Goal: Task Accomplishment & Management: Complete application form

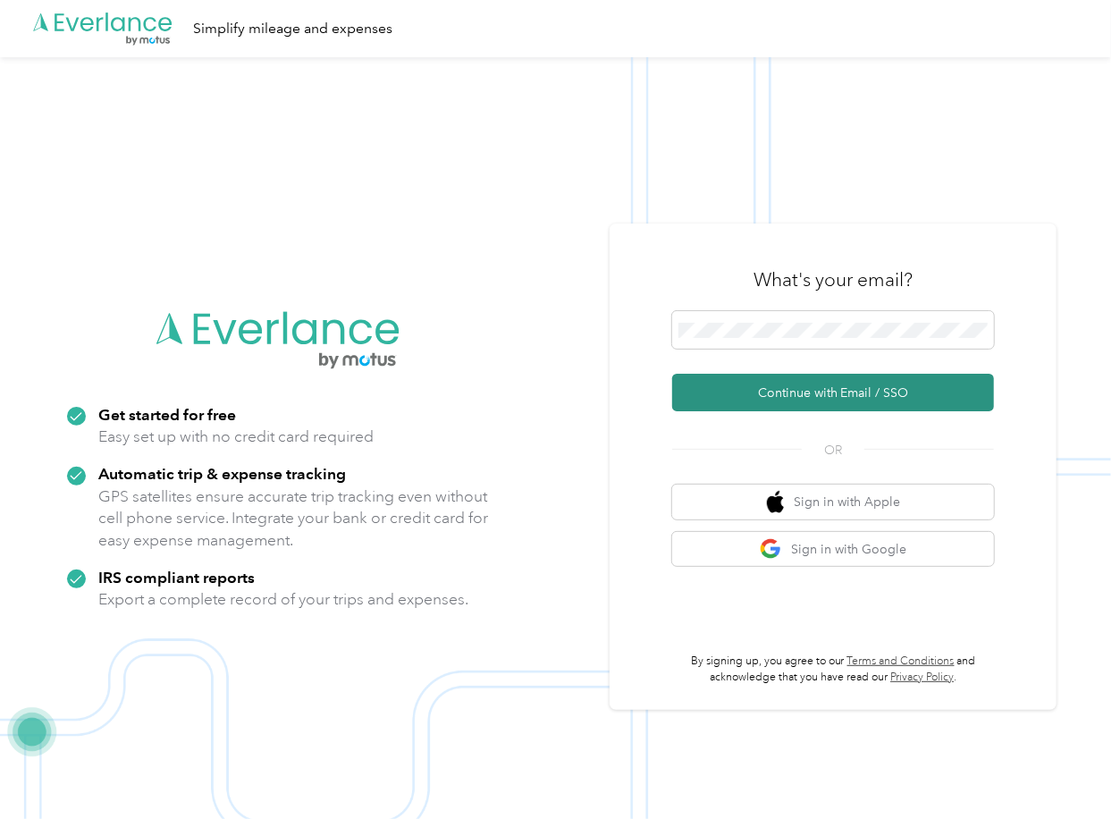
click at [746, 394] on button "Continue with Email / SSO" at bounding box center [833, 393] width 322 height 38
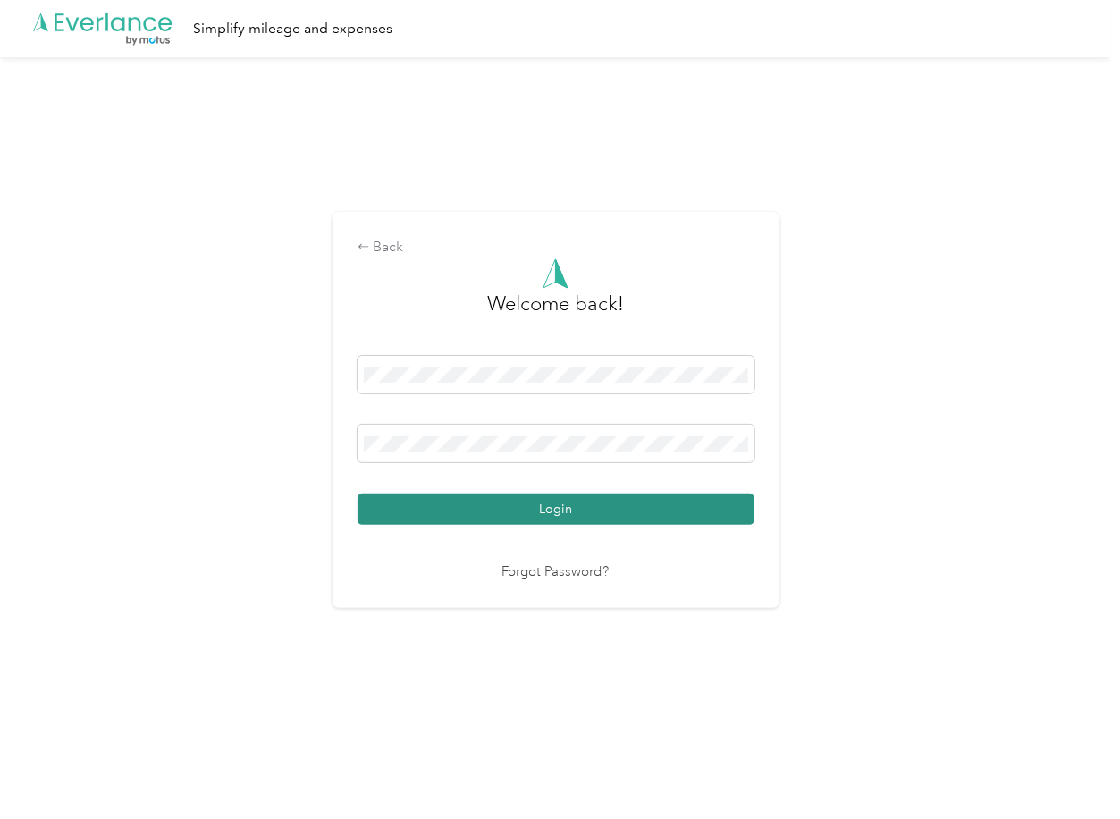
click at [444, 512] on button "Login" at bounding box center [556, 508] width 397 height 31
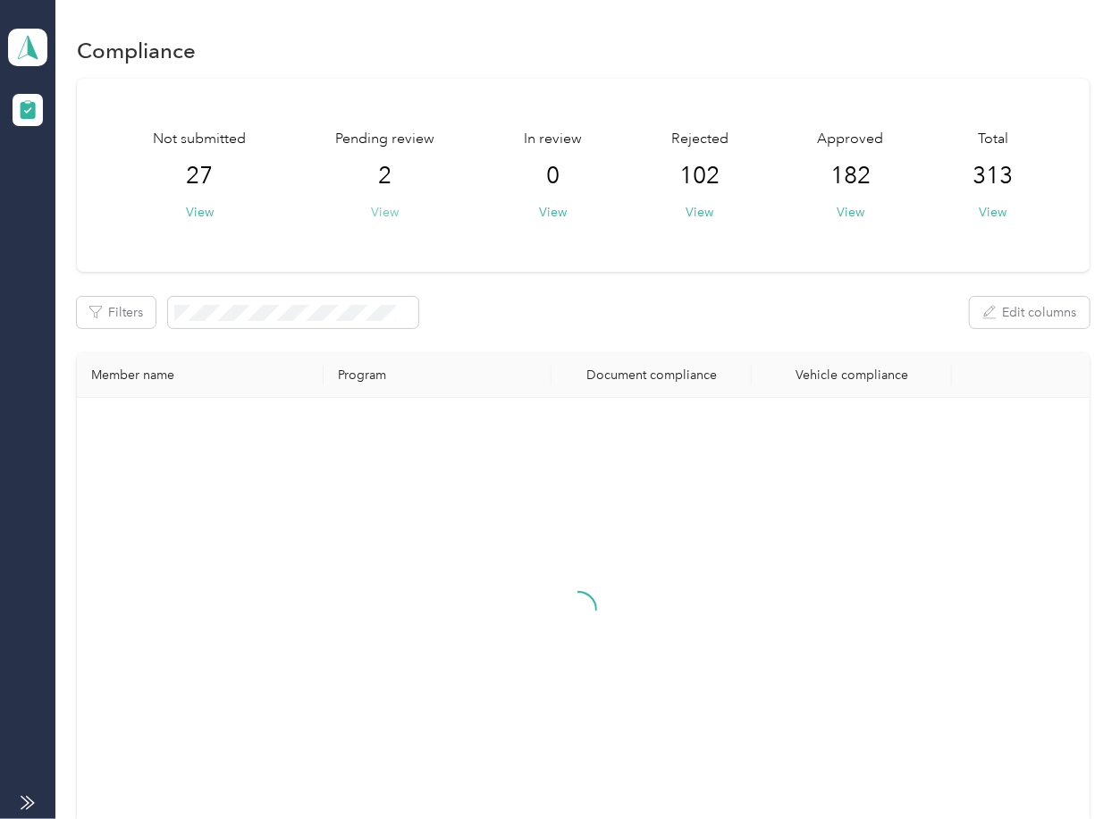
click at [390, 210] on button "View" at bounding box center [385, 212] width 28 height 19
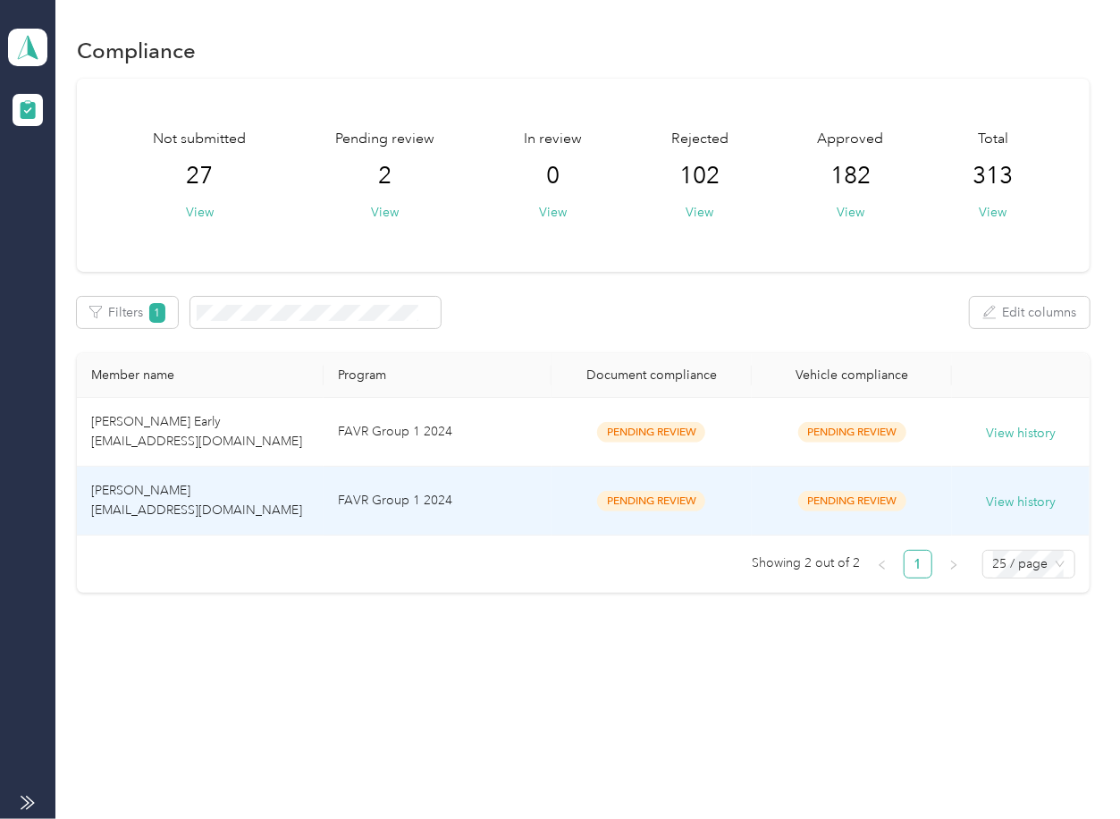
click at [416, 527] on td "FAVR Group 1 2024" at bounding box center [438, 501] width 228 height 69
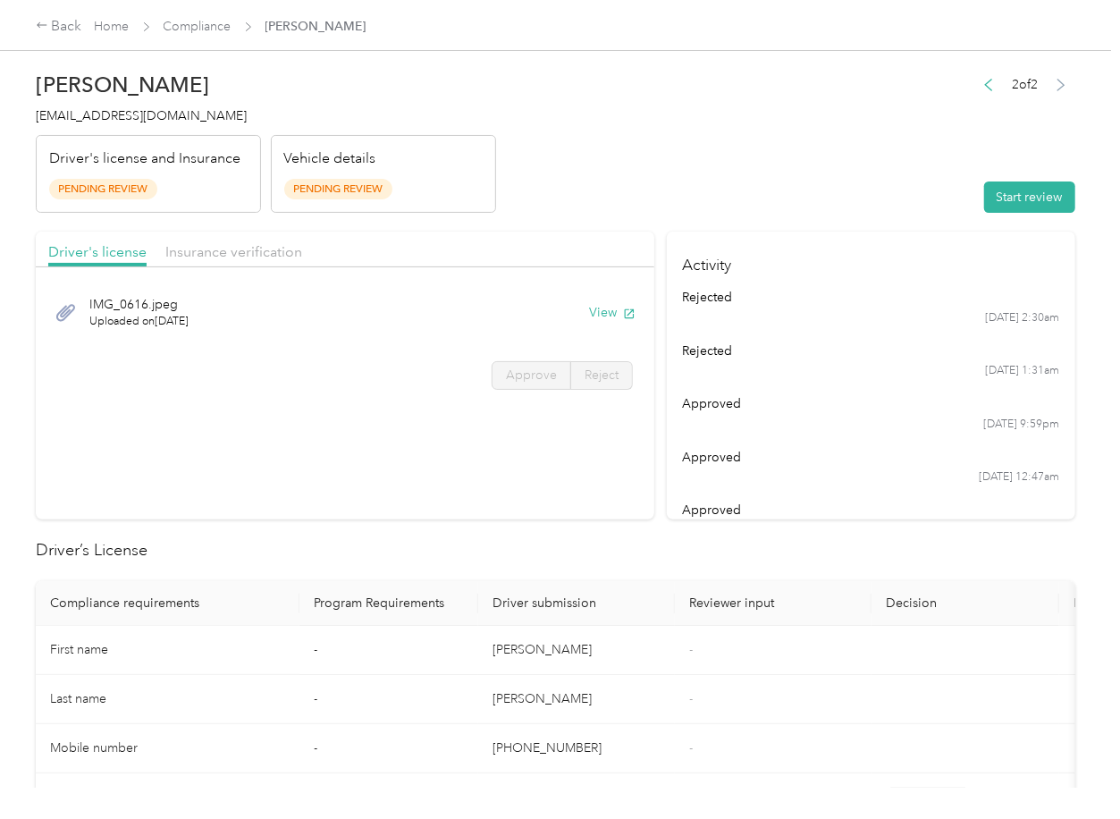
drag, startPoint x: 770, startPoint y: 570, endPoint x: 766, endPoint y: 541, distance: 29.7
click at [615, 311] on button "View" at bounding box center [612, 312] width 46 height 19
click at [261, 250] on span "Insurance verification" at bounding box center [233, 251] width 137 height 17
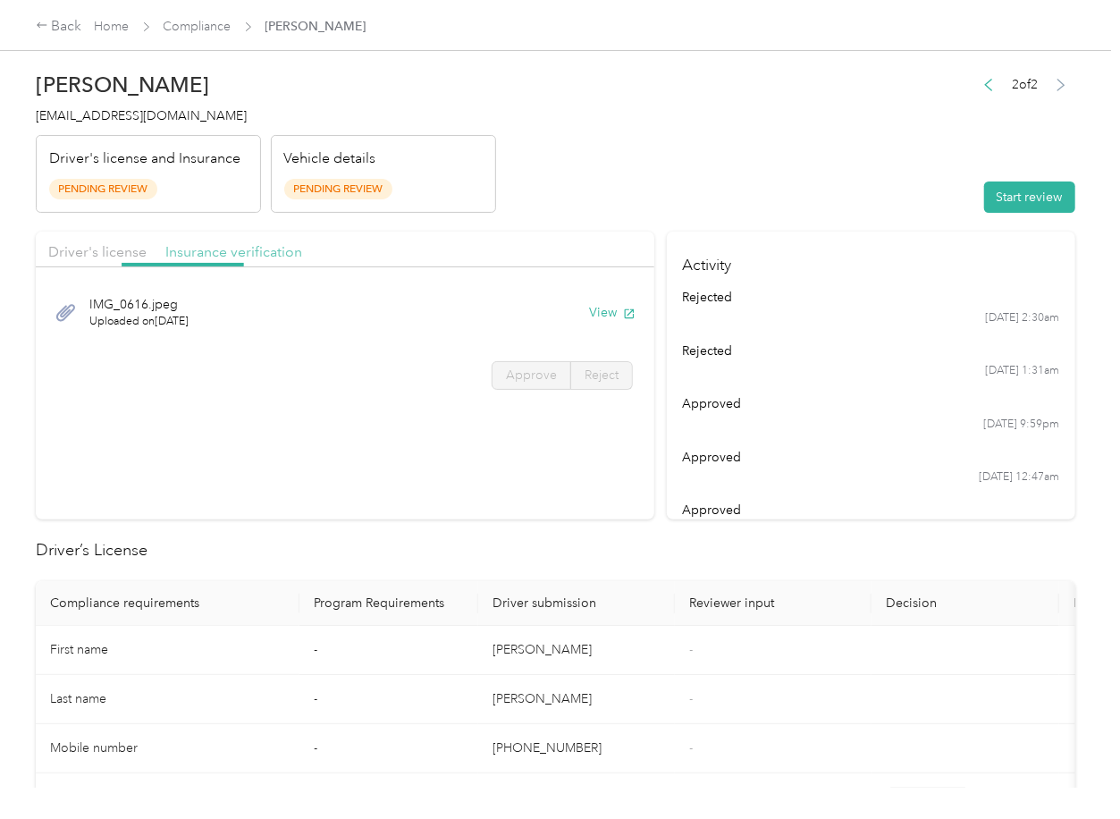
click at [231, 250] on span "Insurance verification" at bounding box center [233, 251] width 137 height 17
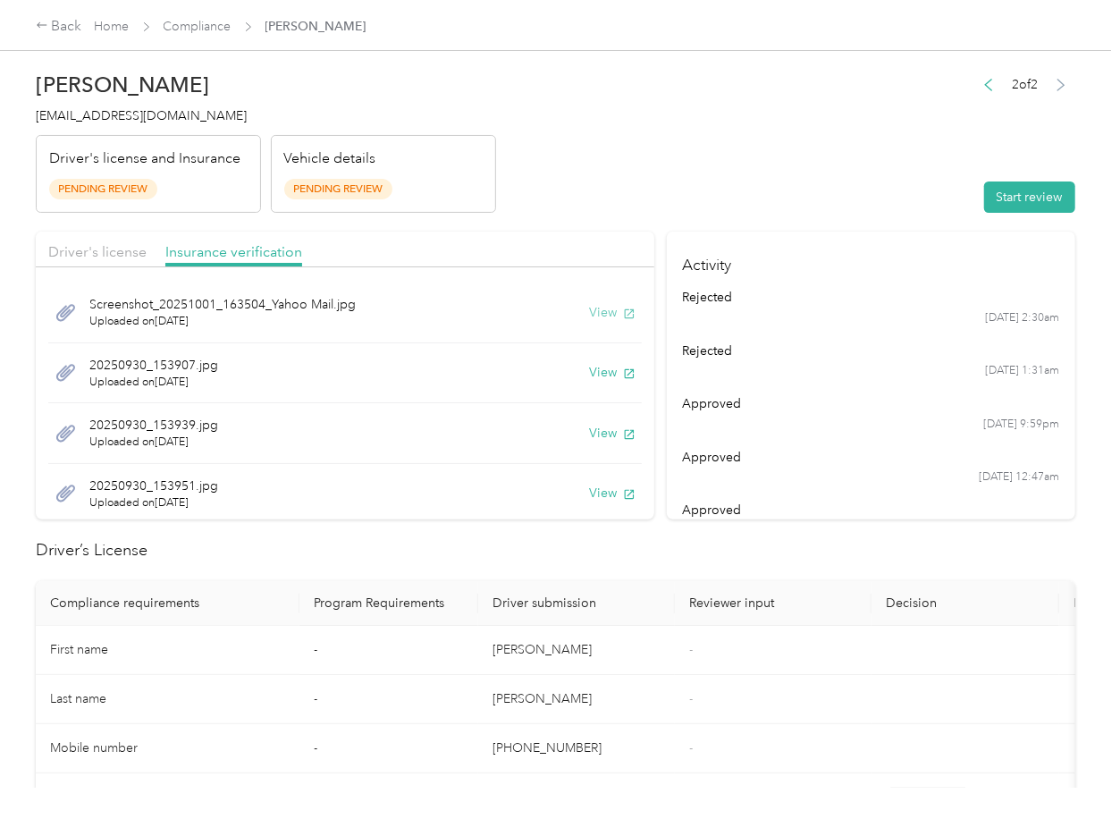
click at [591, 309] on button "View" at bounding box center [612, 312] width 46 height 19
click at [589, 371] on button "View" at bounding box center [612, 372] width 46 height 19
click at [589, 433] on button "View" at bounding box center [612, 433] width 46 height 19
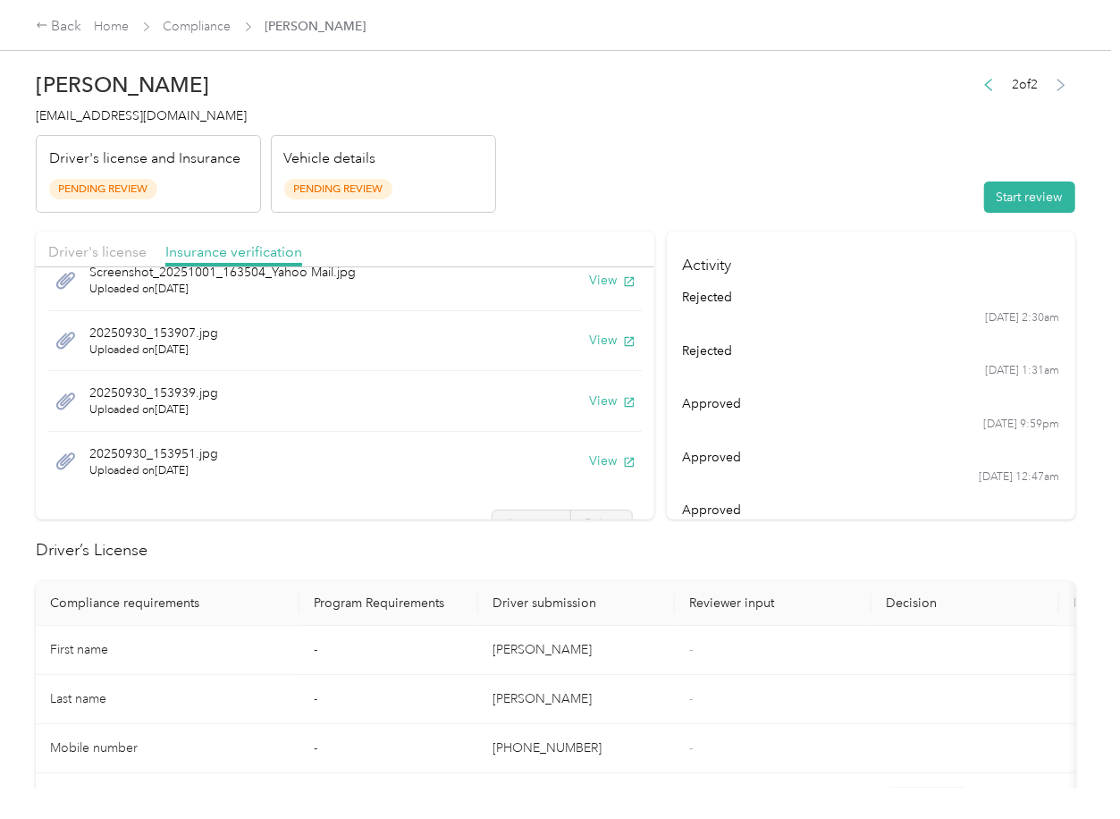
scroll to position [33, 0]
click at [589, 458] on button "View" at bounding box center [612, 460] width 46 height 19
click at [1009, 193] on button "Start review" at bounding box center [1029, 196] width 91 height 31
click at [122, 256] on span "Driver's license" at bounding box center [97, 251] width 98 height 17
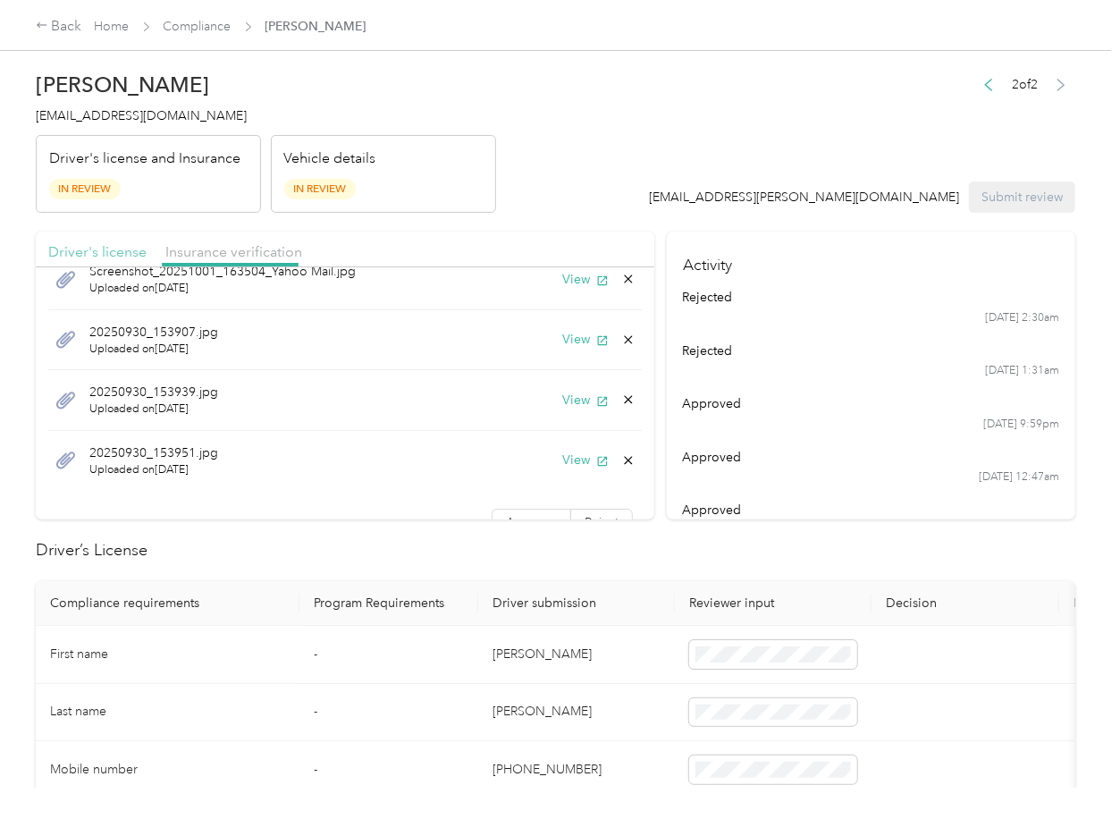
click at [122, 256] on span "Driver's license" at bounding box center [97, 251] width 98 height 17
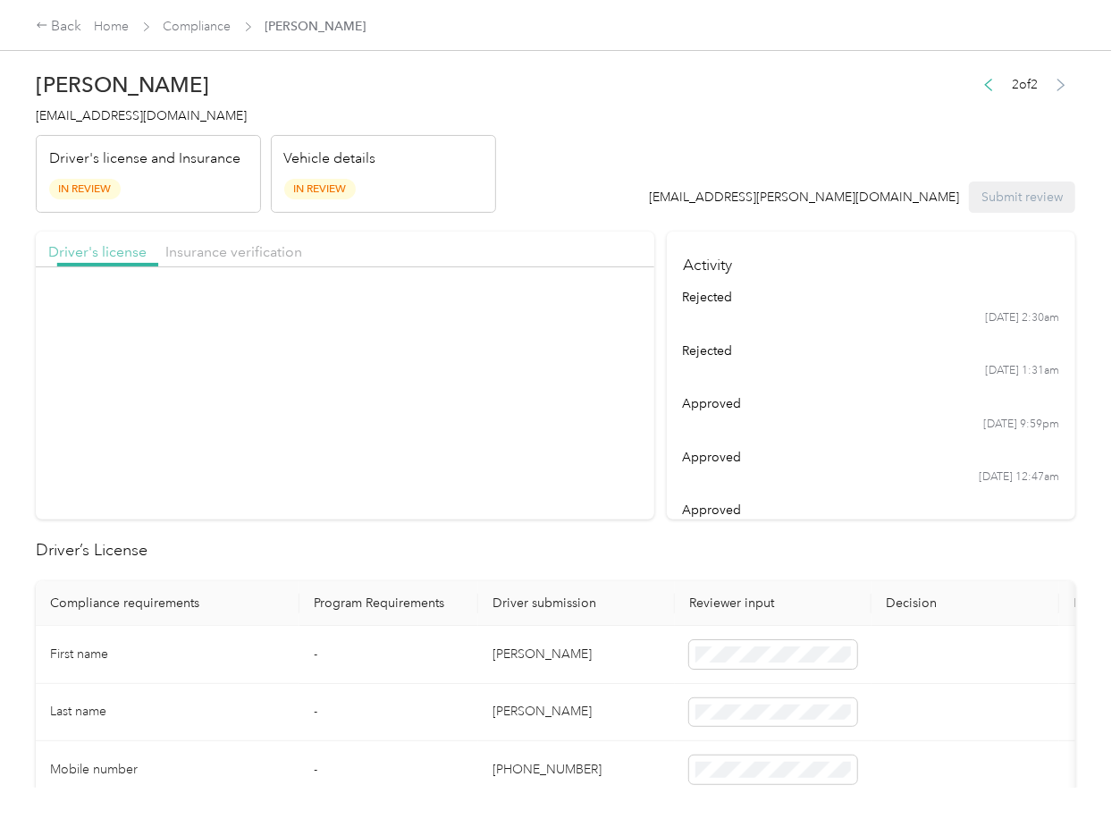
scroll to position [0, 0]
click at [535, 373] on span "Approve" at bounding box center [531, 374] width 51 height 15
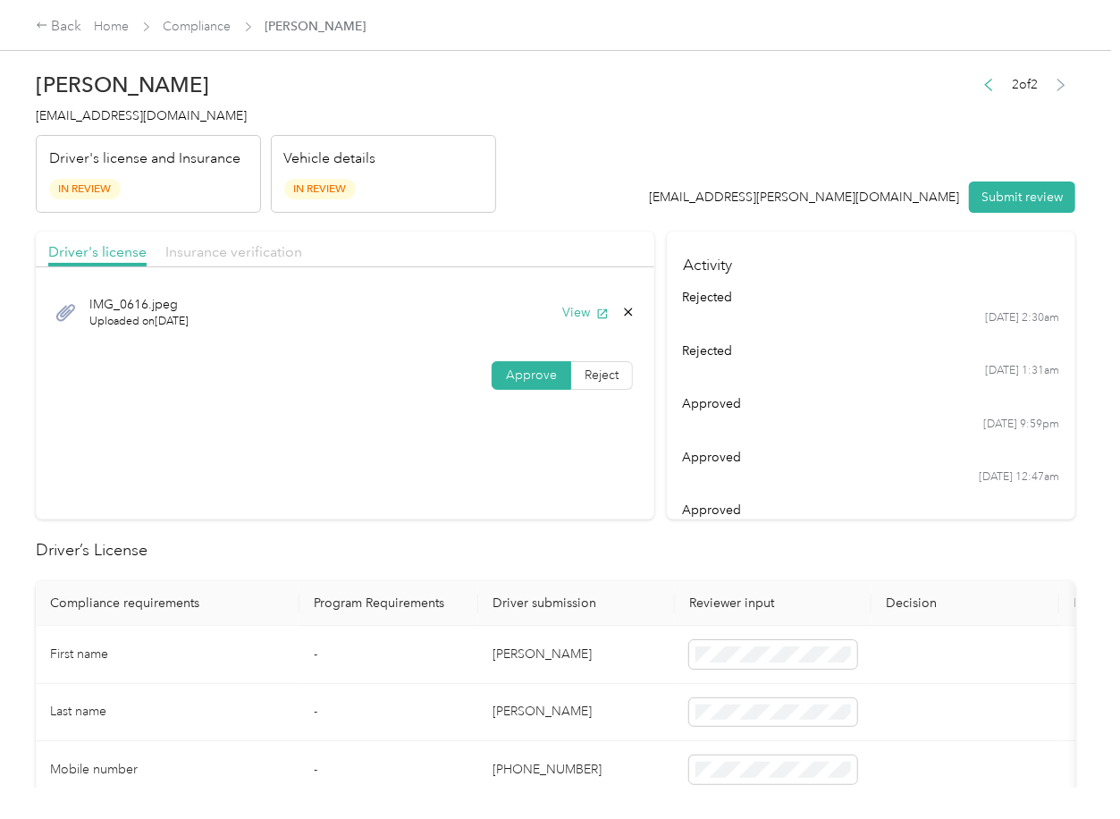
click at [246, 250] on span "Insurance verification" at bounding box center [233, 251] width 137 height 17
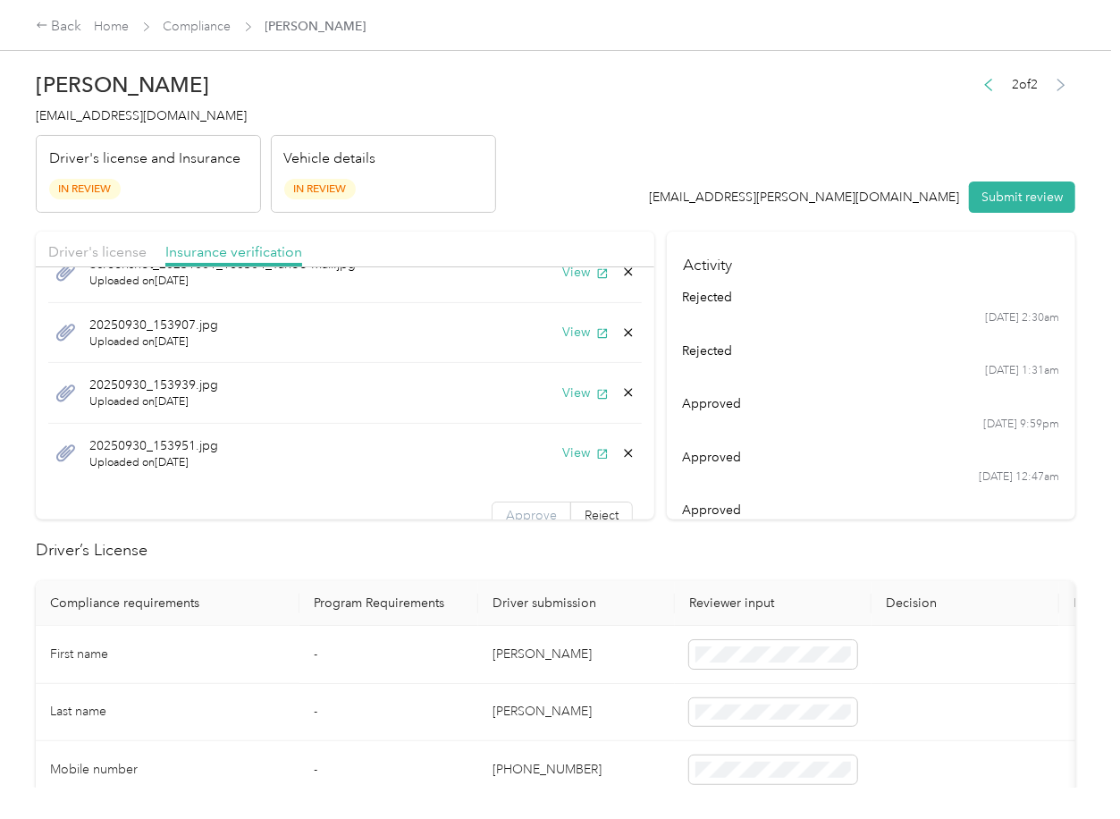
scroll to position [63, 0]
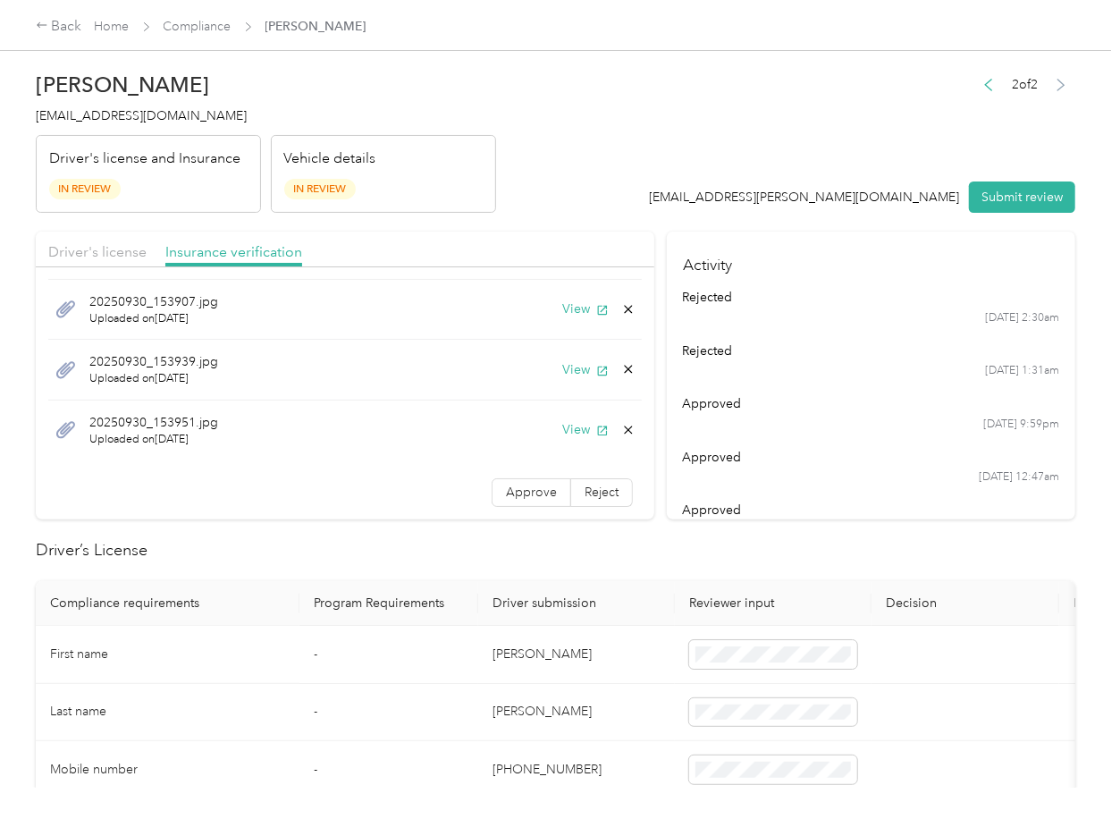
click at [518, 504] on label "Approve" at bounding box center [532, 492] width 80 height 29
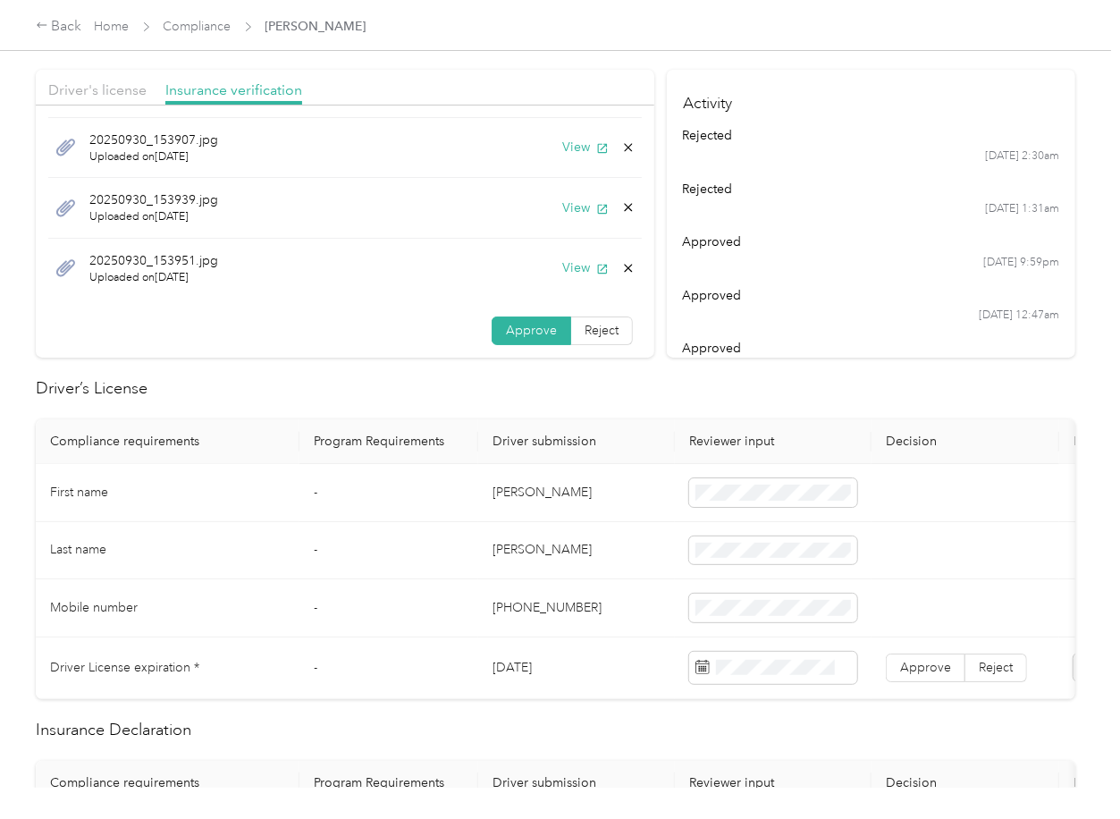
scroll to position [476, 0]
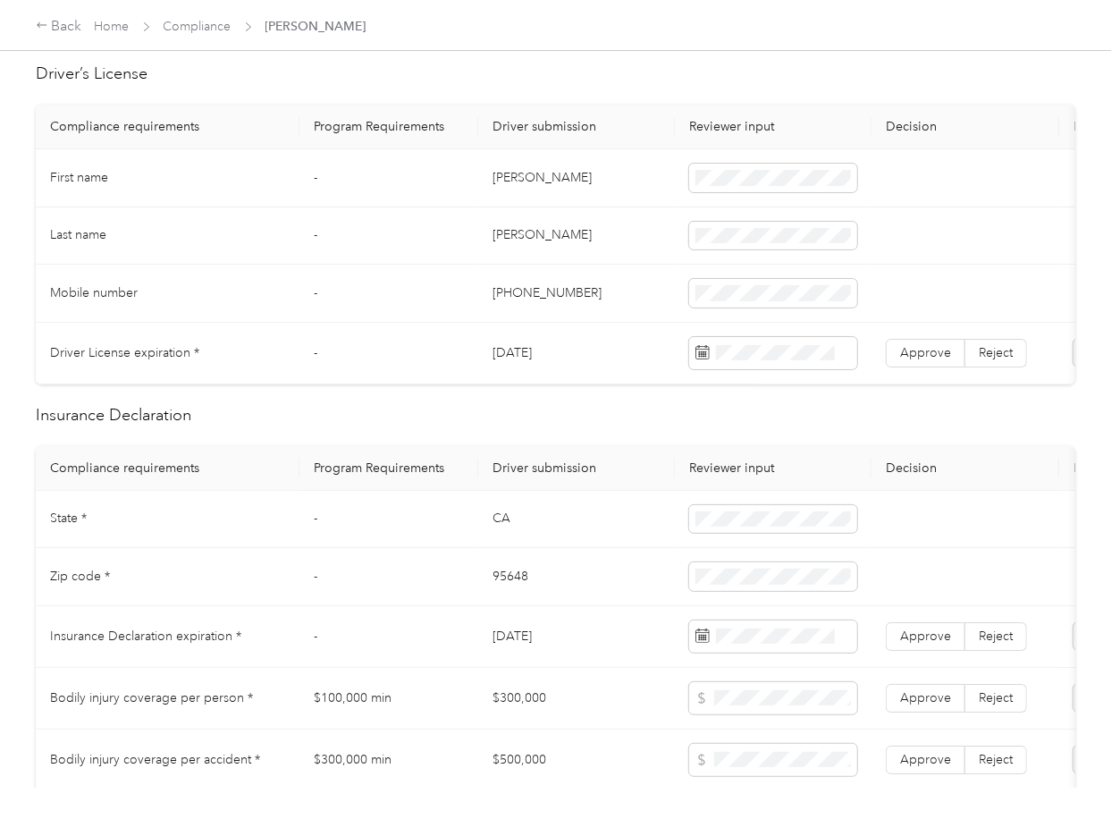
click at [508, 351] on td "[DATE]" at bounding box center [576, 354] width 197 height 62
copy td "[DATE]"
click at [756, 423] on span at bounding box center [766, 412] width 139 height 29
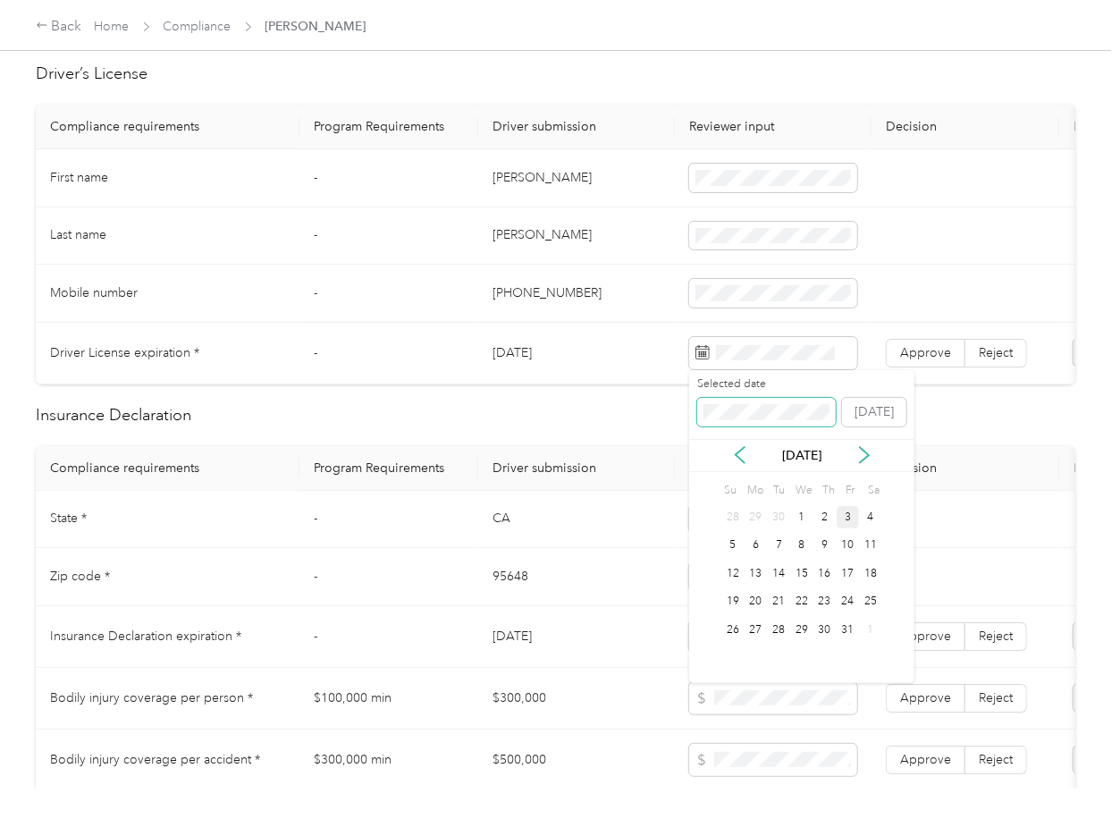
click at [785, 421] on span at bounding box center [766, 412] width 139 height 29
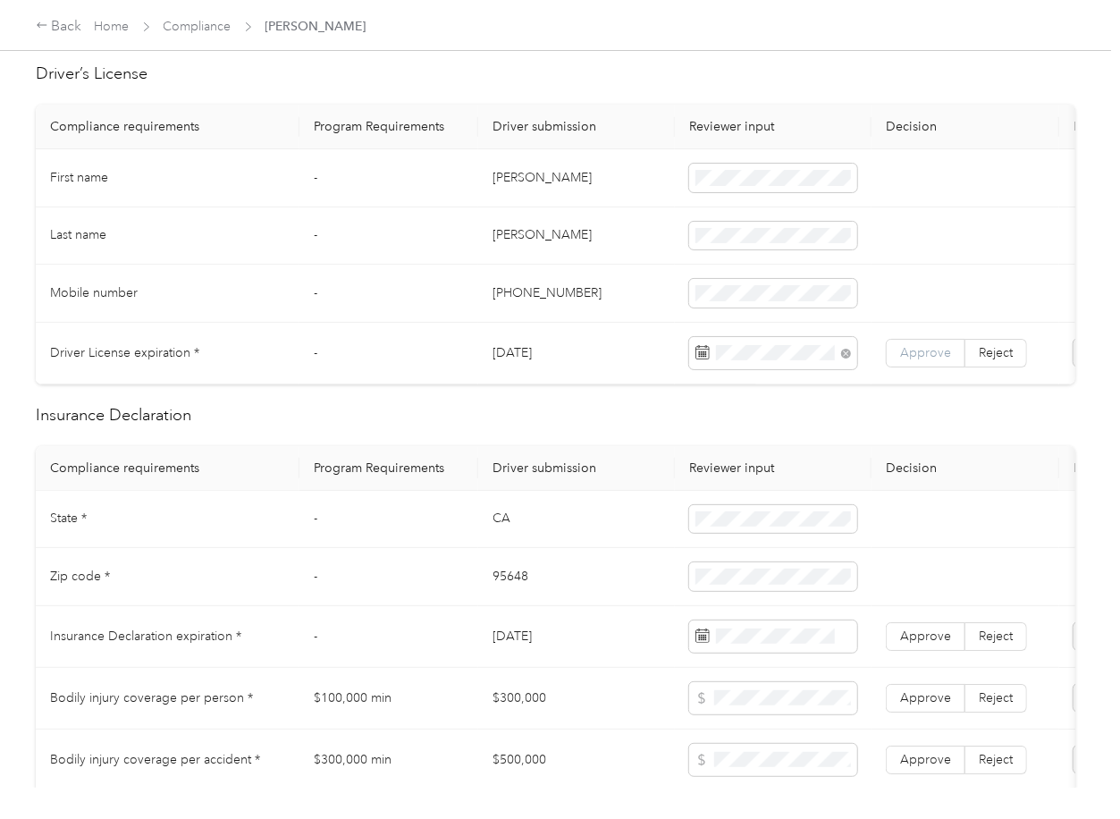
click at [916, 347] on span "Approve" at bounding box center [925, 352] width 51 height 15
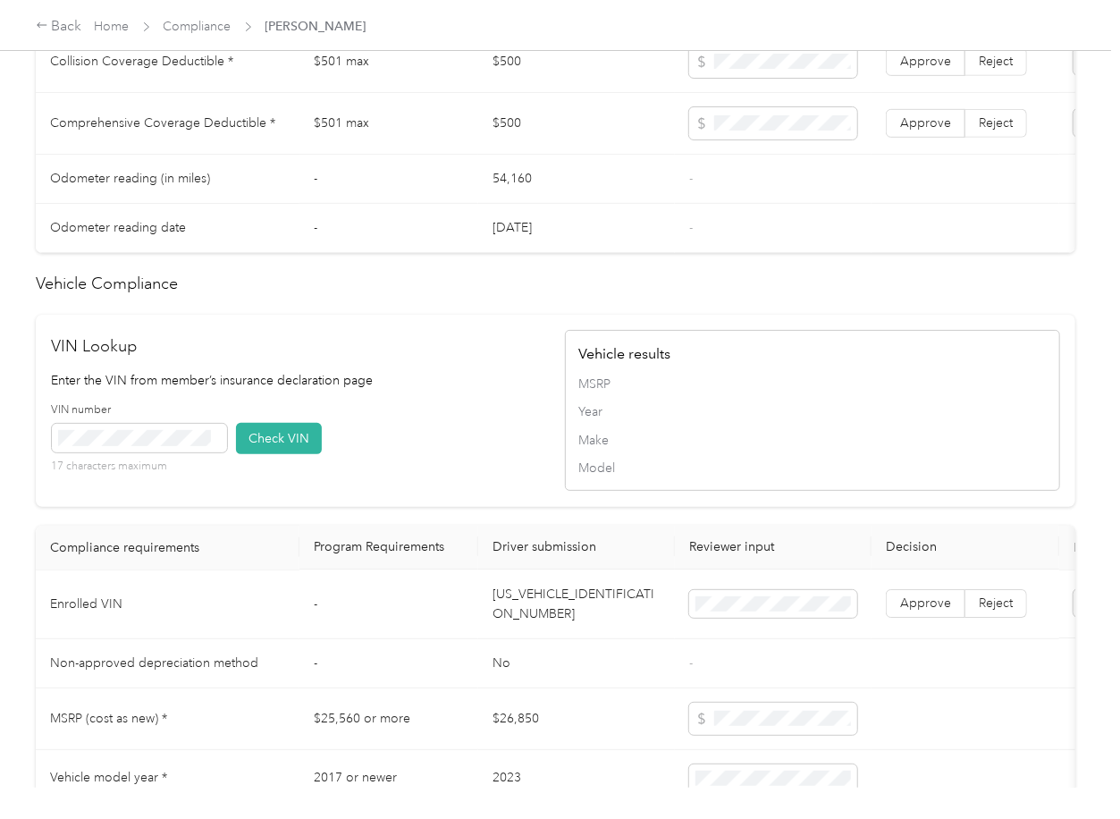
scroll to position [1311, 0]
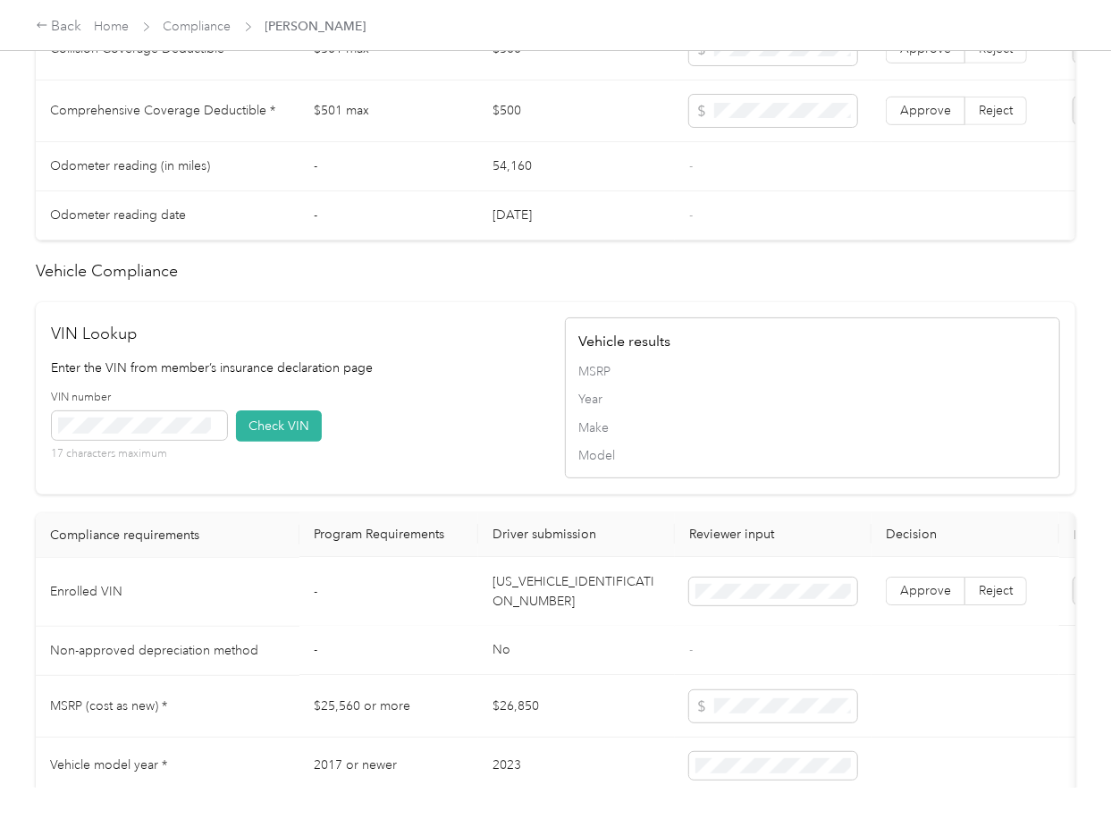
click at [551, 621] on td "[US_VEHICLE_IDENTIFICATION_NUMBER]" at bounding box center [576, 592] width 197 height 69
copy td "[US_VEHICLE_IDENTIFICATION_NUMBER]"
drag, startPoint x: 378, startPoint y: 343, endPoint x: 210, endPoint y: 451, distance: 199.9
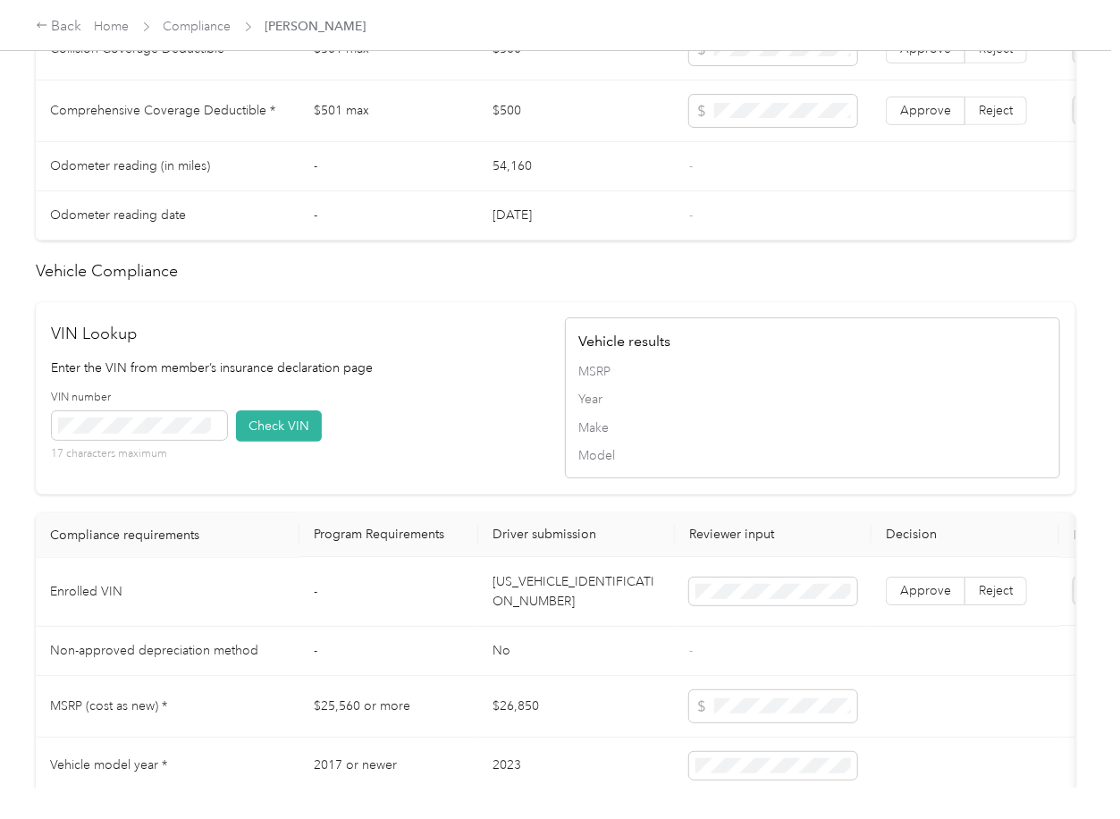
click at [378, 345] on div "VIN Lookup Enter the VIN from member’s insurance declaration page VIN number 17…" at bounding box center [556, 398] width 1040 height 192
click at [280, 442] on button "Check VIN" at bounding box center [279, 425] width 86 height 31
click at [896, 606] on label "Approve" at bounding box center [926, 591] width 80 height 29
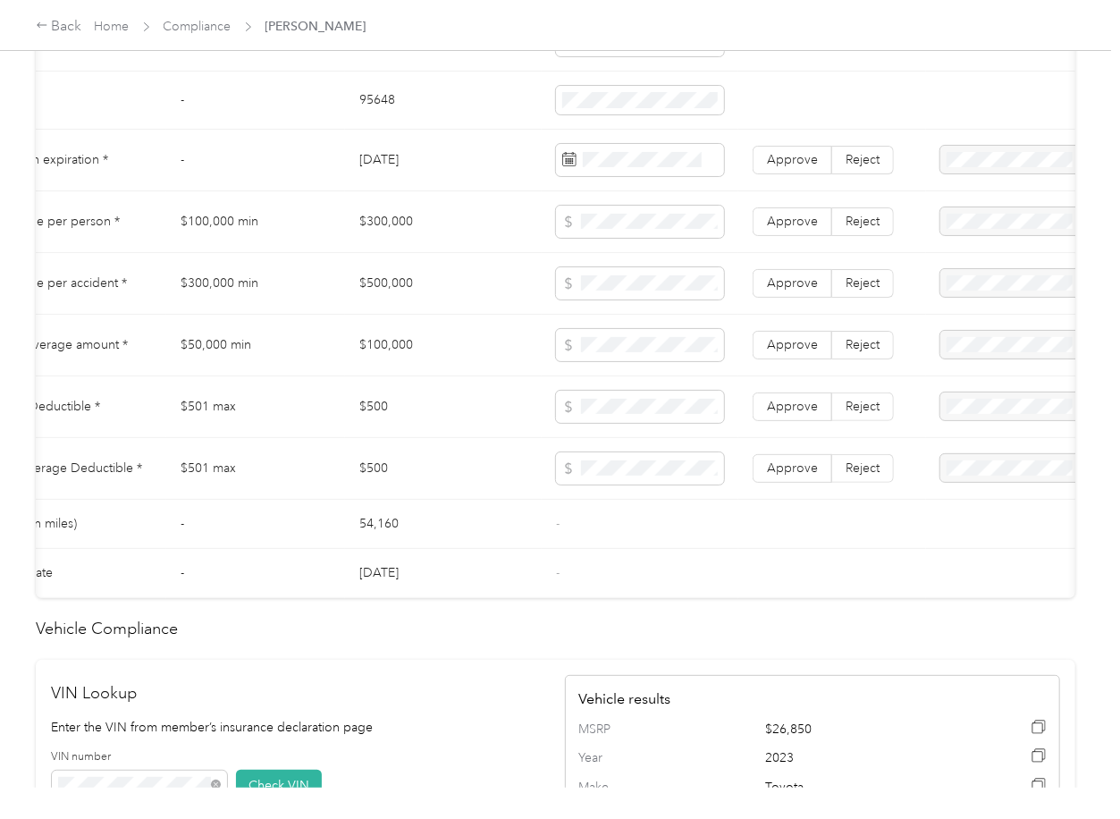
scroll to position [0, 229]
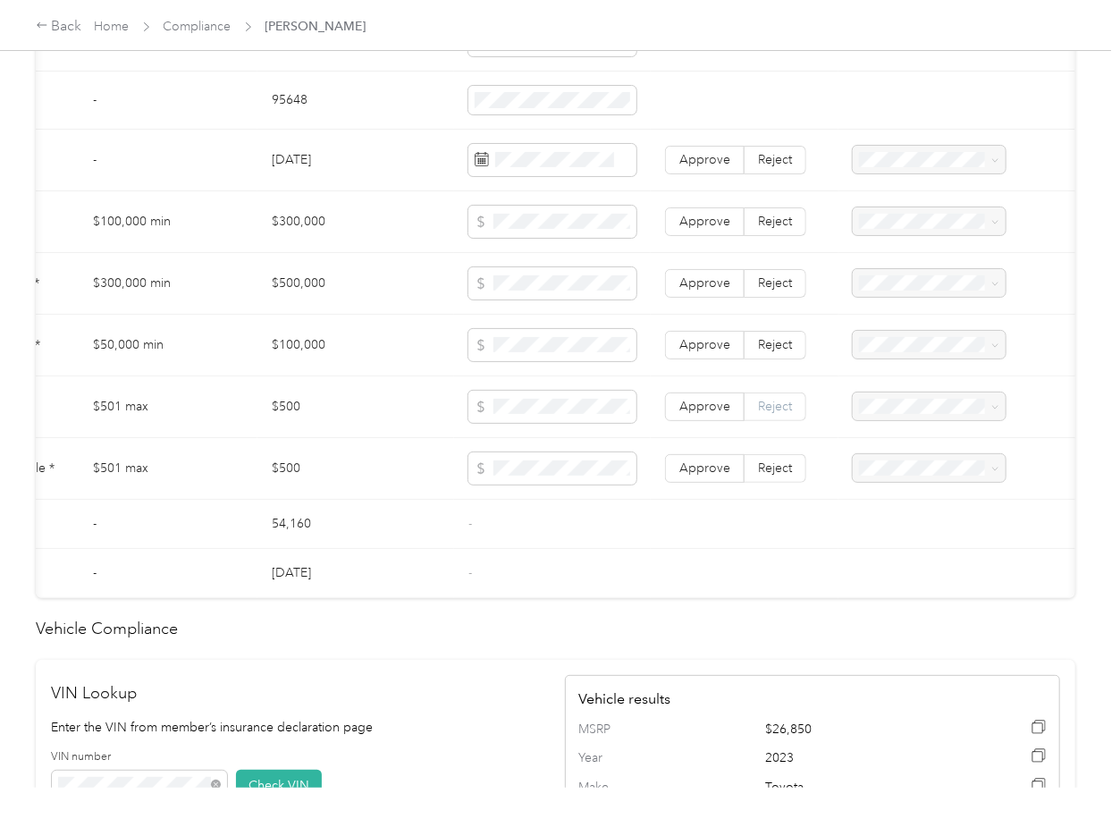
click at [758, 414] on span "Reject" at bounding box center [775, 406] width 34 height 15
click at [758, 476] on span "Reject" at bounding box center [775, 467] width 34 height 15
click at [883, 459] on span "Collision deductible is missing from uploaded Insurance Policy doc" at bounding box center [919, 483] width 124 height 72
click at [878, 534] on span "Comprehensive deductible is missing from uploaded Insurance Policy doc" at bounding box center [916, 546] width 118 height 72
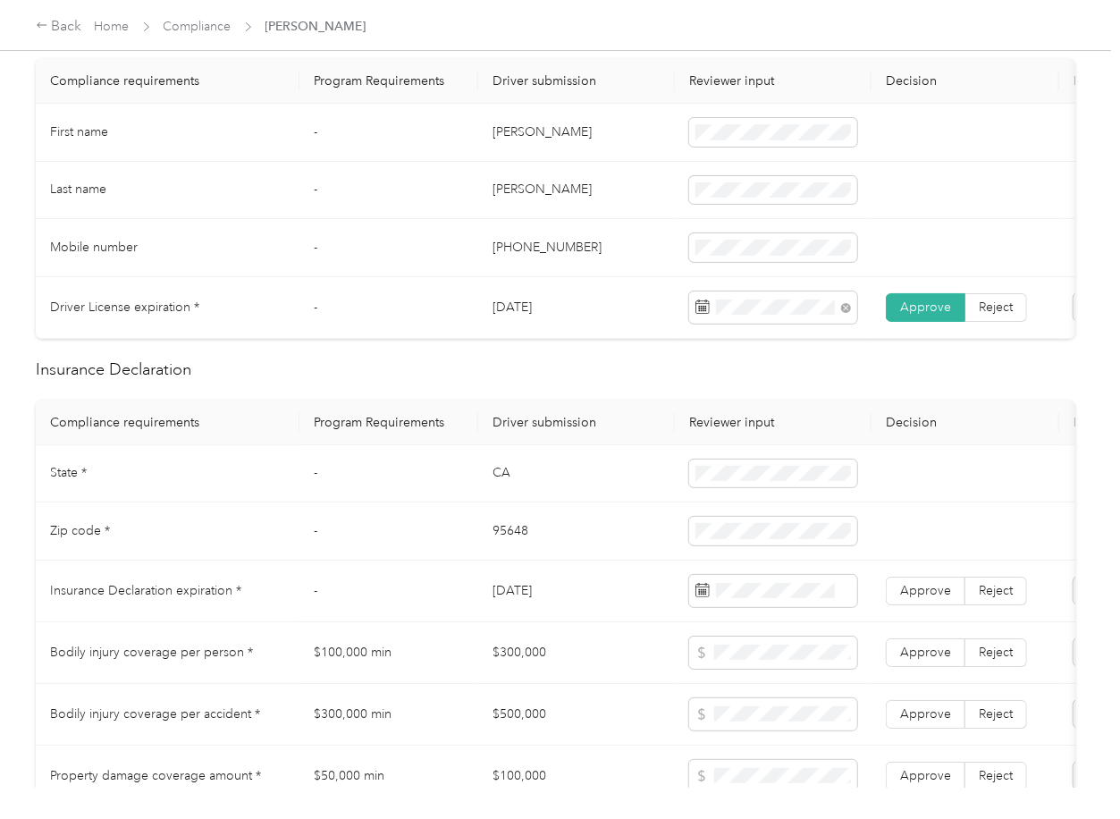
scroll to position [119, 0]
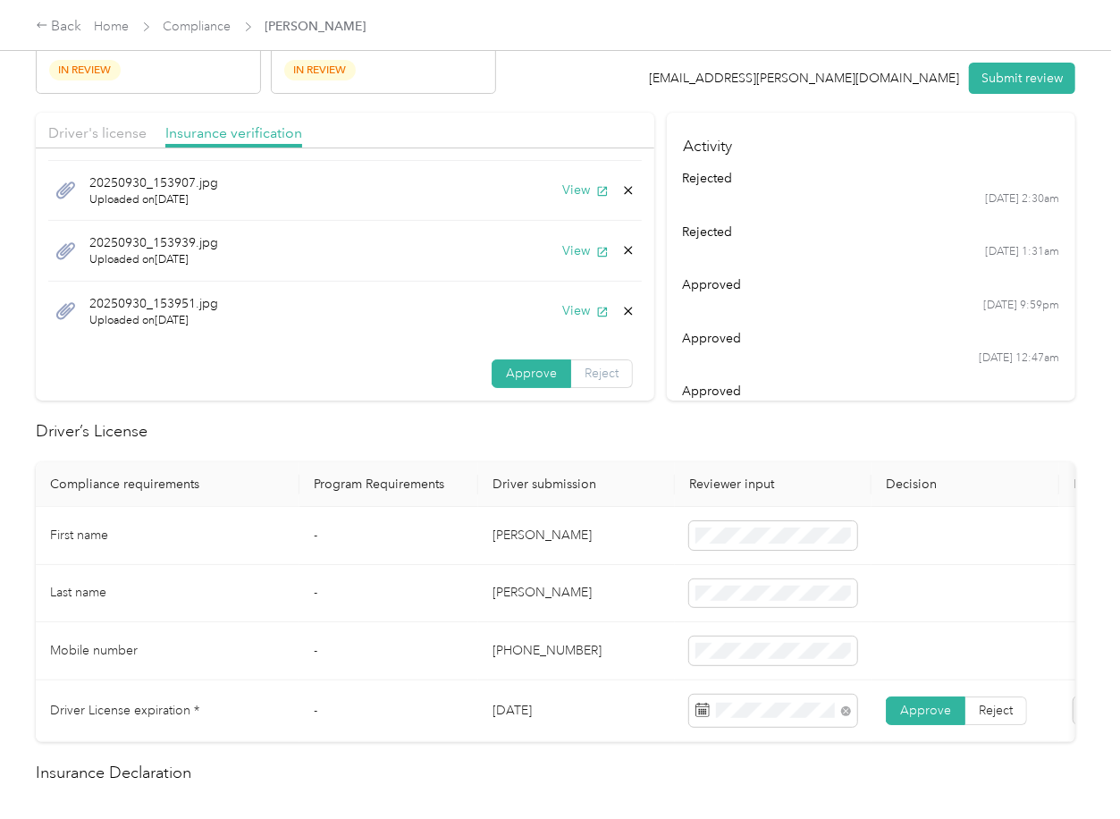
click at [585, 366] on span "Reject" at bounding box center [602, 373] width 34 height 15
click at [465, 371] on icon at bounding box center [469, 375] width 8 height 8
click at [372, 488] on span "Incorrect insurance document upload" at bounding box center [370, 484] width 108 height 34
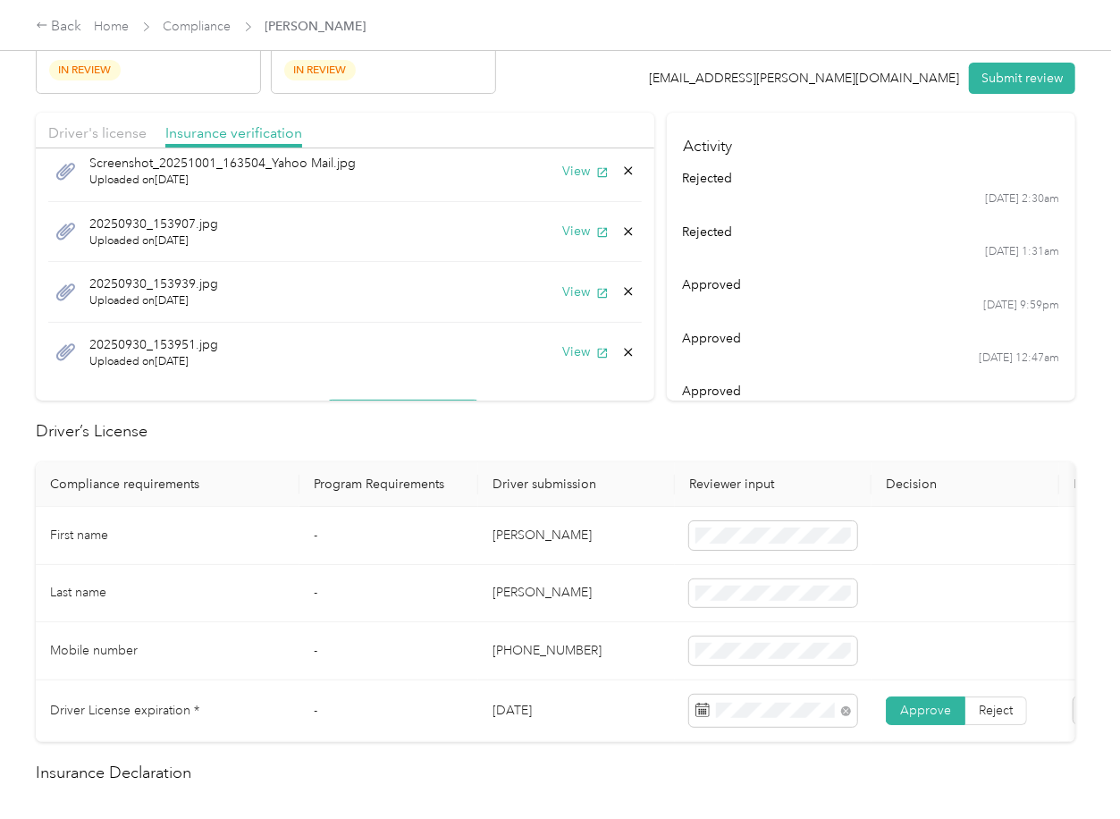
scroll to position [0, 0]
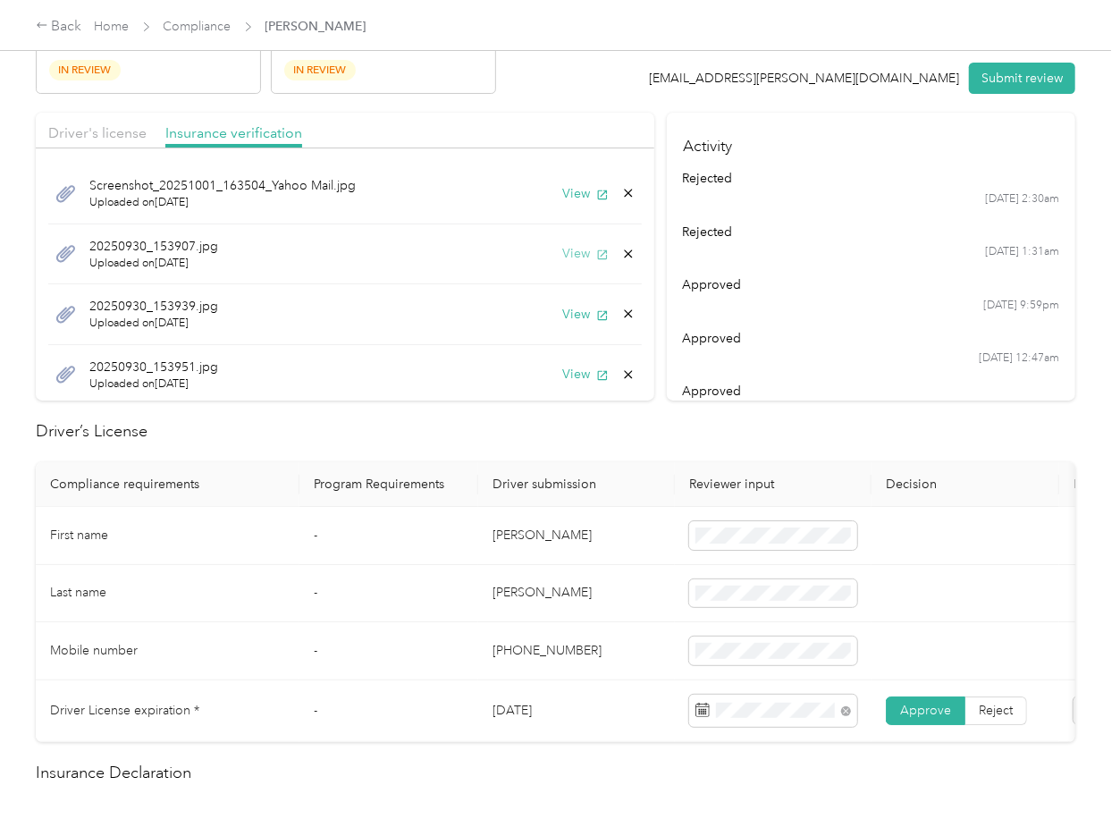
click at [562, 258] on button "View" at bounding box center [585, 253] width 46 height 19
click at [562, 316] on button "View" at bounding box center [585, 314] width 46 height 19
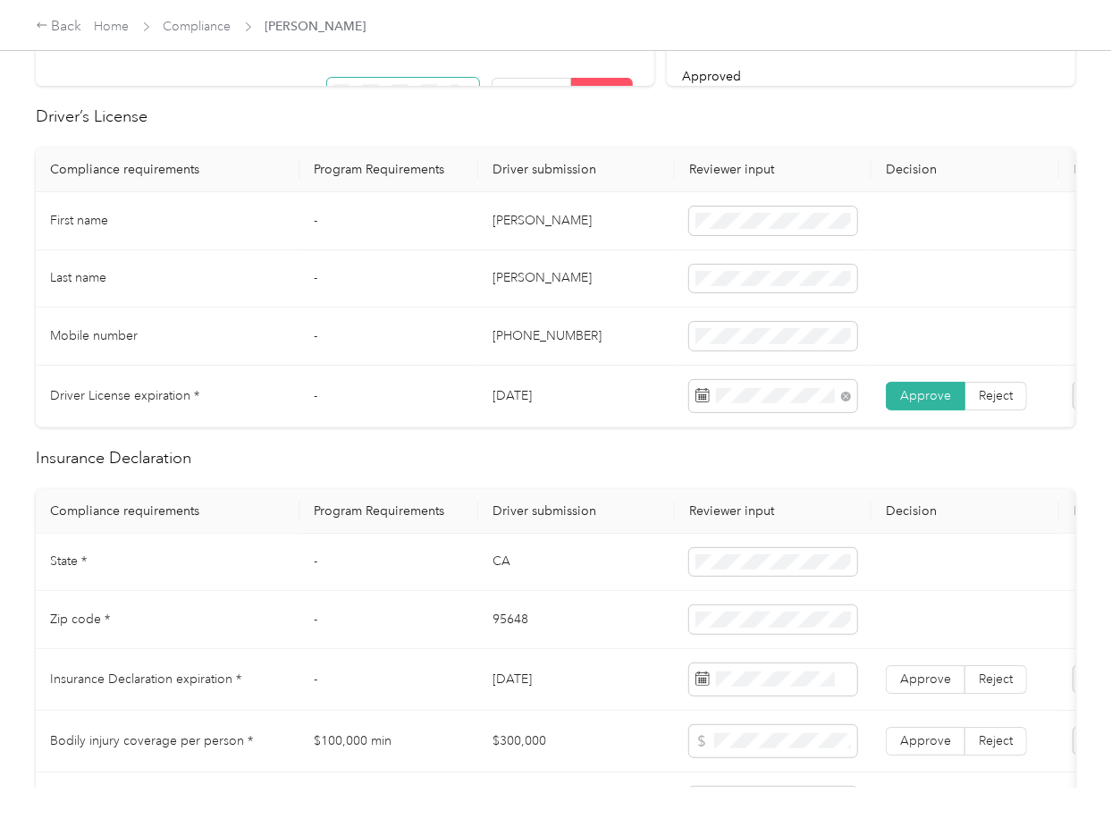
scroll to position [953, 0]
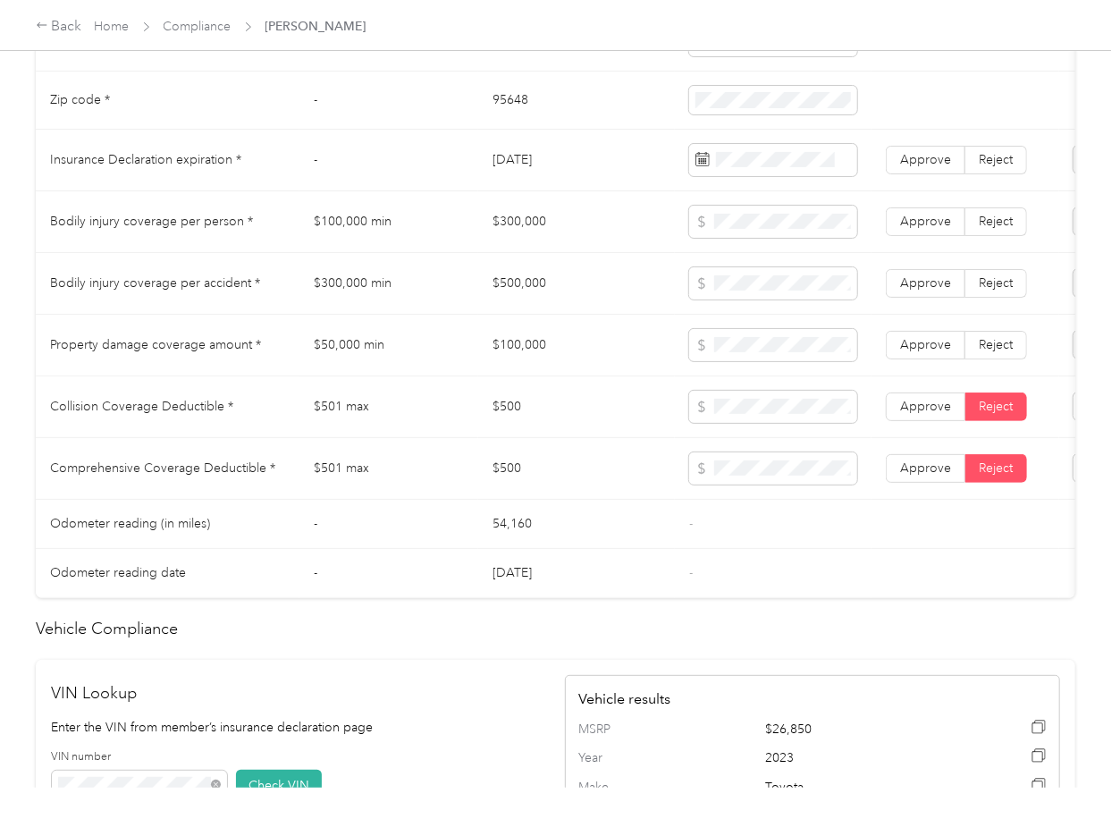
click at [501, 426] on td "$500" at bounding box center [576, 407] width 197 height 62
copy td "$500"
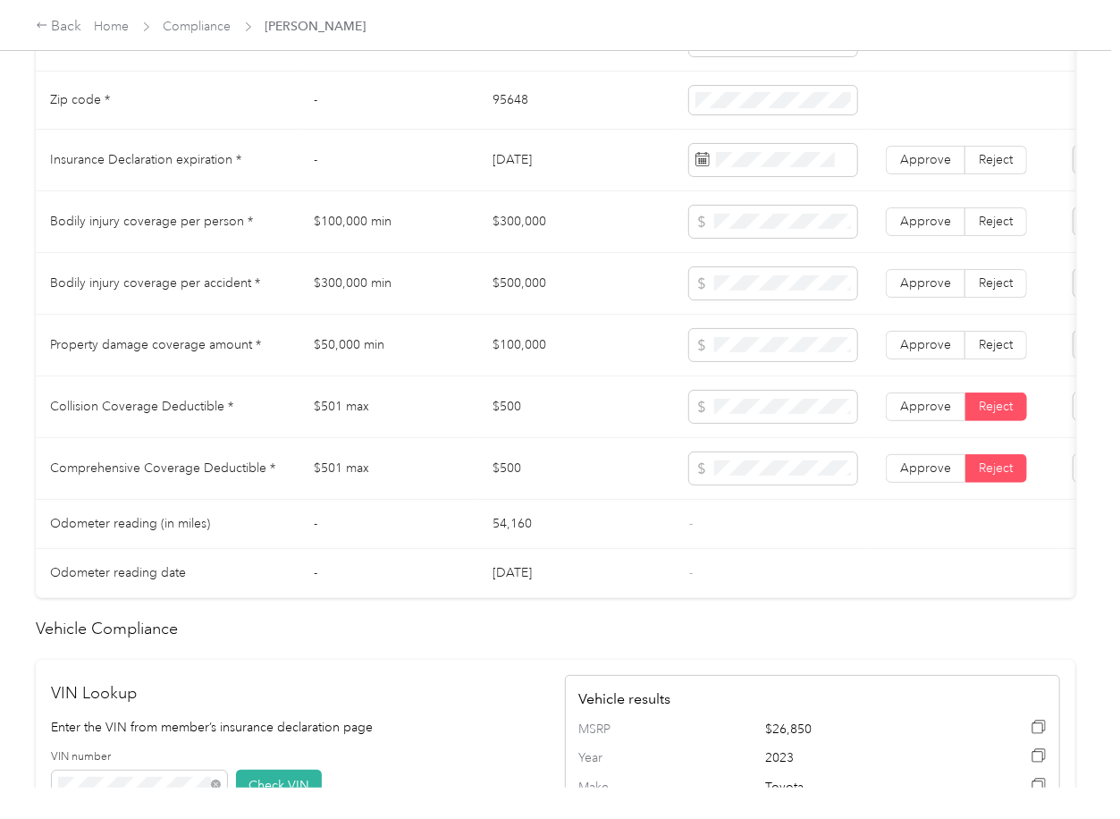
click at [527, 235] on td "$300,000" at bounding box center [576, 222] width 197 height 62
click at [521, 232] on td "$300,000" at bounding box center [576, 222] width 197 height 62
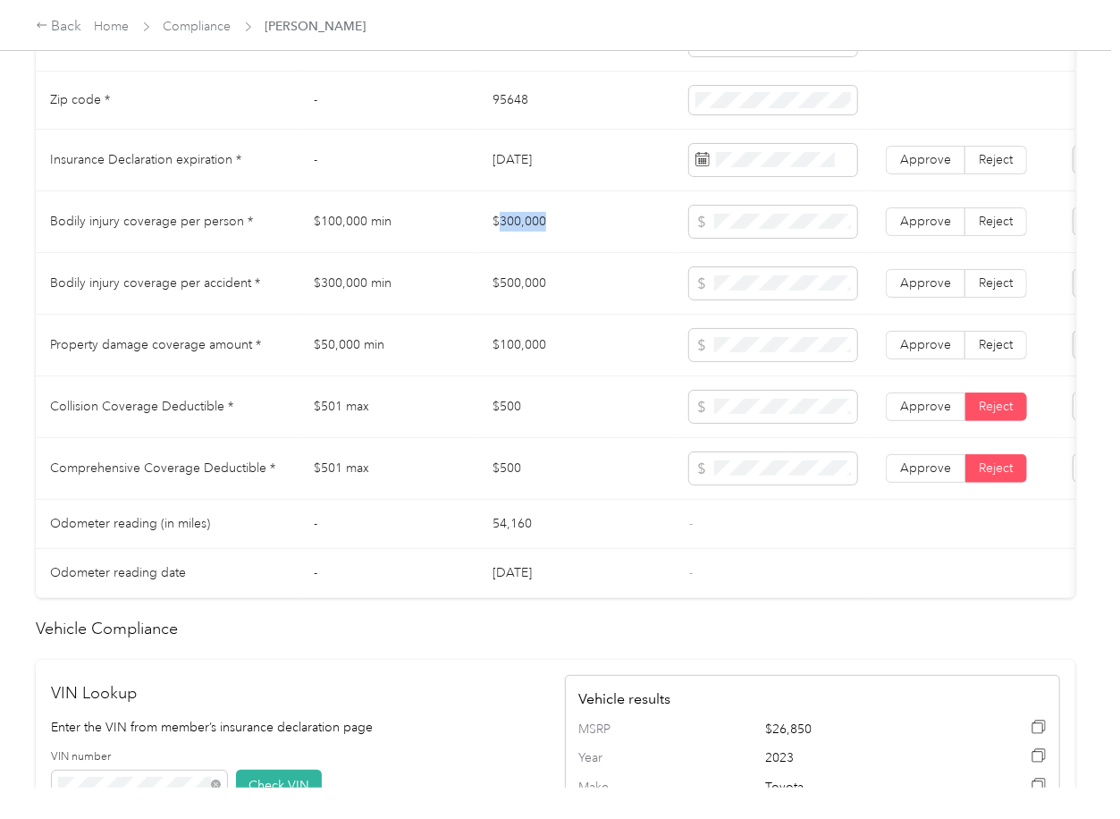
click at [521, 232] on td "$300,000" at bounding box center [576, 222] width 197 height 62
click at [508, 295] on td "$500,000" at bounding box center [576, 284] width 197 height 62
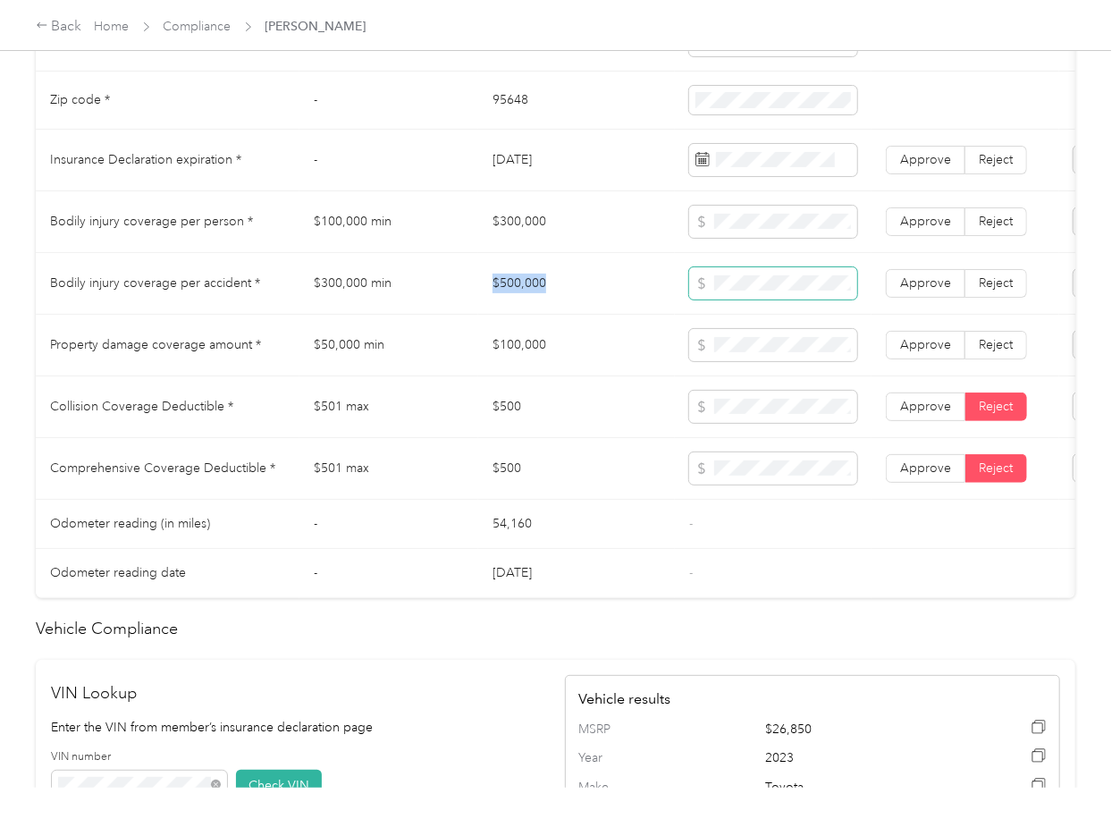
copy td "$500,000"
click at [521, 364] on td "$100,000" at bounding box center [576, 346] width 197 height 62
click at [521, 365] on td "$100,000" at bounding box center [576, 346] width 197 height 62
copy td "$100,000"
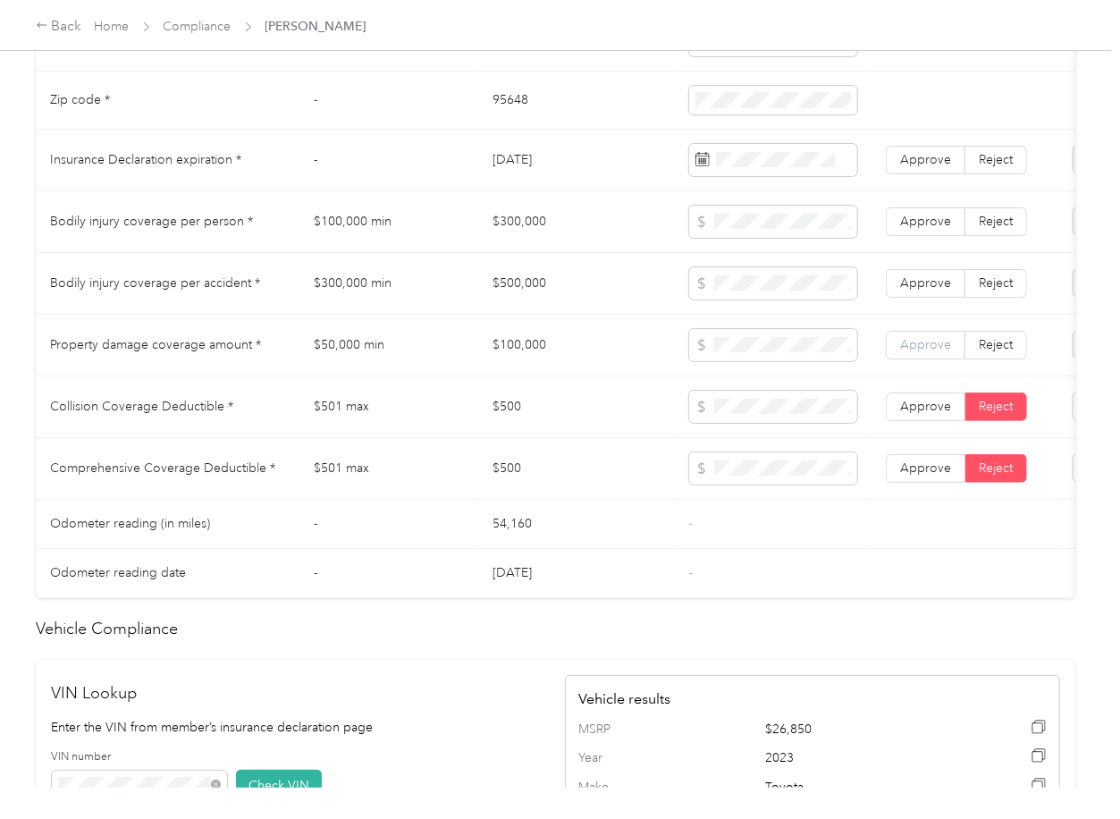
click at [919, 352] on span "Approve" at bounding box center [925, 344] width 51 height 15
click at [909, 291] on span "Approve" at bounding box center [925, 282] width 51 height 15
click at [925, 229] on span "Approve" at bounding box center [925, 221] width 51 height 15
drag, startPoint x: 912, startPoint y: 417, endPoint x: 913, endPoint y: 434, distance: 17.9
click at [912, 414] on span "Approve" at bounding box center [925, 406] width 51 height 15
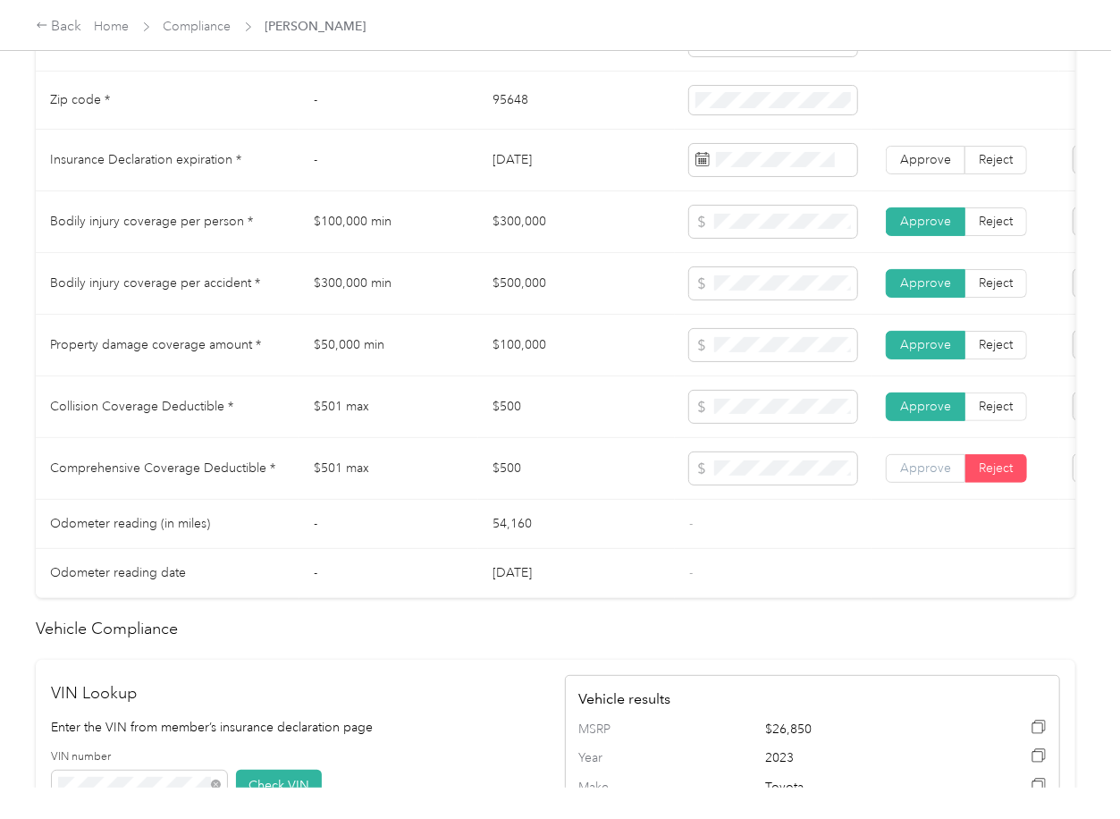
click at [919, 470] on label "Approve" at bounding box center [926, 468] width 80 height 29
click at [916, 476] on span "Approve" at bounding box center [925, 467] width 51 height 15
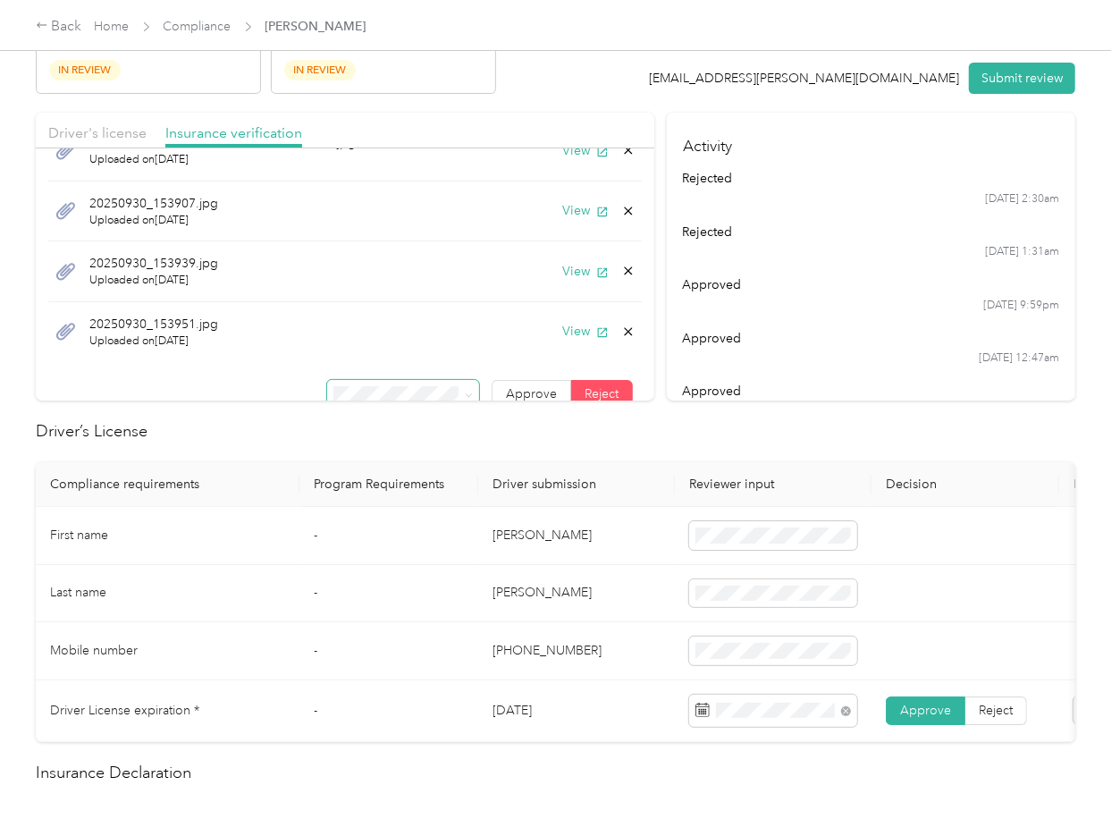
scroll to position [63, 0]
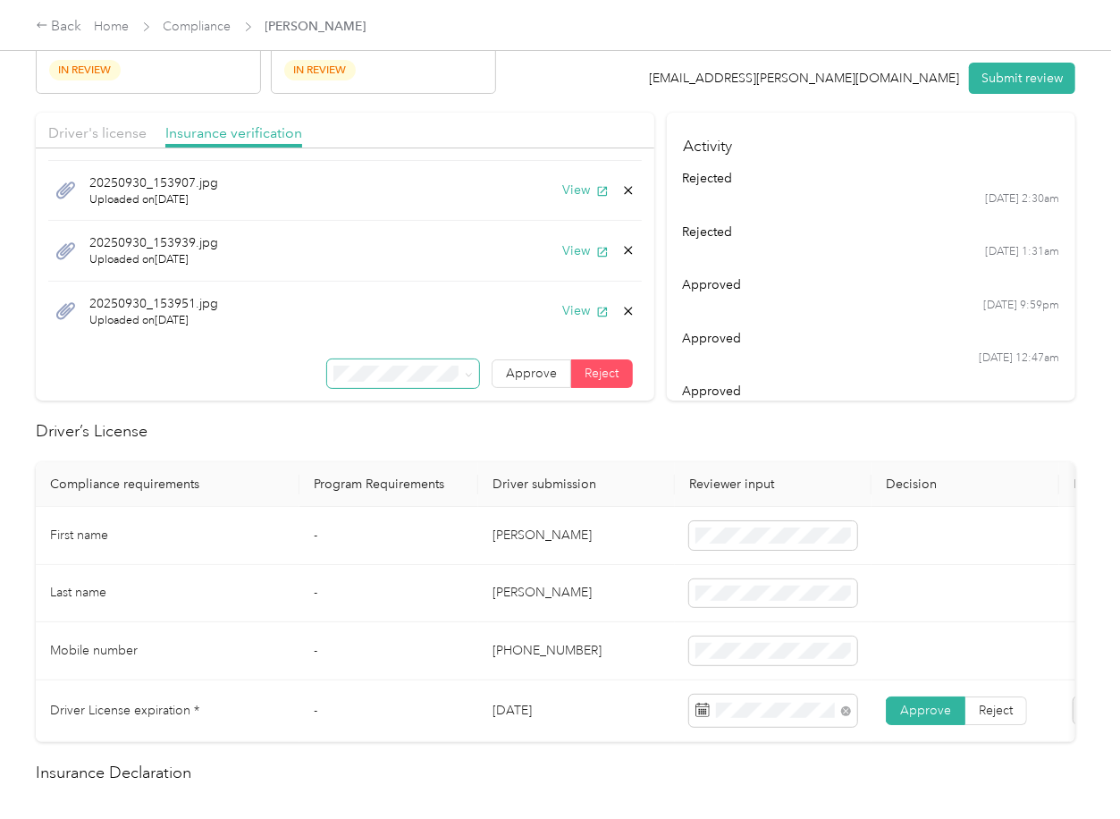
click at [504, 356] on div "Screenshot_20251001_163504_Yahoo Mail.jpg Uploaded on [DATE] View 20250930_1539…" at bounding box center [345, 247] width 619 height 307
click at [506, 380] on span "Approve" at bounding box center [531, 373] width 51 height 15
click at [577, 479] on th "Driver submission" at bounding box center [576, 484] width 197 height 45
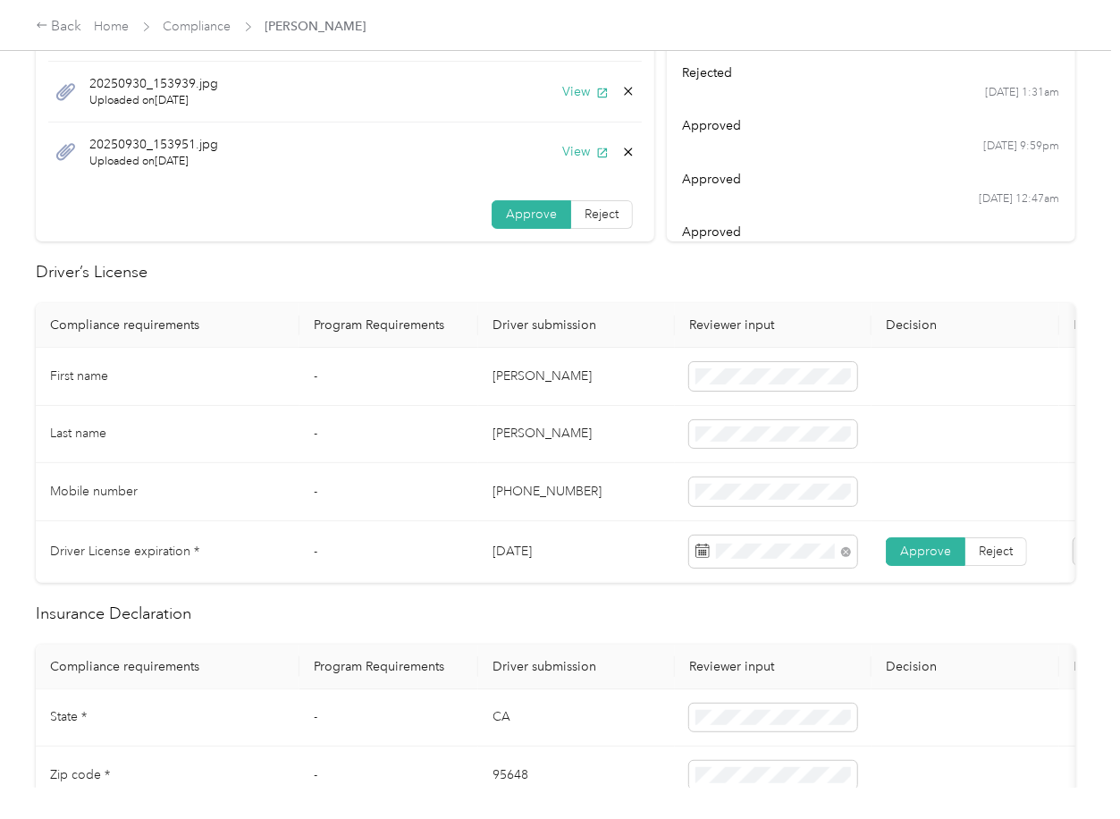
scroll to position [476, 0]
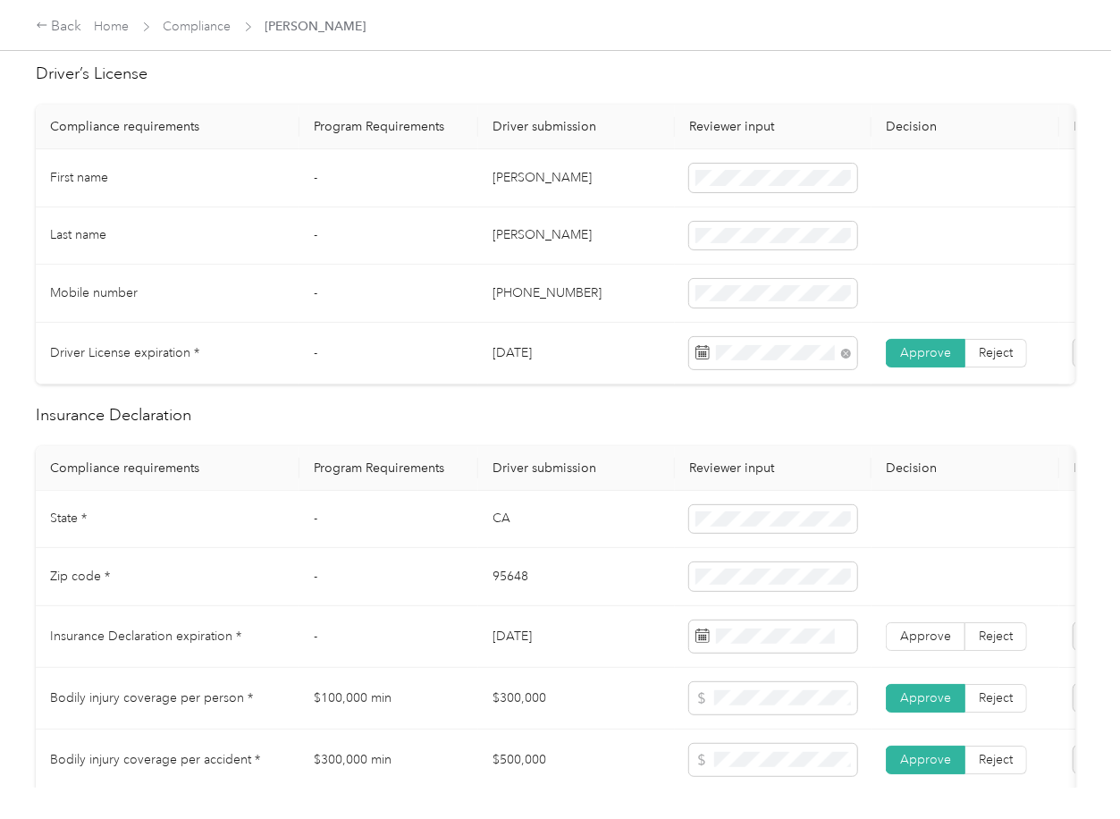
click at [499, 480] on th "Driver submission" at bounding box center [576, 468] width 197 height 45
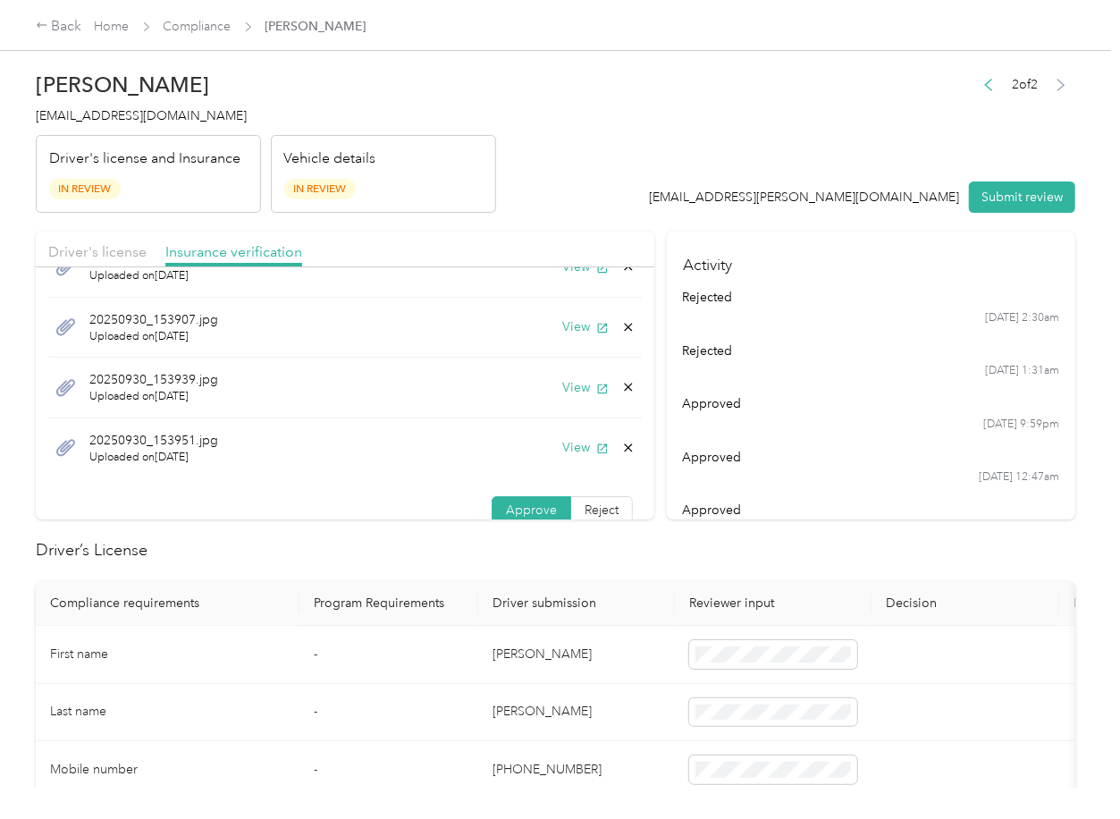
scroll to position [63, 0]
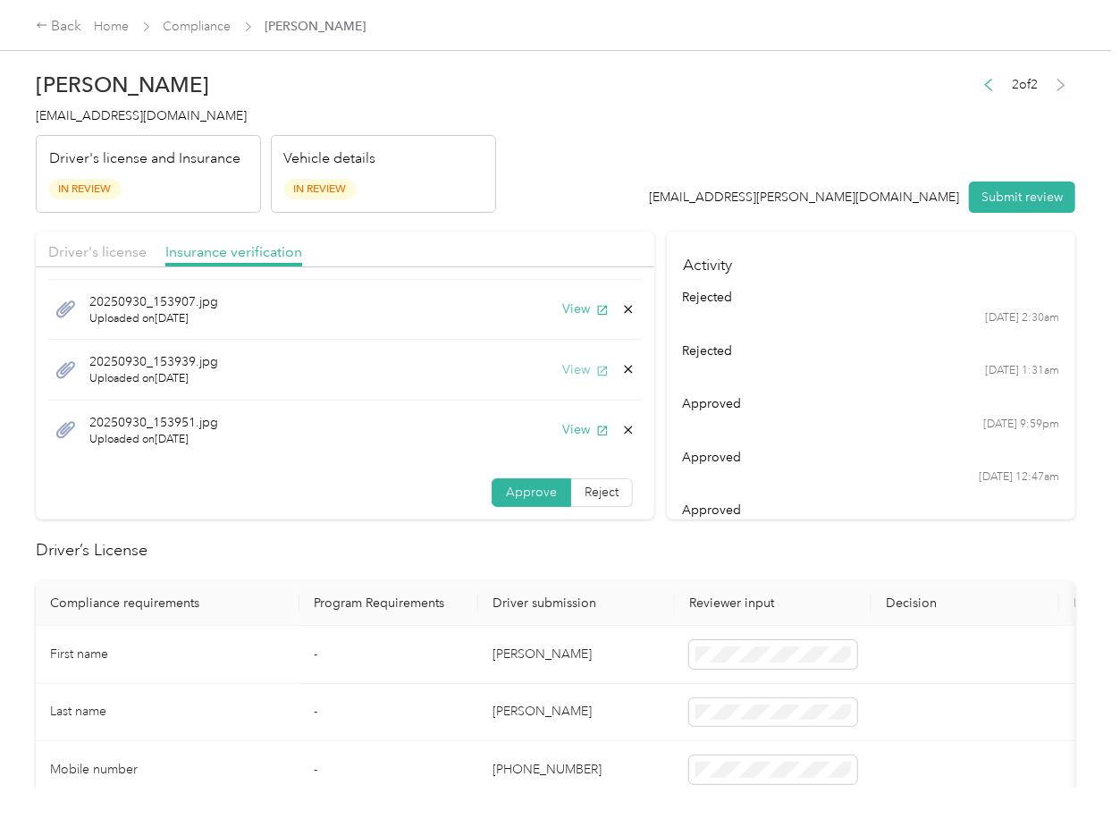
click at [562, 376] on button "View" at bounding box center [585, 369] width 46 height 19
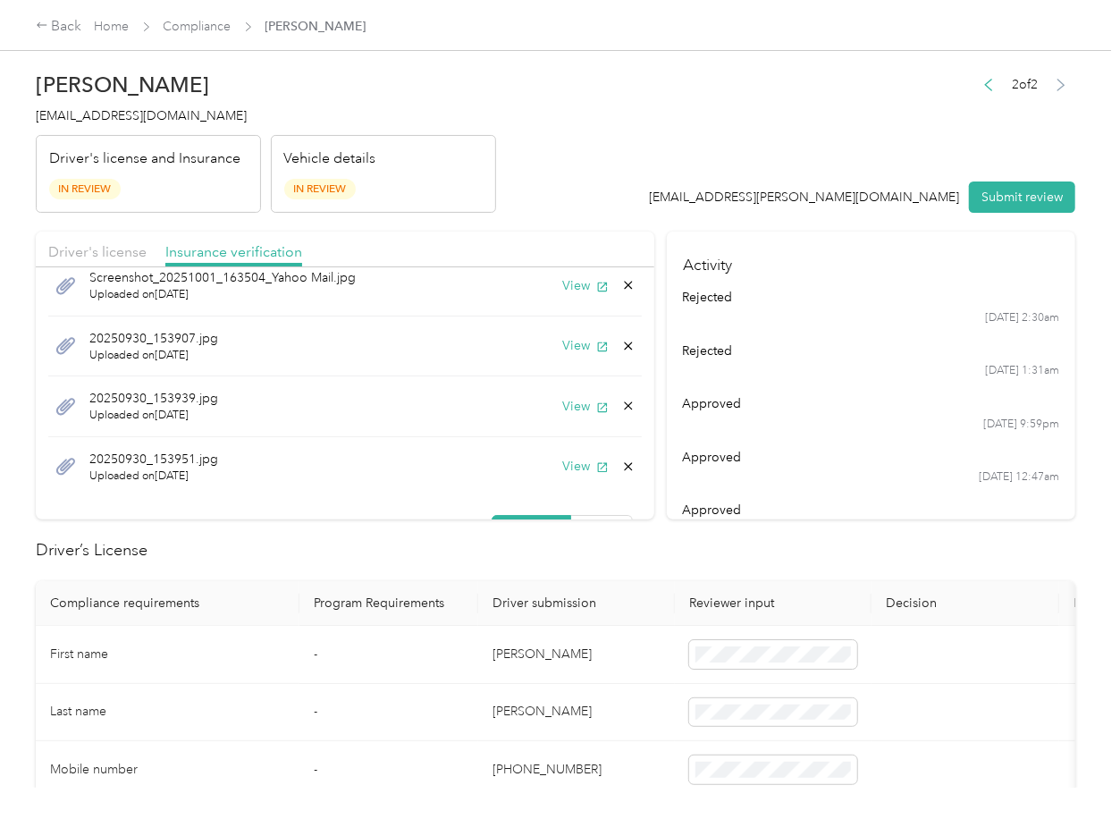
scroll to position [20, 0]
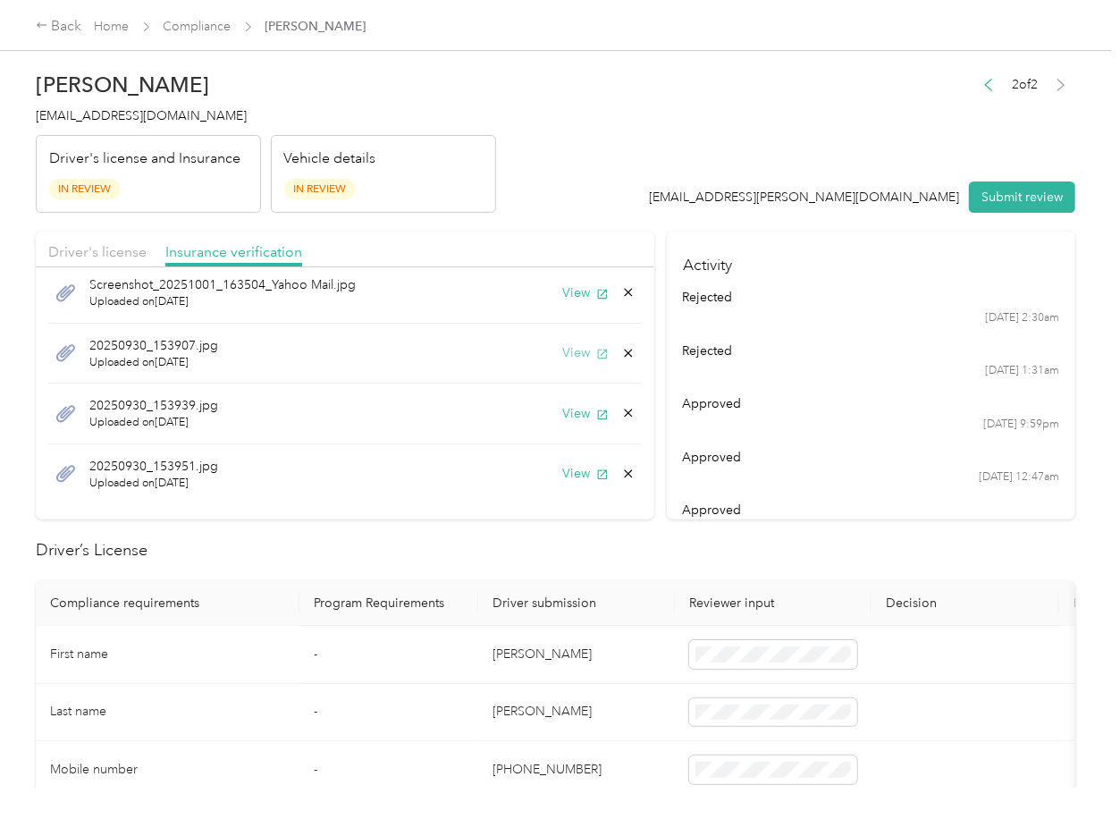
click at [562, 350] on button "View" at bounding box center [585, 352] width 46 height 19
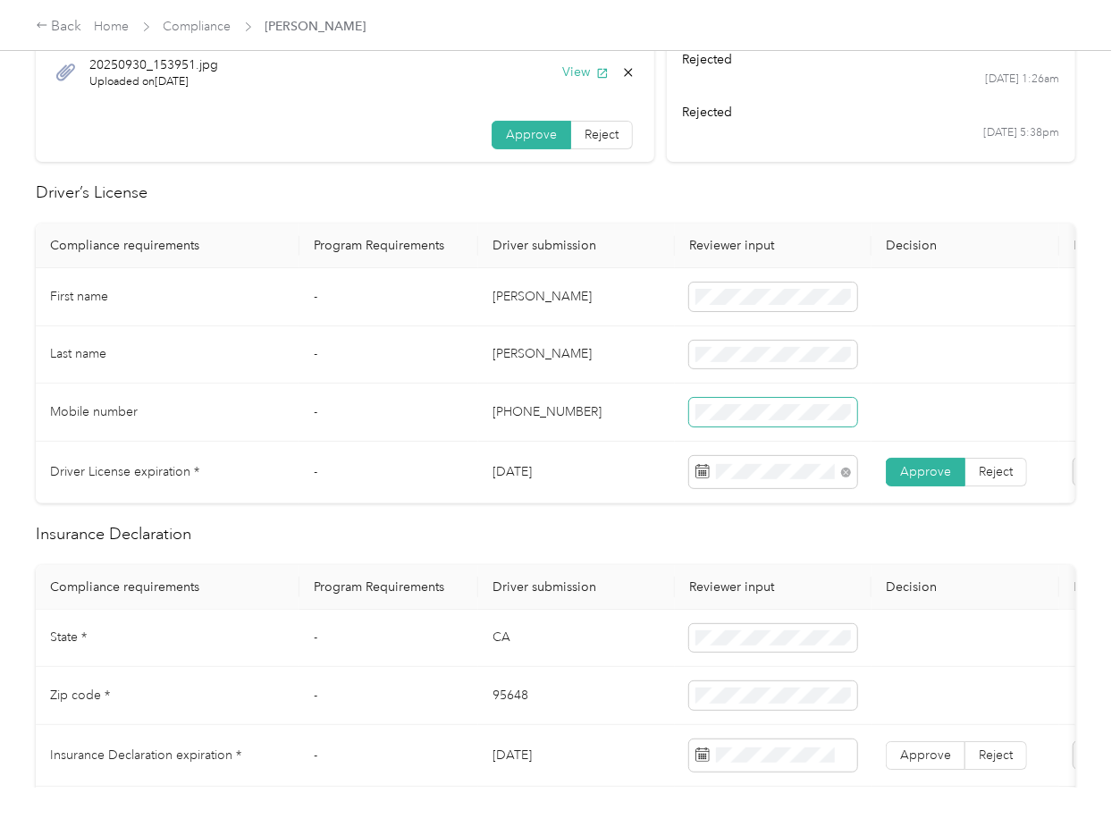
scroll to position [715, 0]
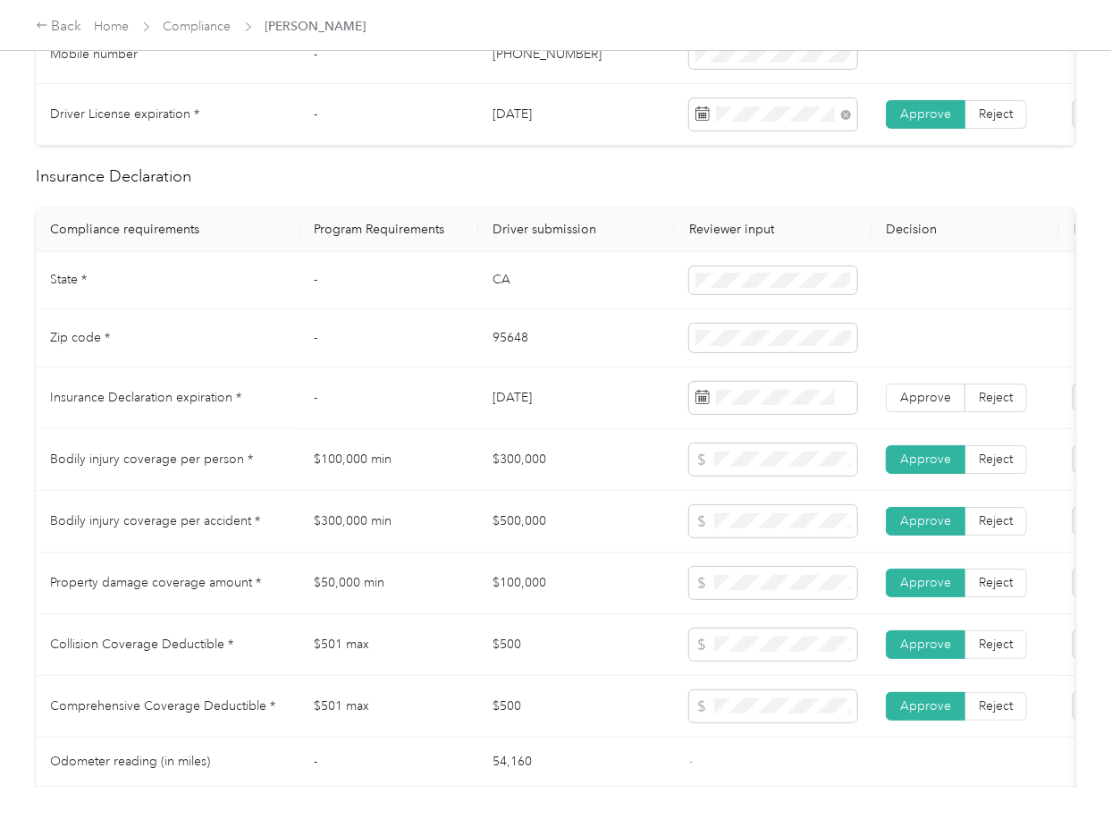
click at [533, 473] on td "$300,000" at bounding box center [576, 460] width 197 height 62
copy td "$300,000"
click at [918, 405] on span "Approve" at bounding box center [925, 397] width 51 height 15
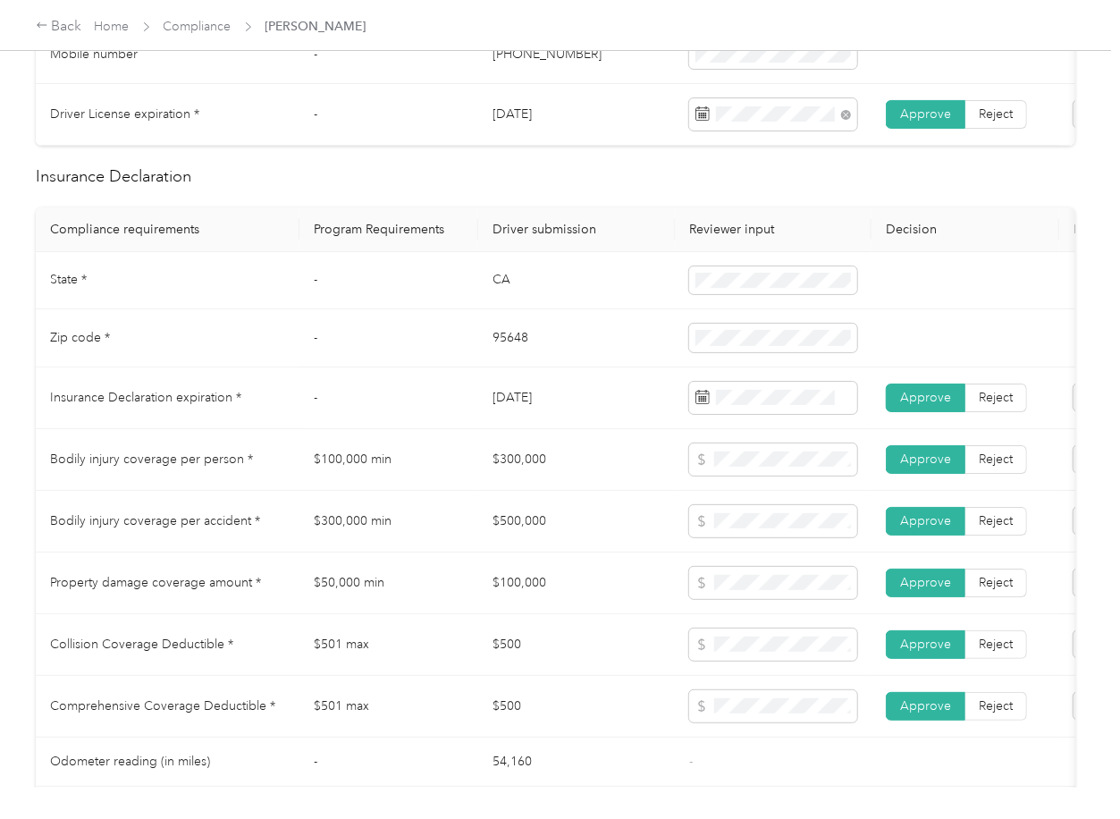
click at [545, 416] on td "[DATE]" at bounding box center [576, 398] width 197 height 62
copy td "[DATE]"
click at [751, 404] on span at bounding box center [773, 398] width 168 height 32
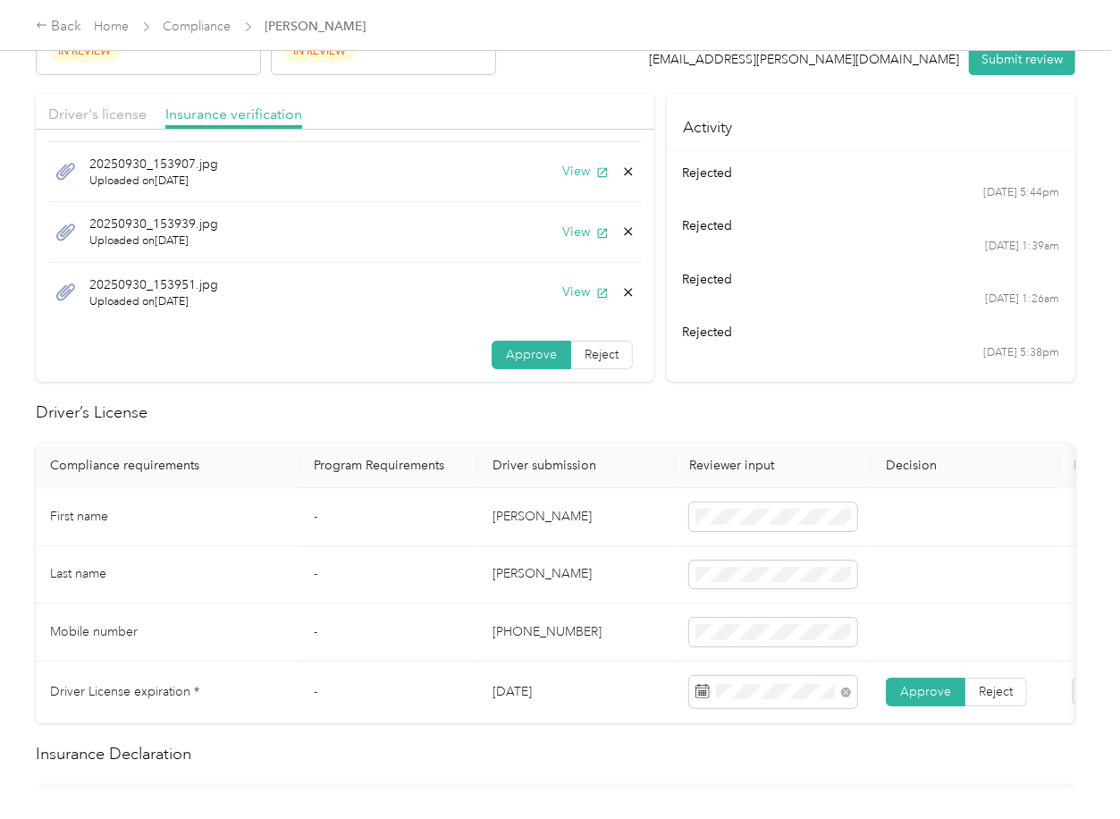
scroll to position [119, 0]
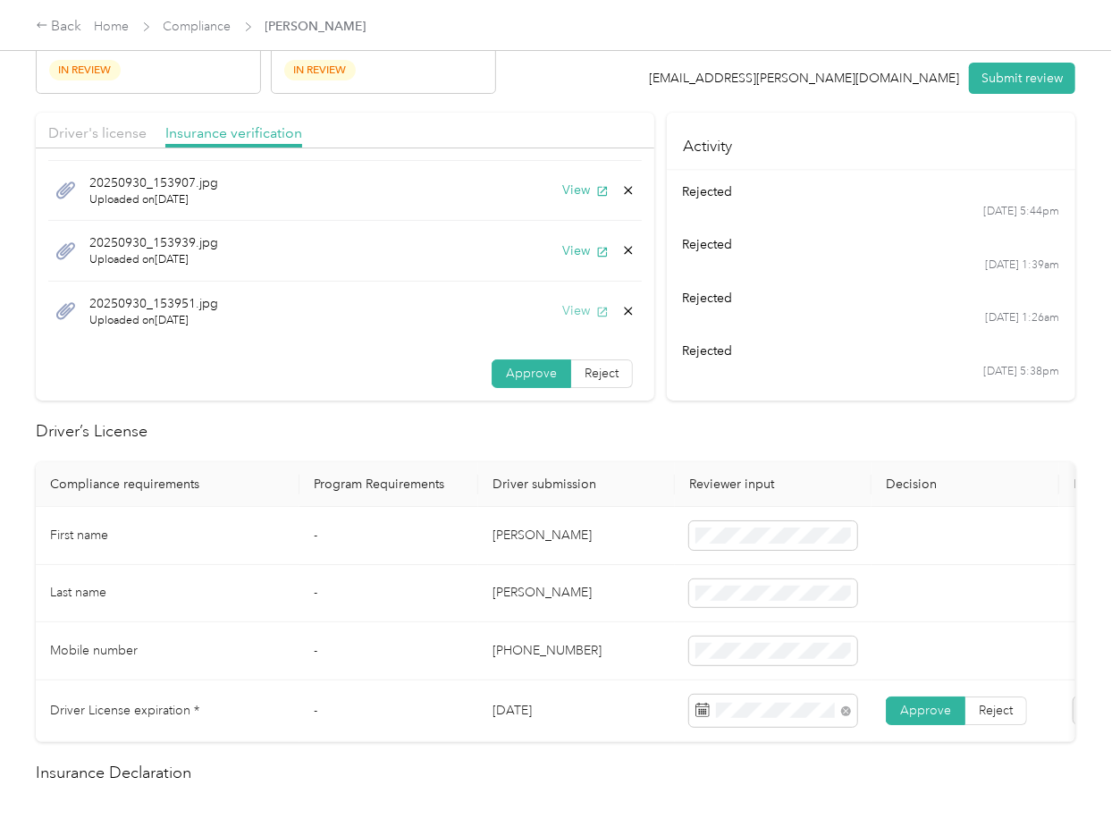
click at [573, 319] on button "View" at bounding box center [585, 310] width 46 height 19
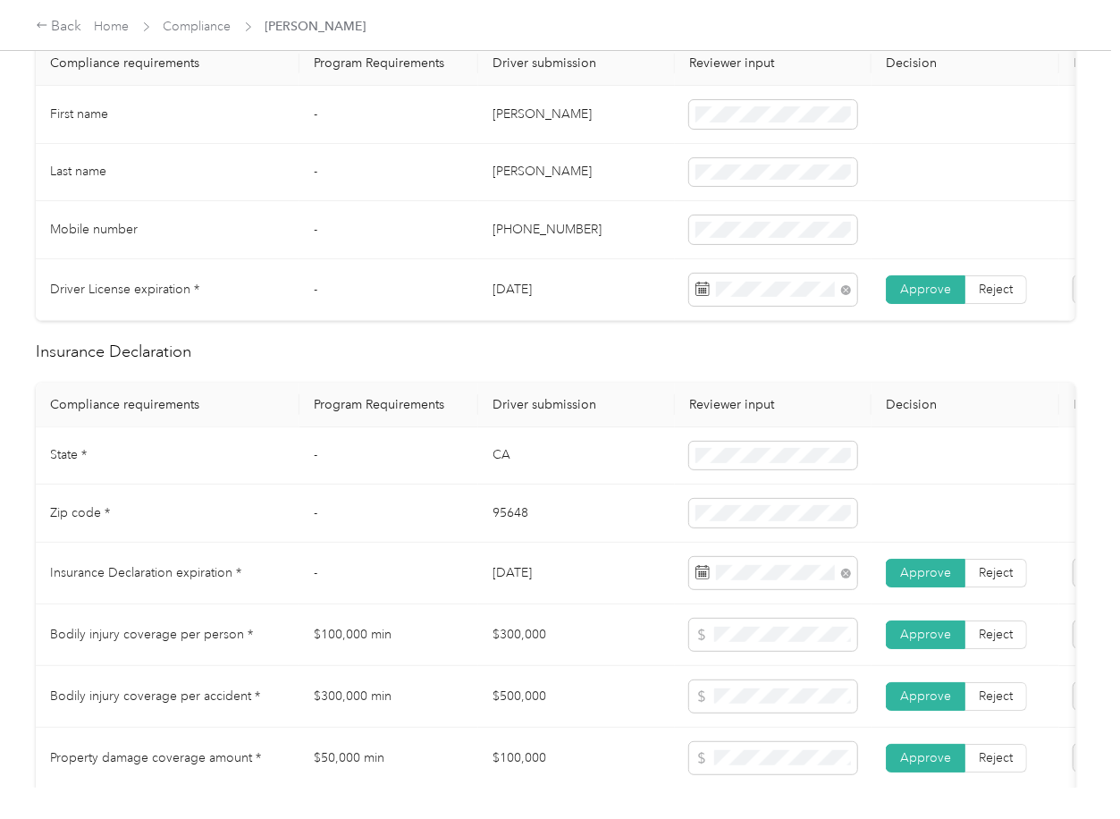
scroll to position [595, 0]
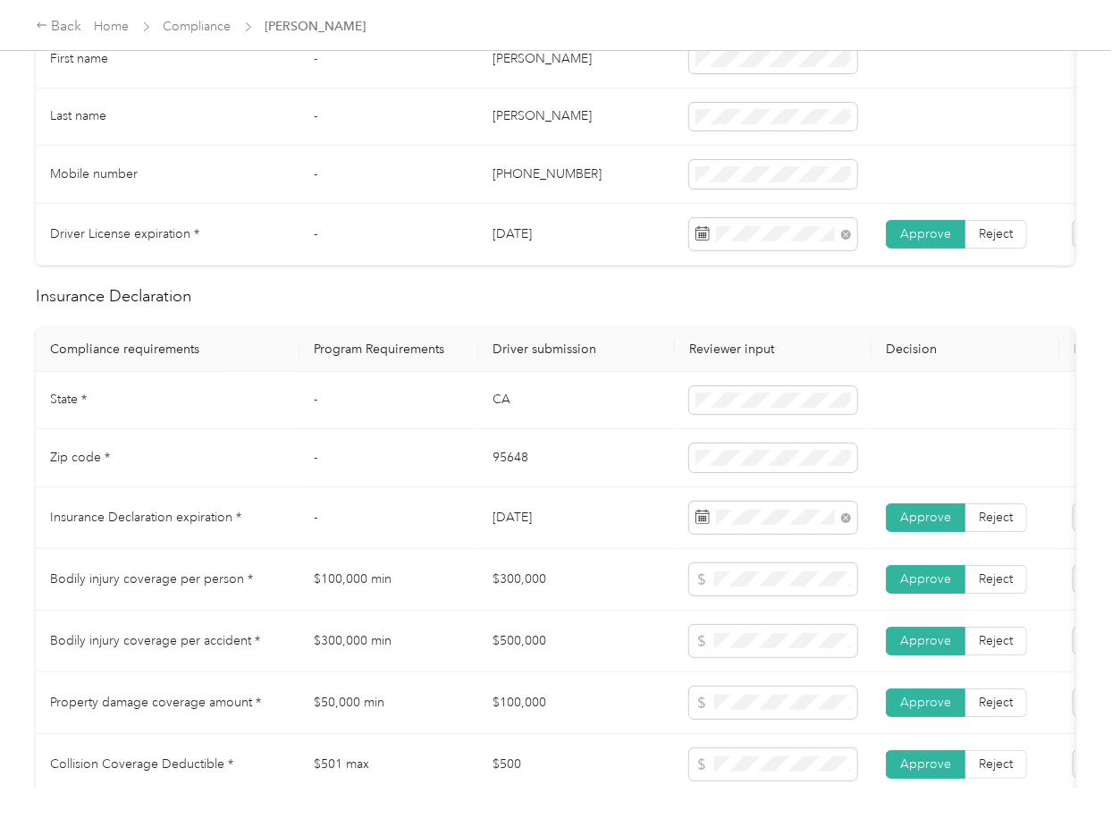
click at [498, 415] on td "CA" at bounding box center [576, 401] width 197 height 58
copy td "CA"
click at [519, 466] on td "95648" at bounding box center [576, 458] width 197 height 58
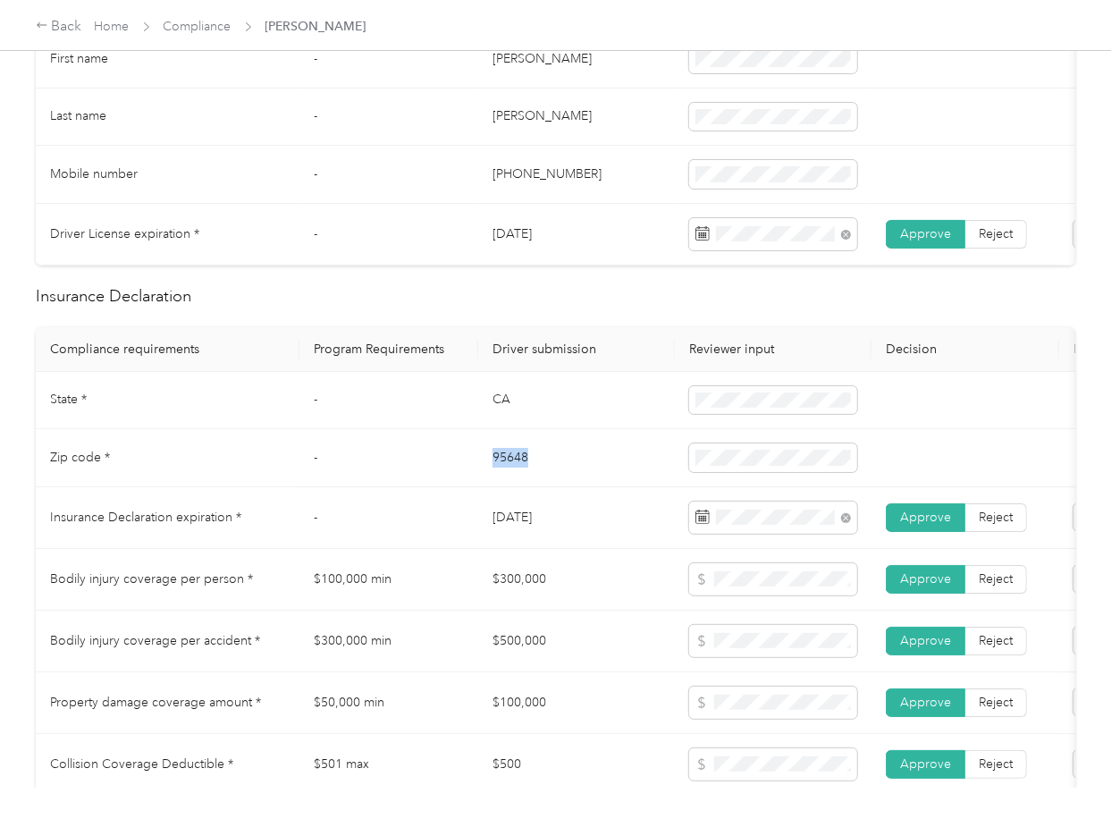
click at [519, 466] on td "95648" at bounding box center [576, 458] width 197 height 58
copy td "95648"
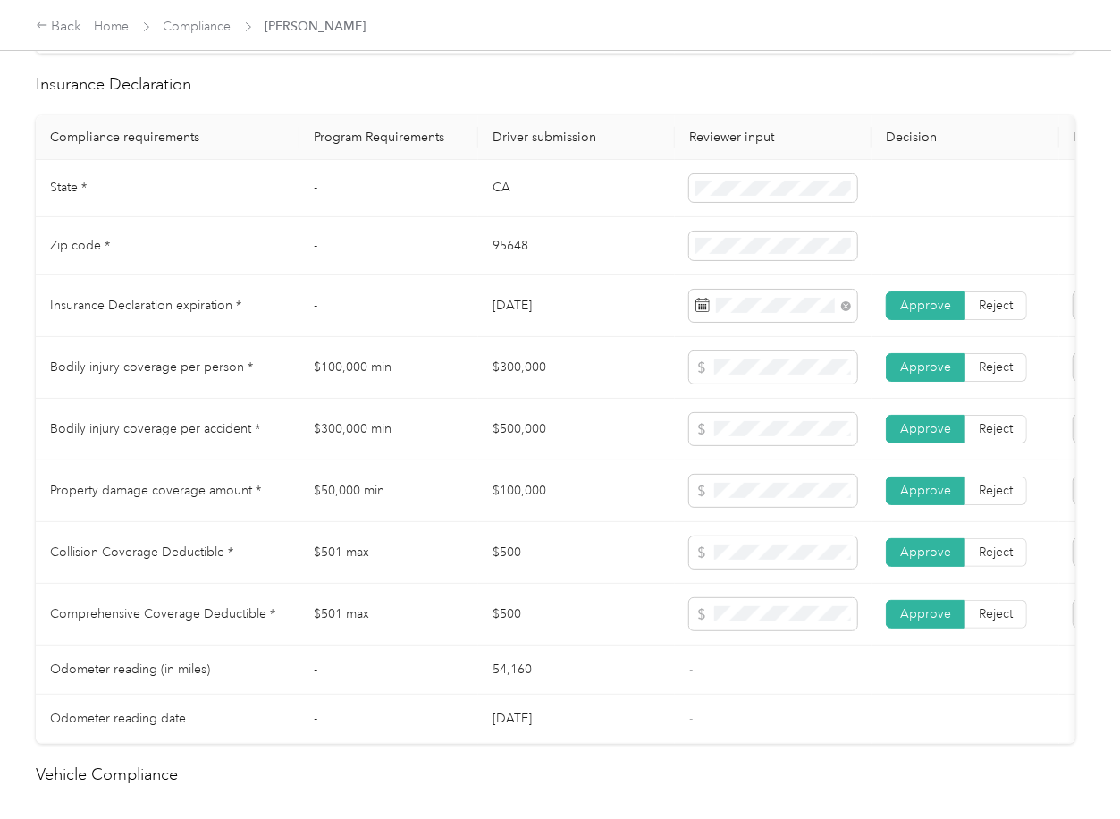
scroll to position [953, 0]
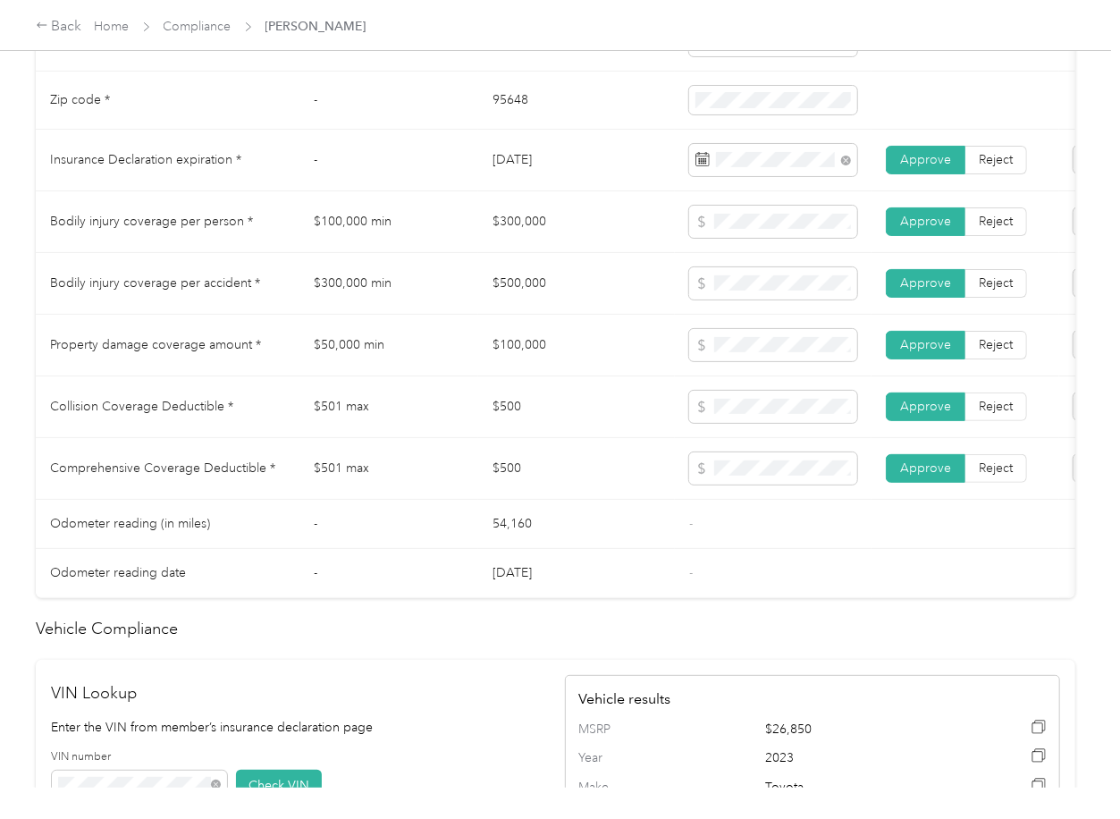
click at [443, 349] on td "$50,000 min" at bounding box center [388, 346] width 179 height 62
click at [535, 376] on td "$100,000" at bounding box center [576, 346] width 197 height 62
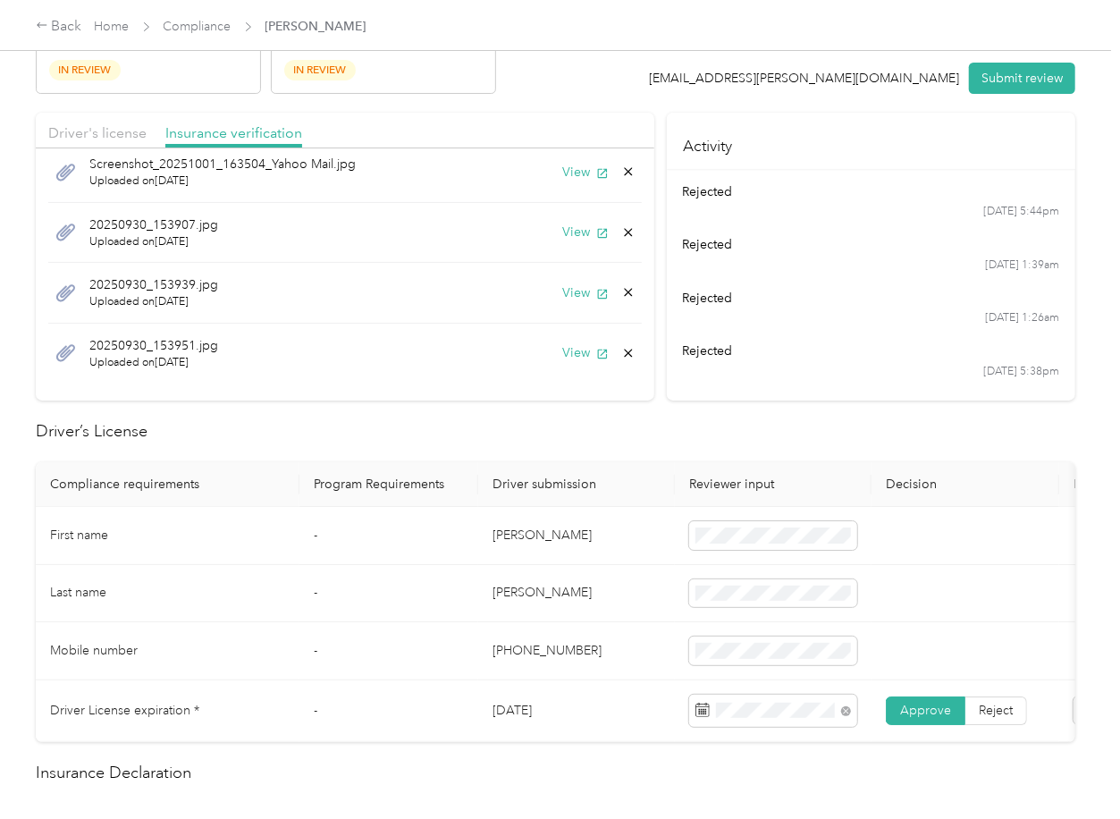
scroll to position [0, 0]
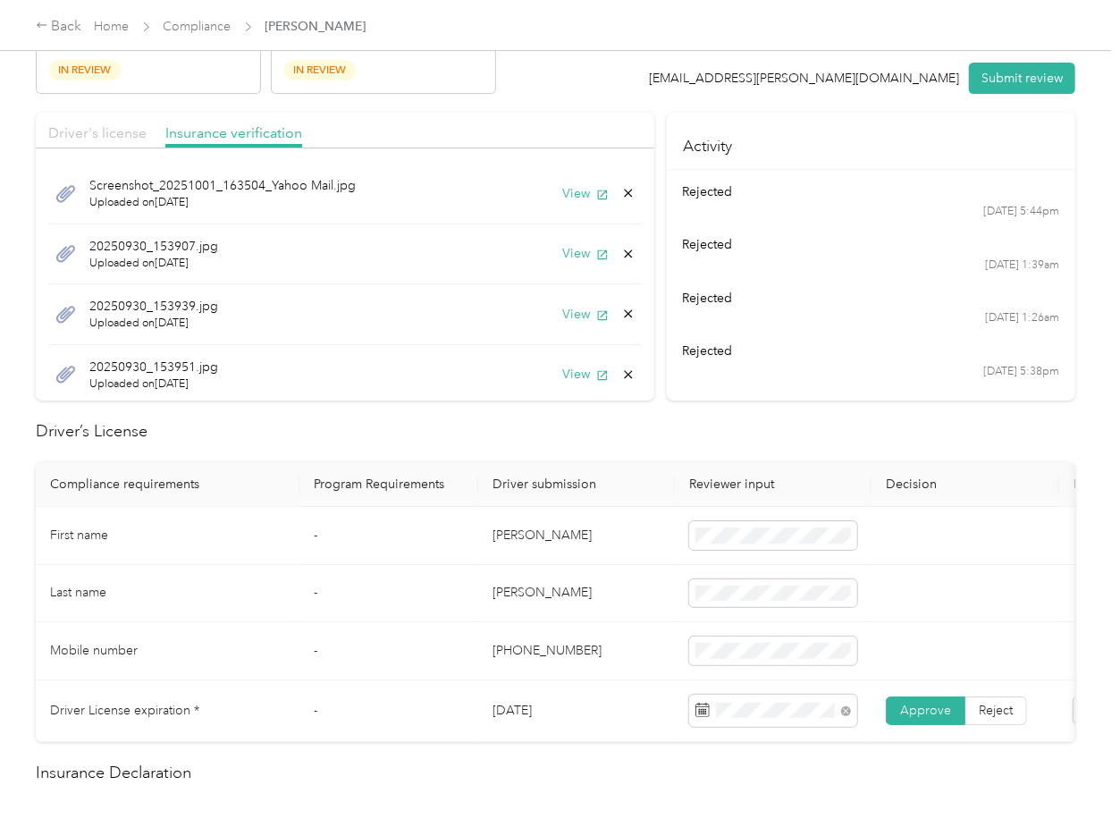
click at [112, 126] on span "Driver's license" at bounding box center [97, 132] width 98 height 17
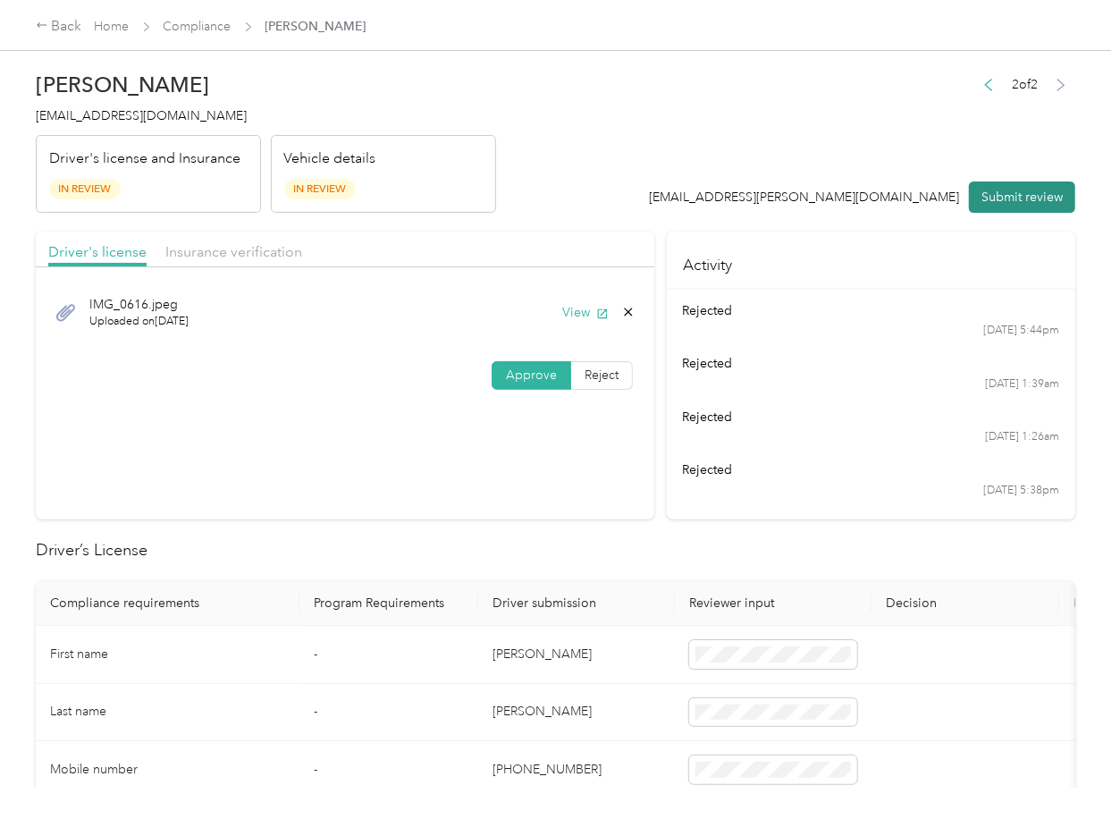
click at [974, 198] on button "Submit review" at bounding box center [1022, 196] width 106 height 31
click at [131, 108] on span "[EMAIL_ADDRESS][DOMAIN_NAME]" at bounding box center [141, 115] width 211 height 15
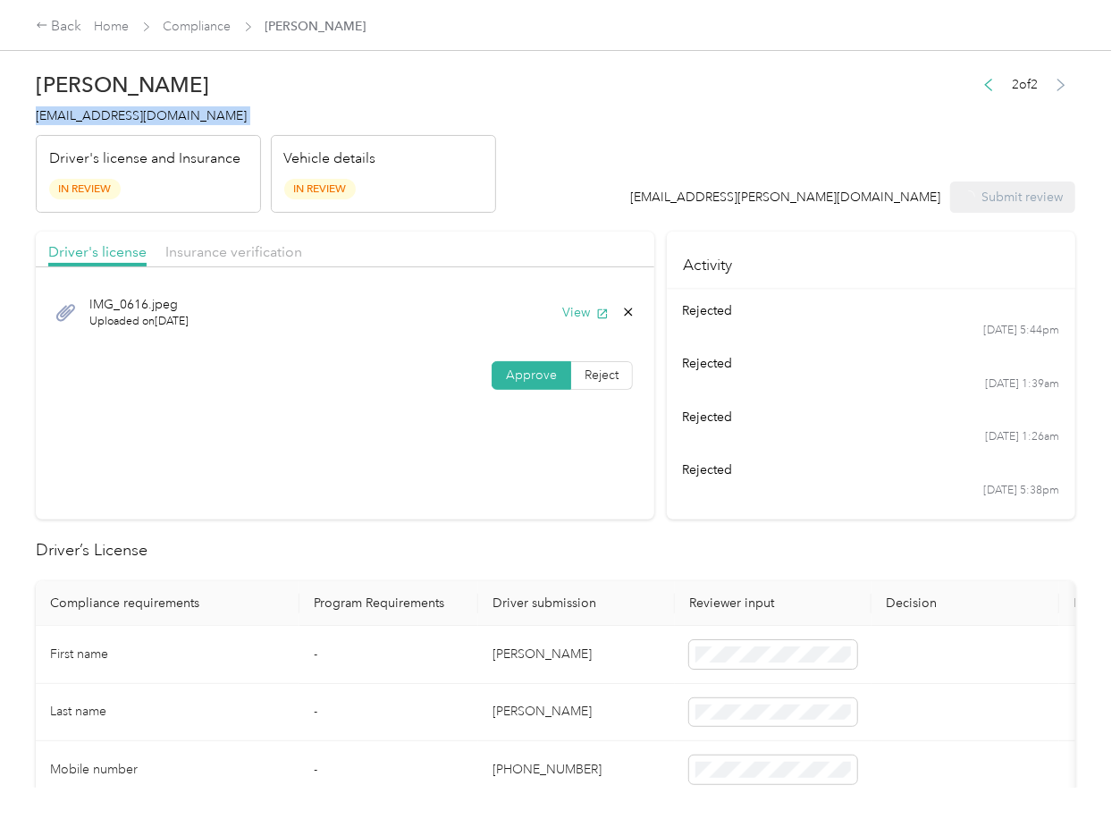
copy span "[EMAIL_ADDRESS][DOMAIN_NAME]"
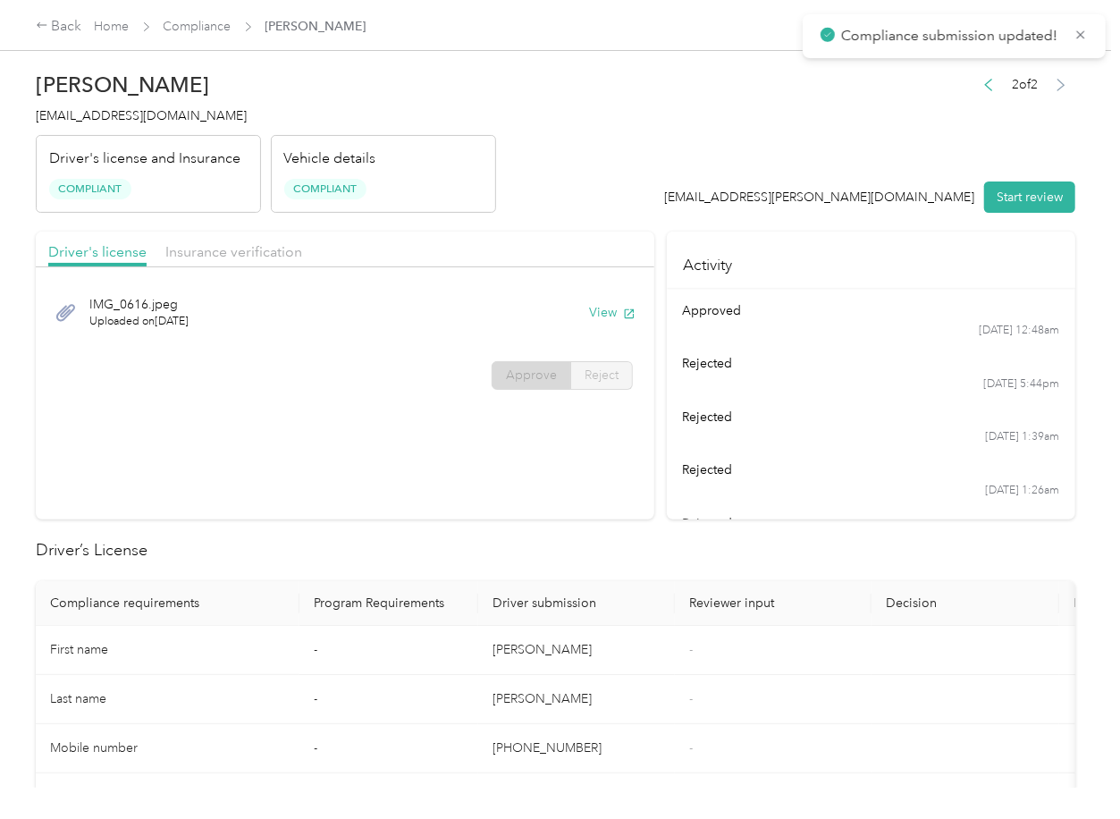
click at [567, 497] on section "Driver's license Insurance verification IMG_0616.jpeg Uploaded on [DATE] View A…" at bounding box center [345, 376] width 619 height 288
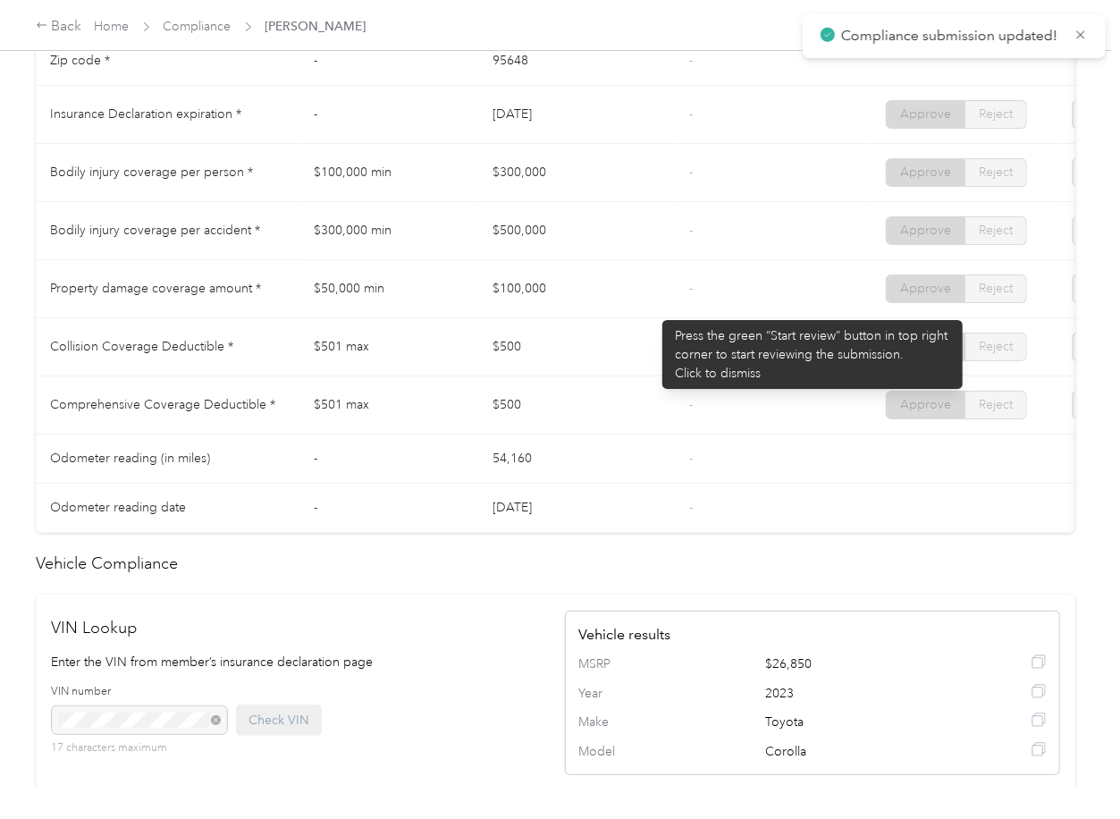
scroll to position [953, 0]
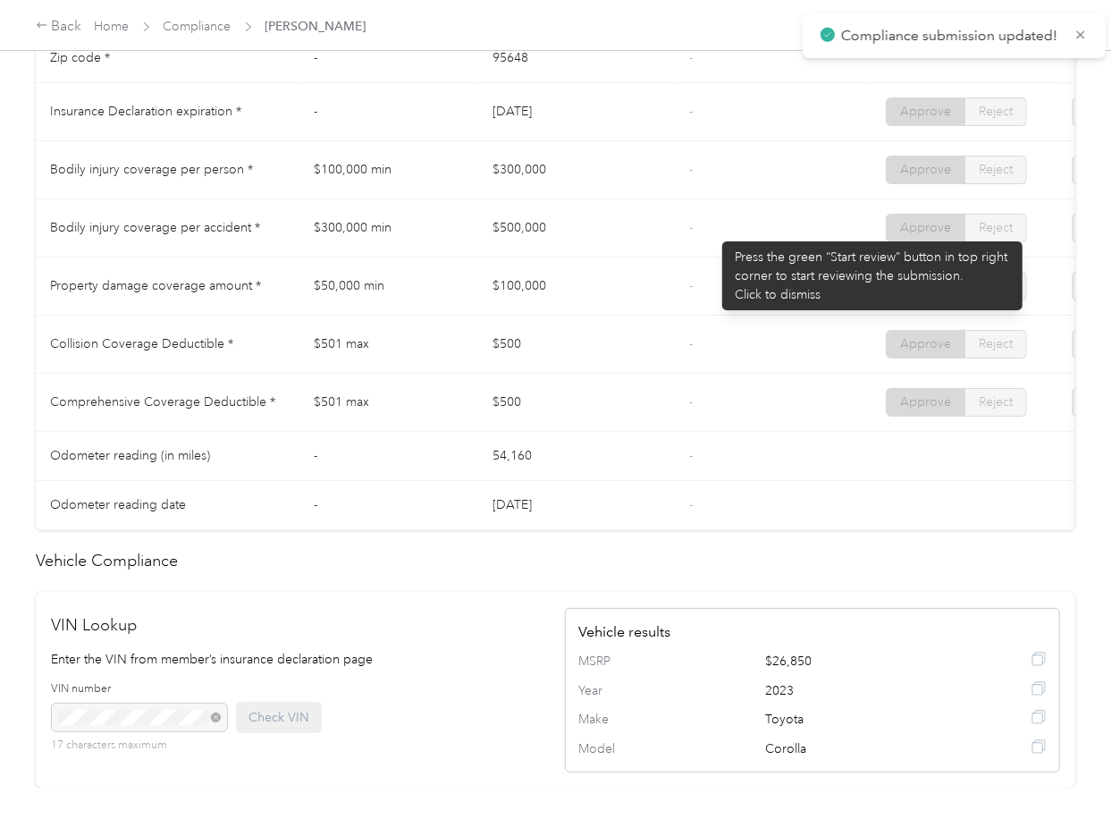
click at [713, 232] on td "-" at bounding box center [773, 228] width 197 height 58
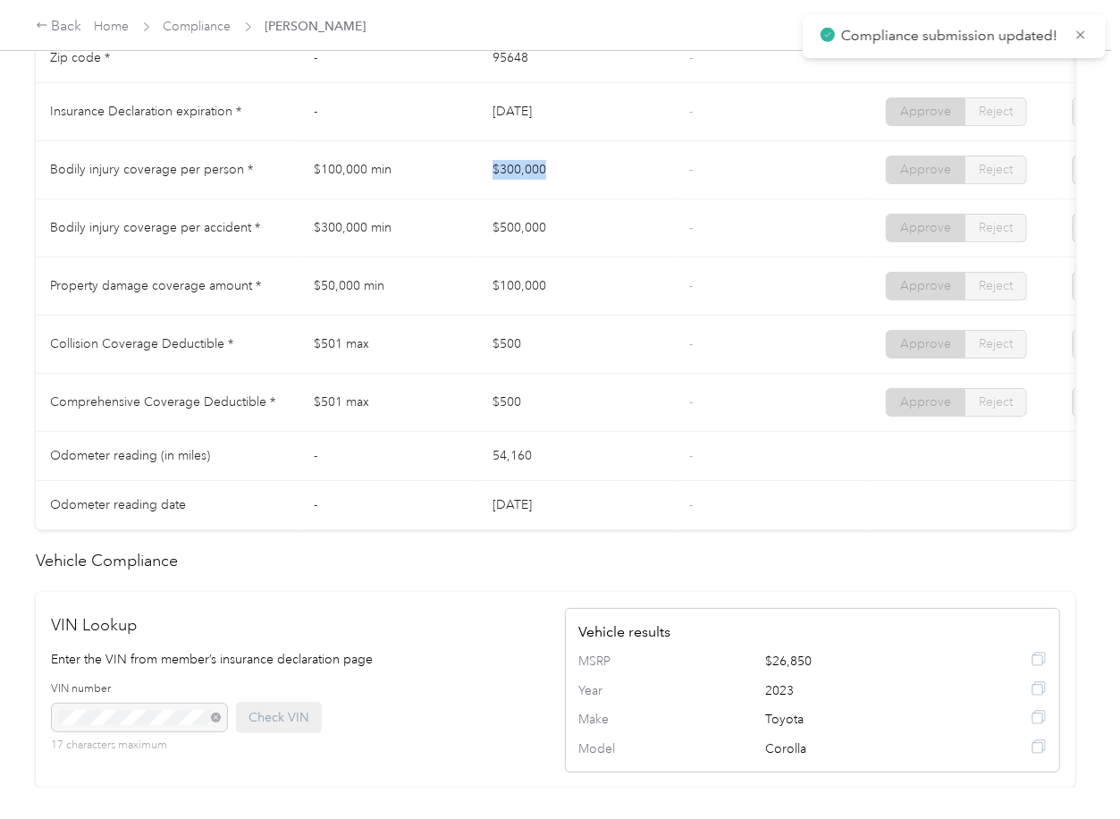
drag, startPoint x: 522, startPoint y: 182, endPoint x: 574, endPoint y: 182, distance: 51.8
click at [574, 182] on tr "Bodily injury coverage per person * $100,000 min $300,000 - Approve Reject" at bounding box center [666, 170] width 1260 height 58
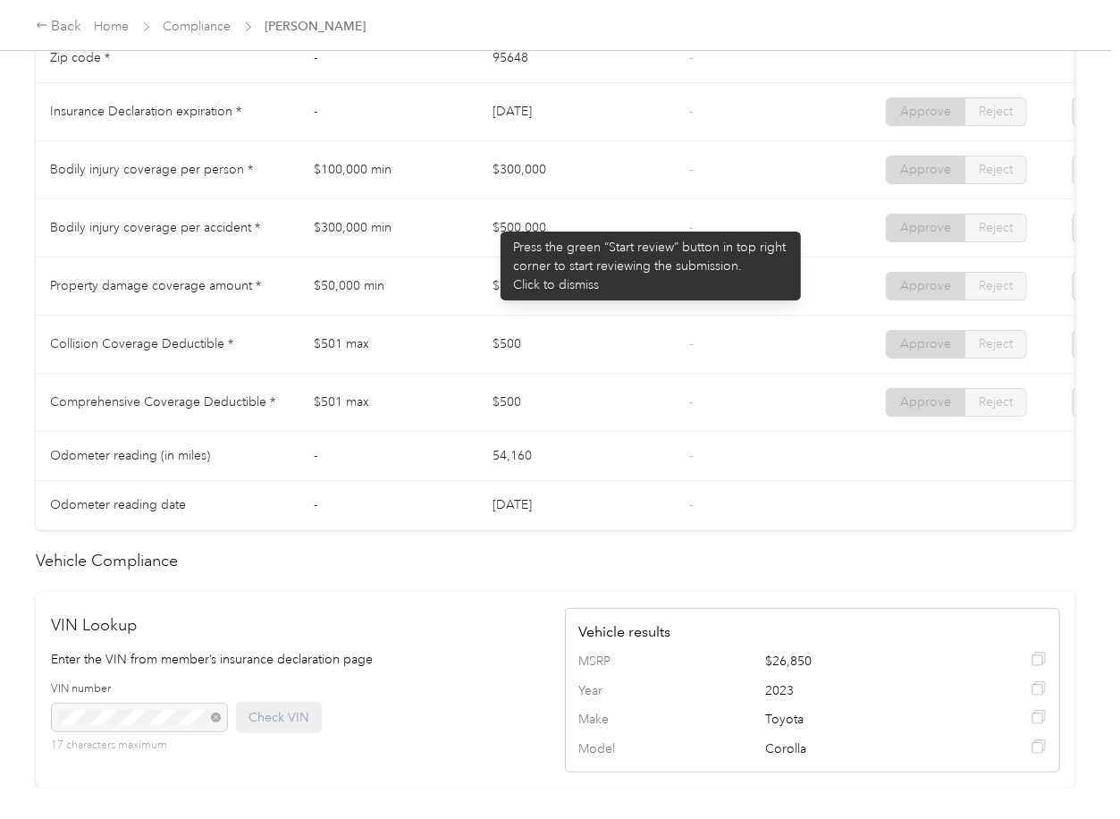
drag, startPoint x: 492, startPoint y: 223, endPoint x: 494, endPoint y: 283, distance: 60.8
click at [553, 223] on td "$500,000" at bounding box center [576, 228] width 197 height 58
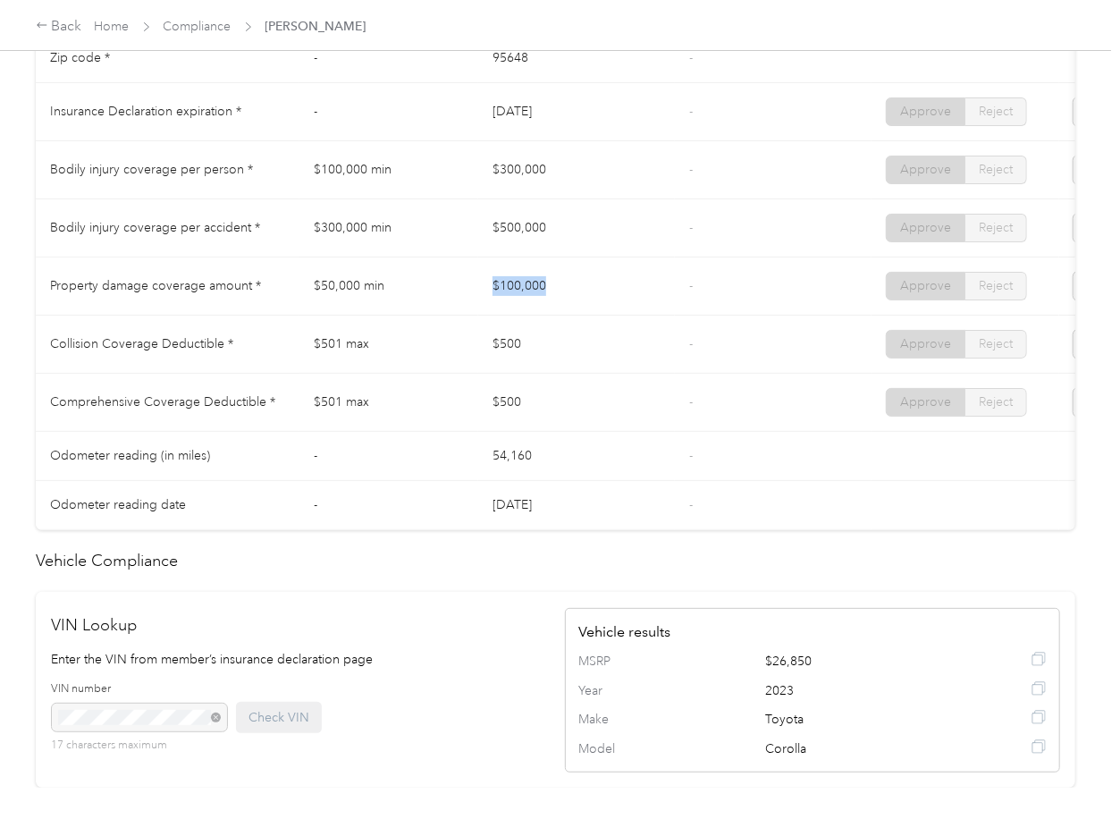
drag, startPoint x: 484, startPoint y: 306, endPoint x: 598, endPoint y: 316, distance: 114.8
click at [611, 307] on td "$100,000" at bounding box center [576, 286] width 197 height 58
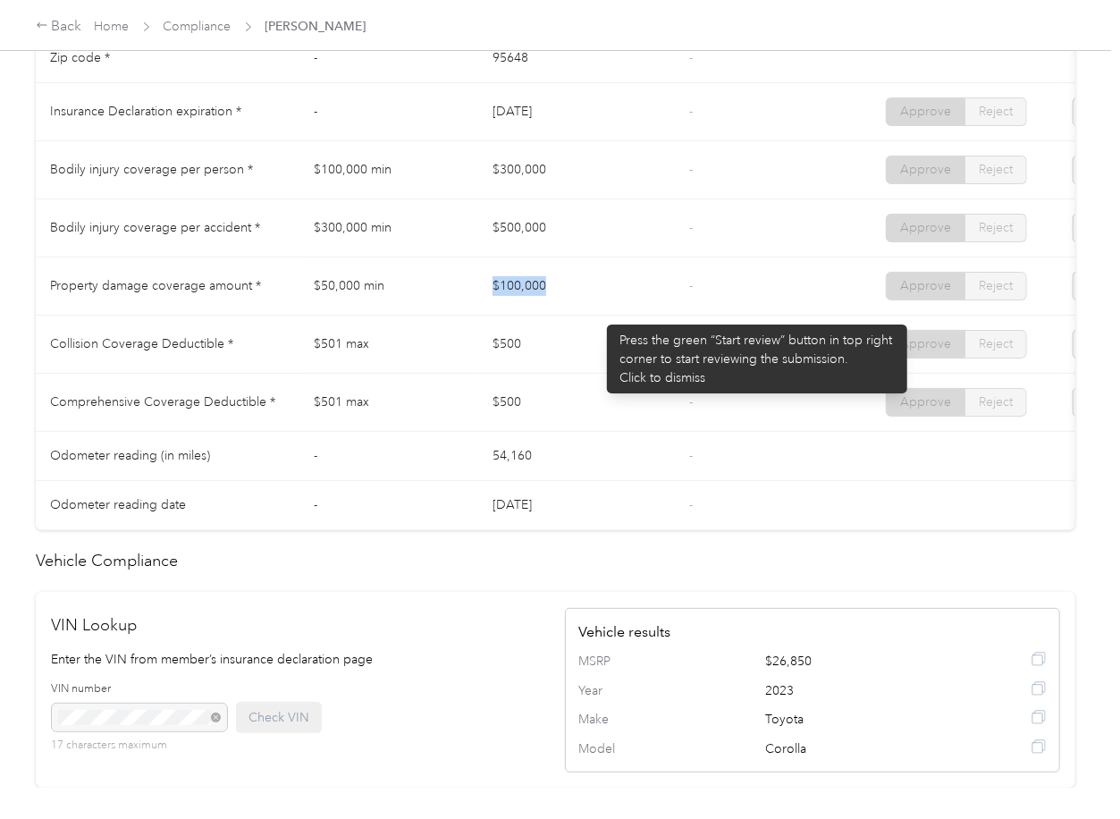
click at [597, 316] on td "$100,000" at bounding box center [576, 286] width 197 height 58
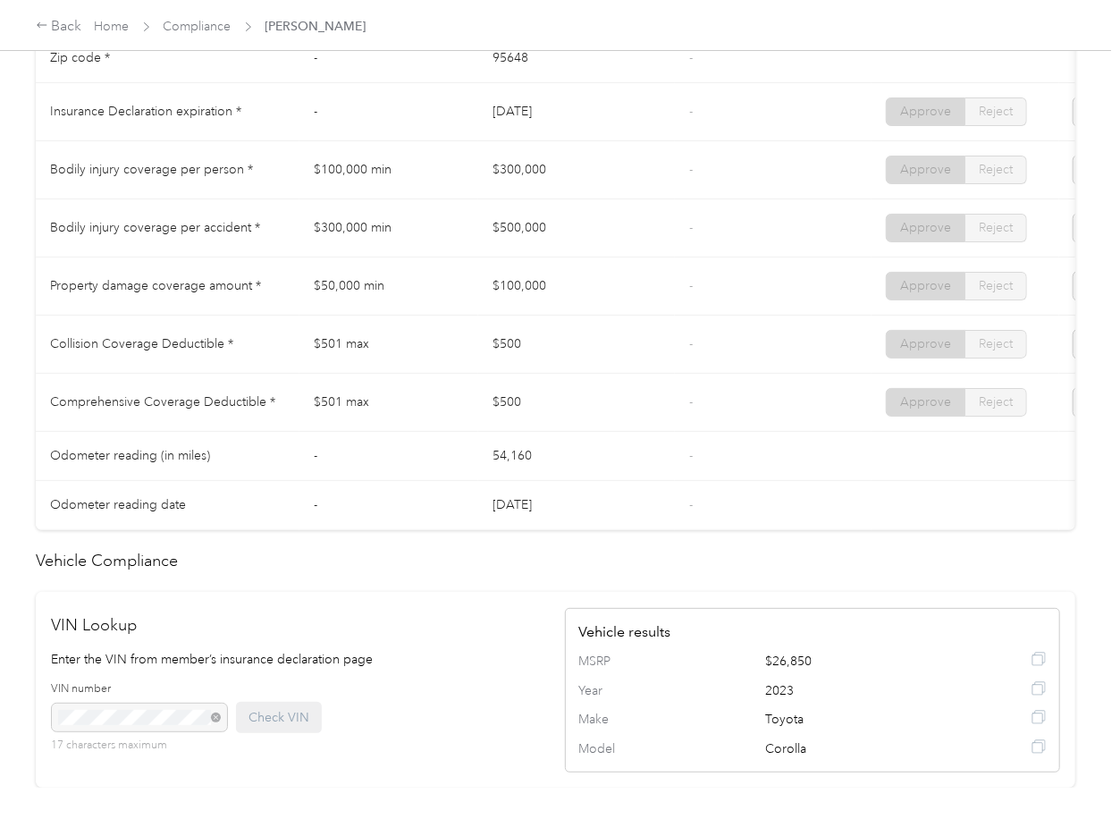
click at [597, 316] on td "$100,000" at bounding box center [576, 286] width 197 height 58
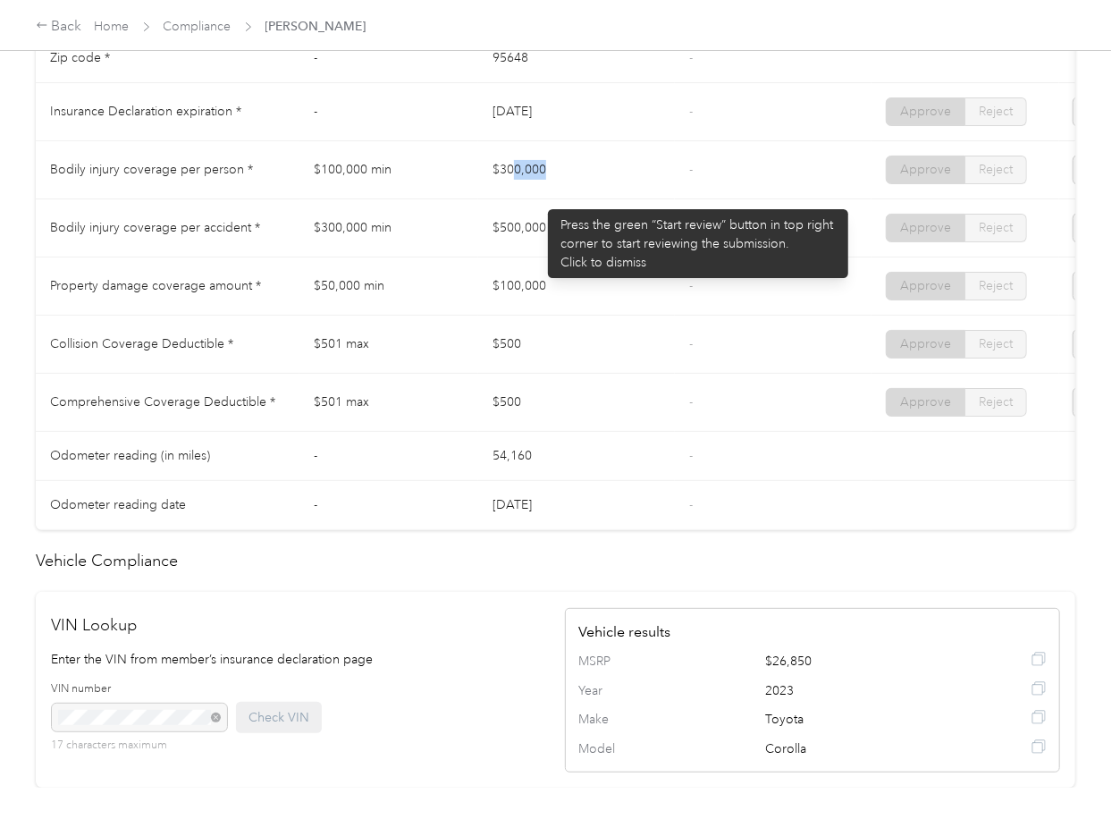
drag, startPoint x: 511, startPoint y: 209, endPoint x: 552, endPoint y: 214, distance: 41.4
click at [562, 199] on td "$300,000" at bounding box center [576, 170] width 197 height 58
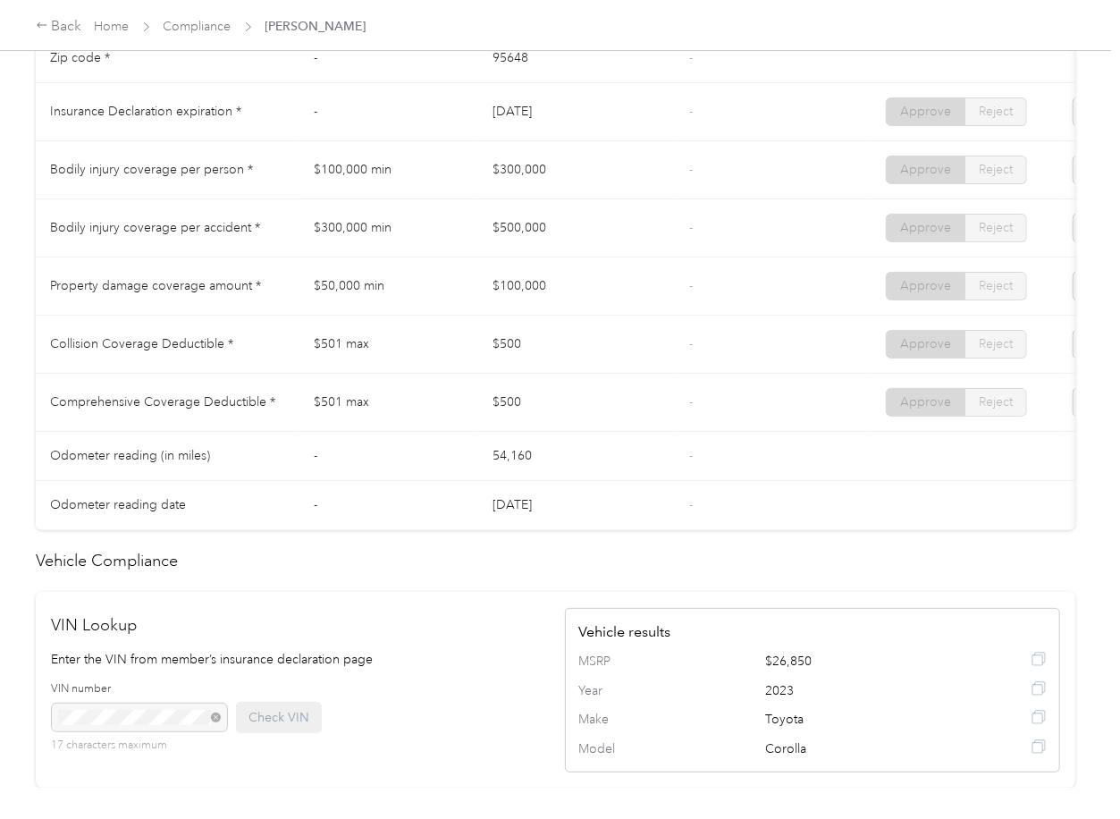
click at [508, 231] on td "$500,000" at bounding box center [576, 228] width 197 height 58
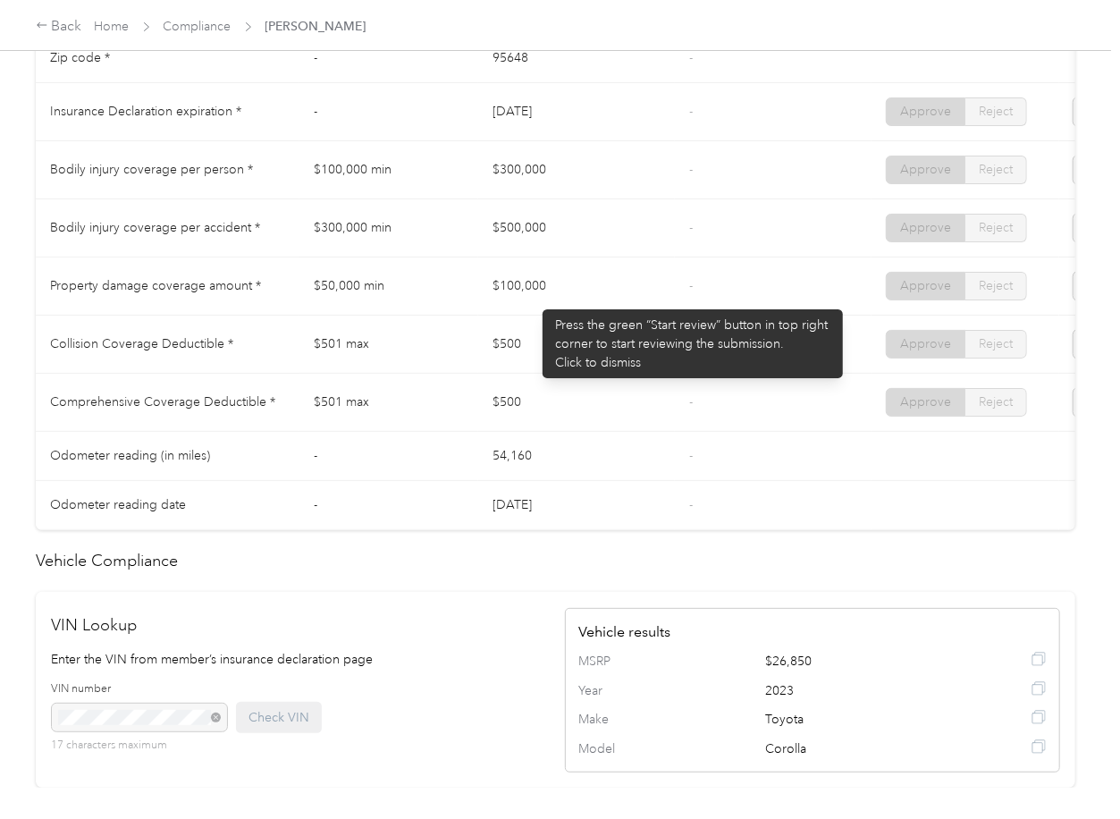
click at [534, 300] on td "$100,000" at bounding box center [576, 286] width 197 height 58
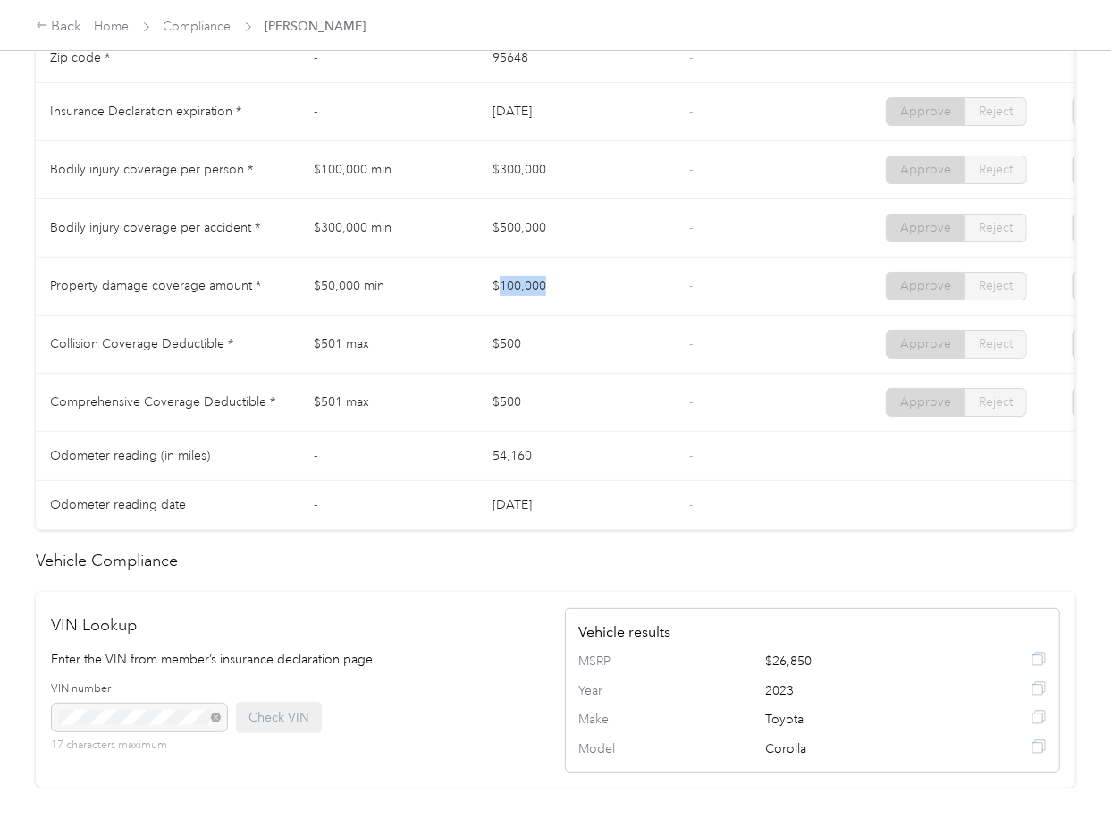
click at [534, 300] on td "$100,000" at bounding box center [576, 286] width 197 height 58
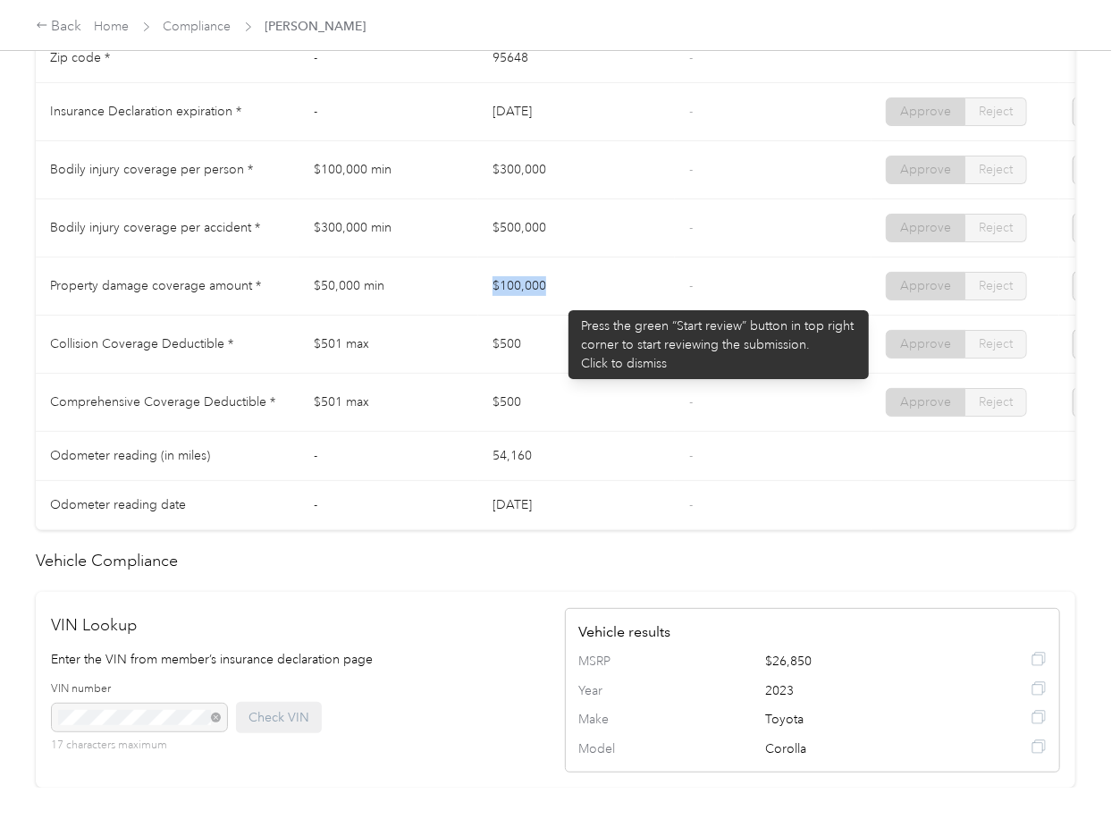
click at [560, 301] on td "$100,000" at bounding box center [576, 286] width 197 height 58
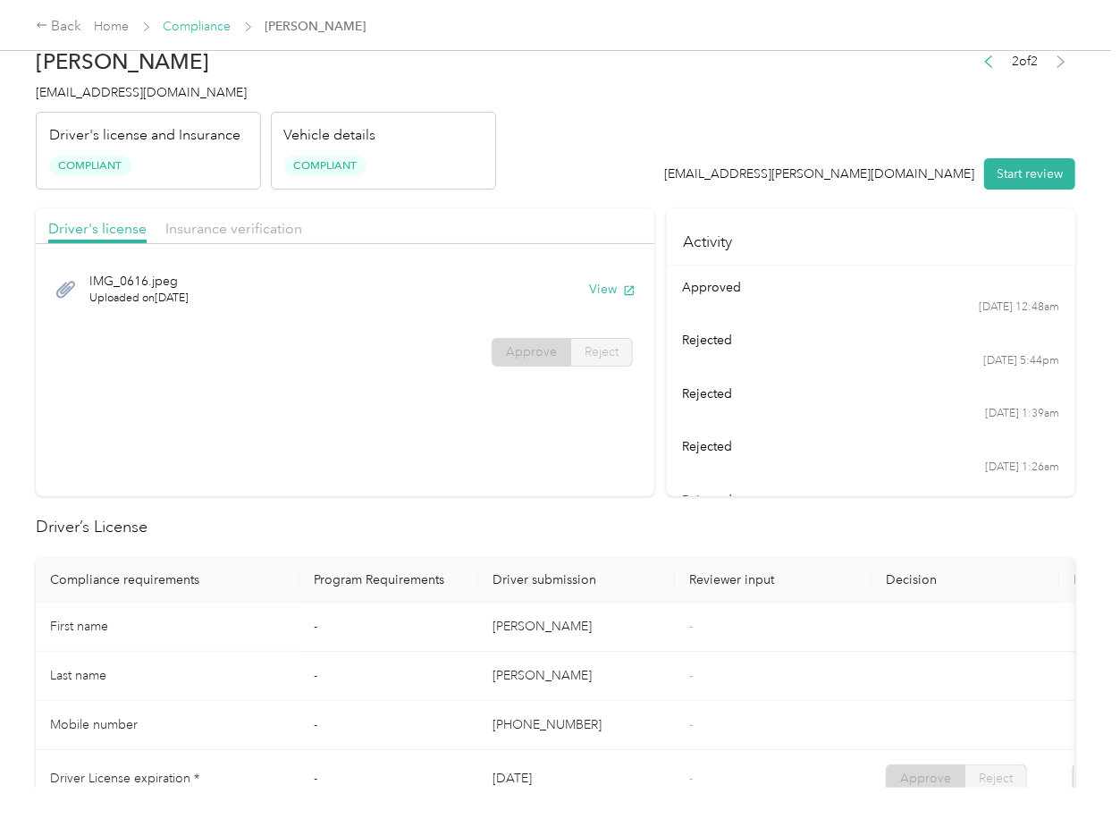
scroll to position [0, 0]
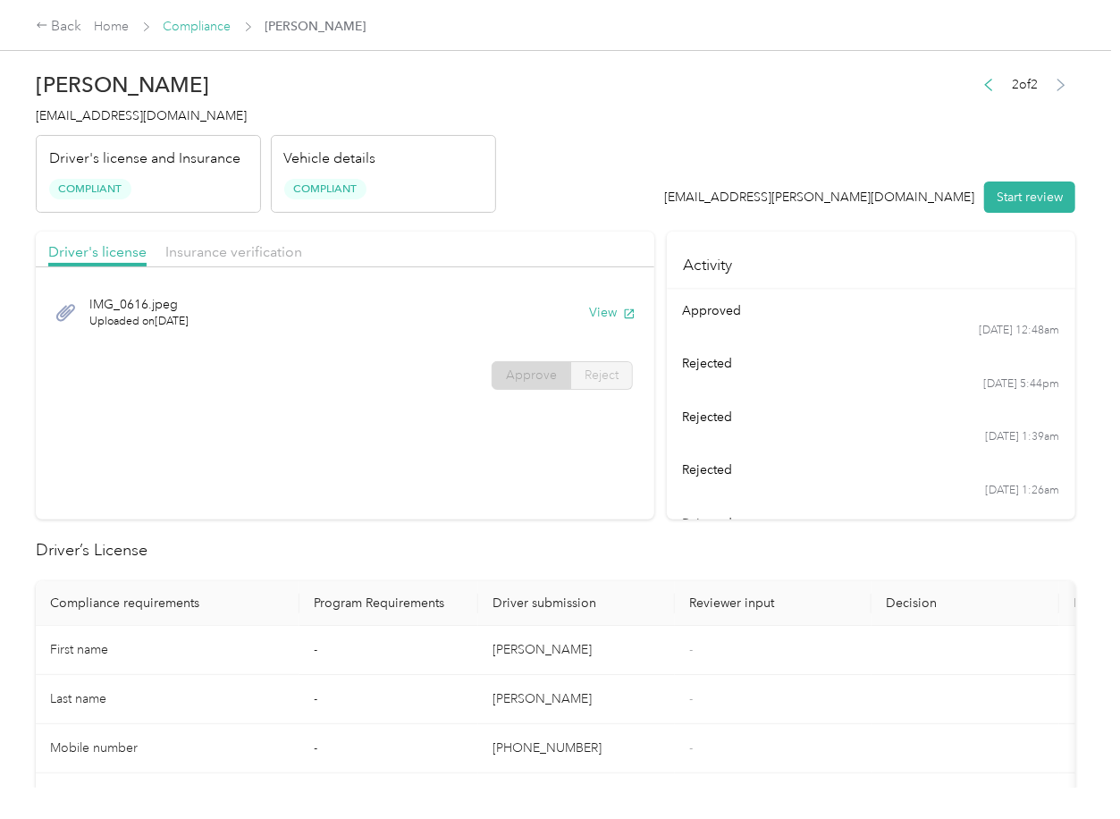
click at [188, 21] on link "Compliance" at bounding box center [198, 26] width 68 height 15
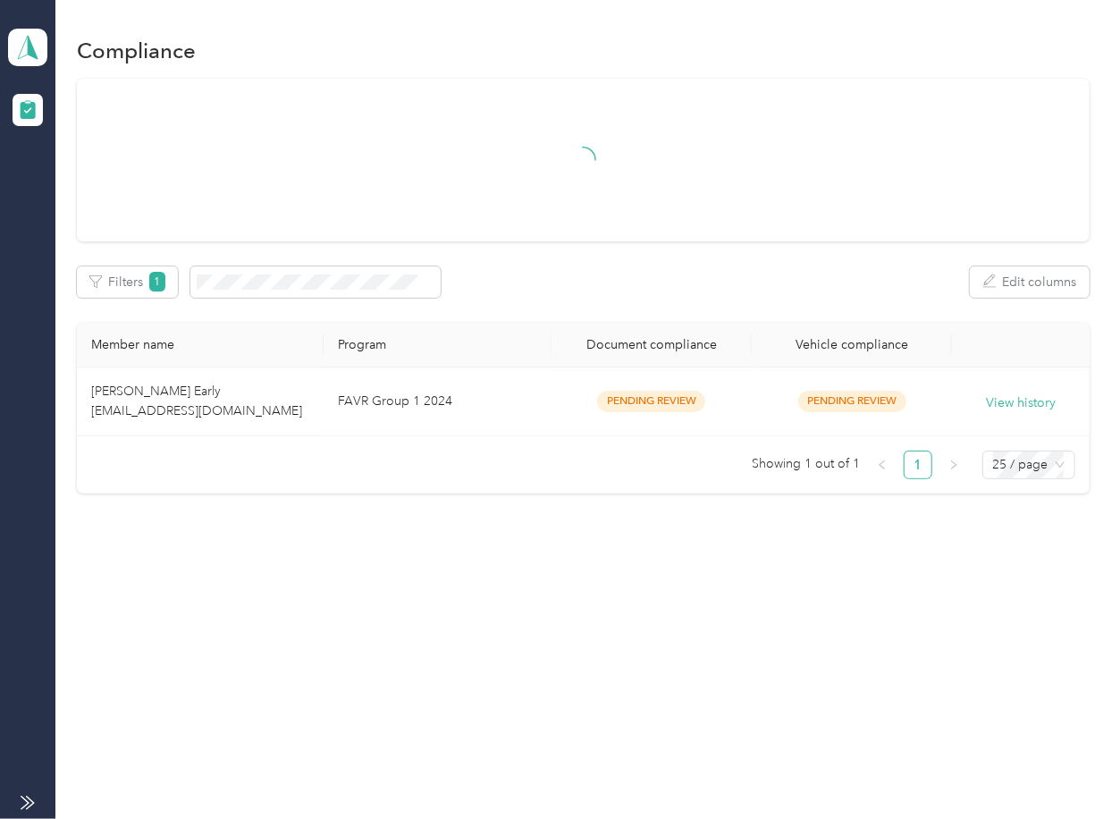
click at [622, 321] on div "Filters 1 Edit columns Member name Program Document compliance Vehicle complian…" at bounding box center [583, 286] width 1012 height 415
click at [362, 409] on td "FAVR Group 1 2024" at bounding box center [438, 401] width 228 height 69
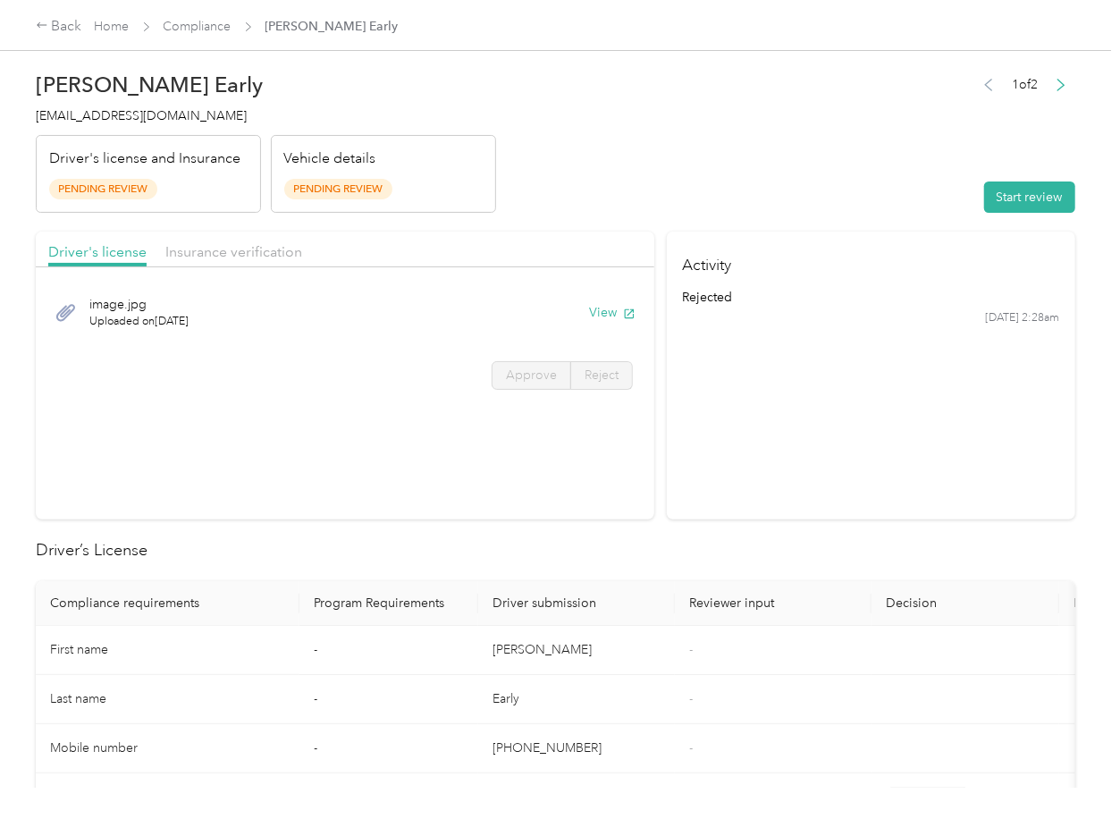
click at [589, 319] on div "View" at bounding box center [612, 312] width 46 height 19
click at [604, 318] on button "View" at bounding box center [612, 312] width 46 height 19
click at [278, 249] on span "Insurance verification" at bounding box center [233, 251] width 137 height 17
click at [258, 250] on span "Insurance verification" at bounding box center [233, 251] width 137 height 17
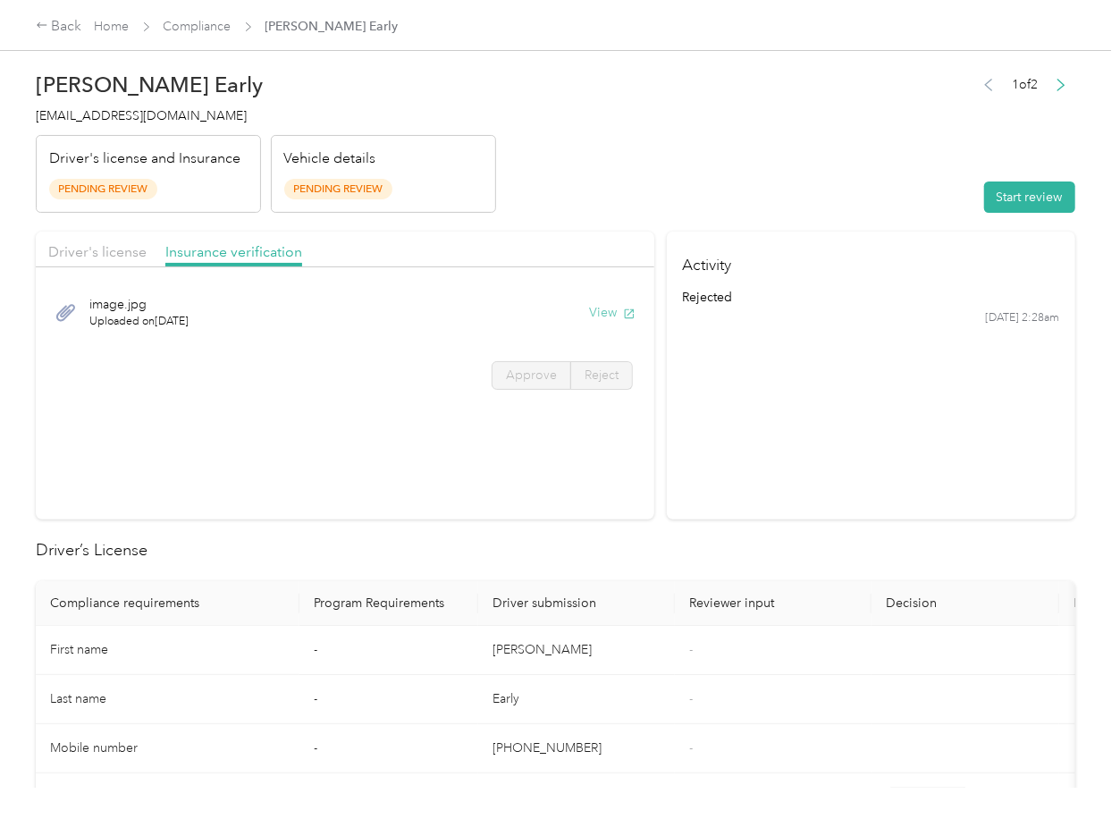
click at [594, 316] on button "View" at bounding box center [612, 312] width 46 height 19
click at [1028, 202] on button "Start review" at bounding box center [1029, 196] width 91 height 31
click at [150, 263] on div "Driver's license Insurance verification" at bounding box center [345, 250] width 619 height 36
click at [112, 250] on span "Driver's license" at bounding box center [97, 251] width 98 height 17
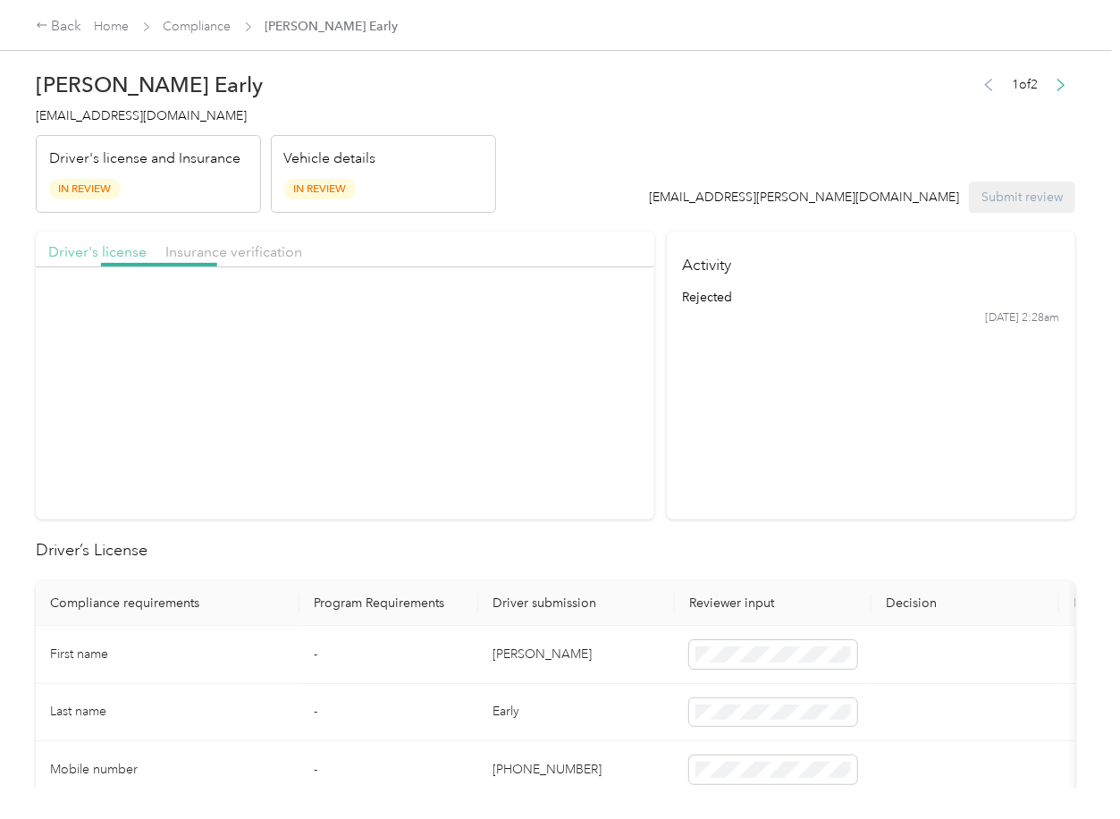
click at [112, 250] on span "Driver's license" at bounding box center [97, 251] width 98 height 17
click at [513, 372] on span "Approve" at bounding box center [531, 374] width 51 height 15
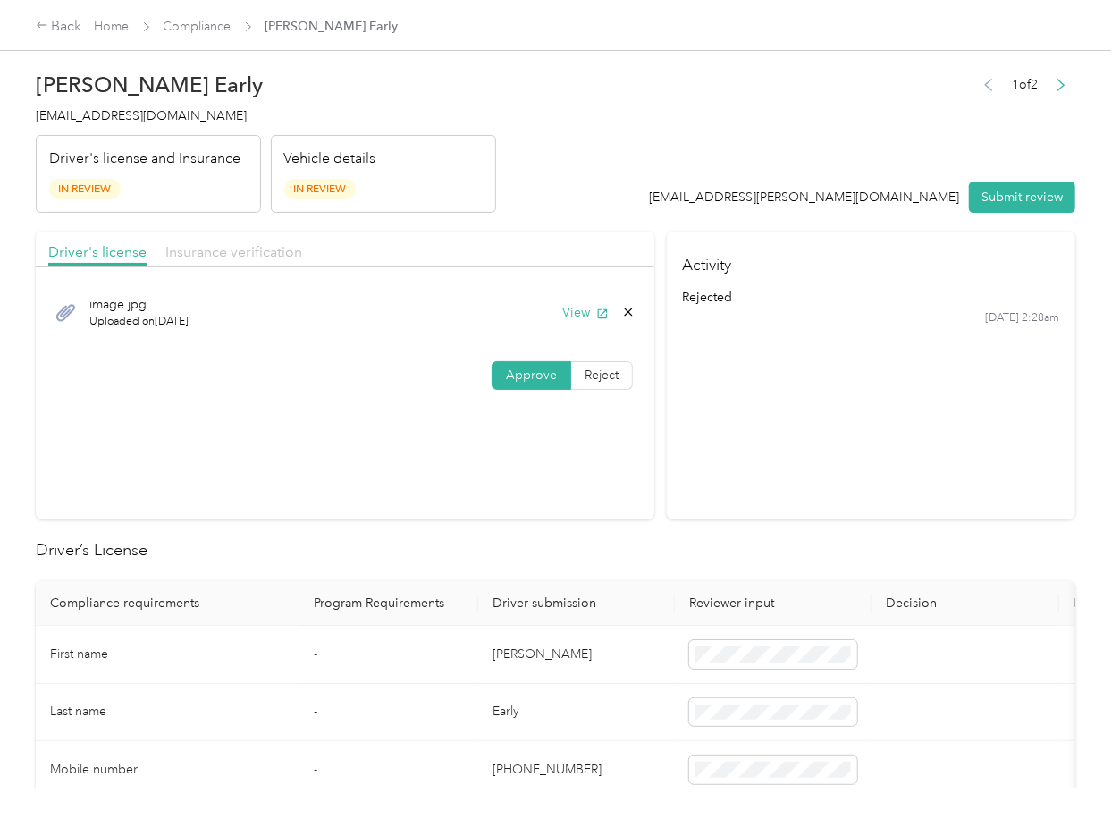
click at [258, 252] on span "Insurance verification" at bounding box center [233, 251] width 137 height 17
drag, startPoint x: 518, startPoint y: 382, endPoint x: 516, endPoint y: 448, distance: 66.2
click at [516, 385] on label "Approve" at bounding box center [532, 375] width 80 height 29
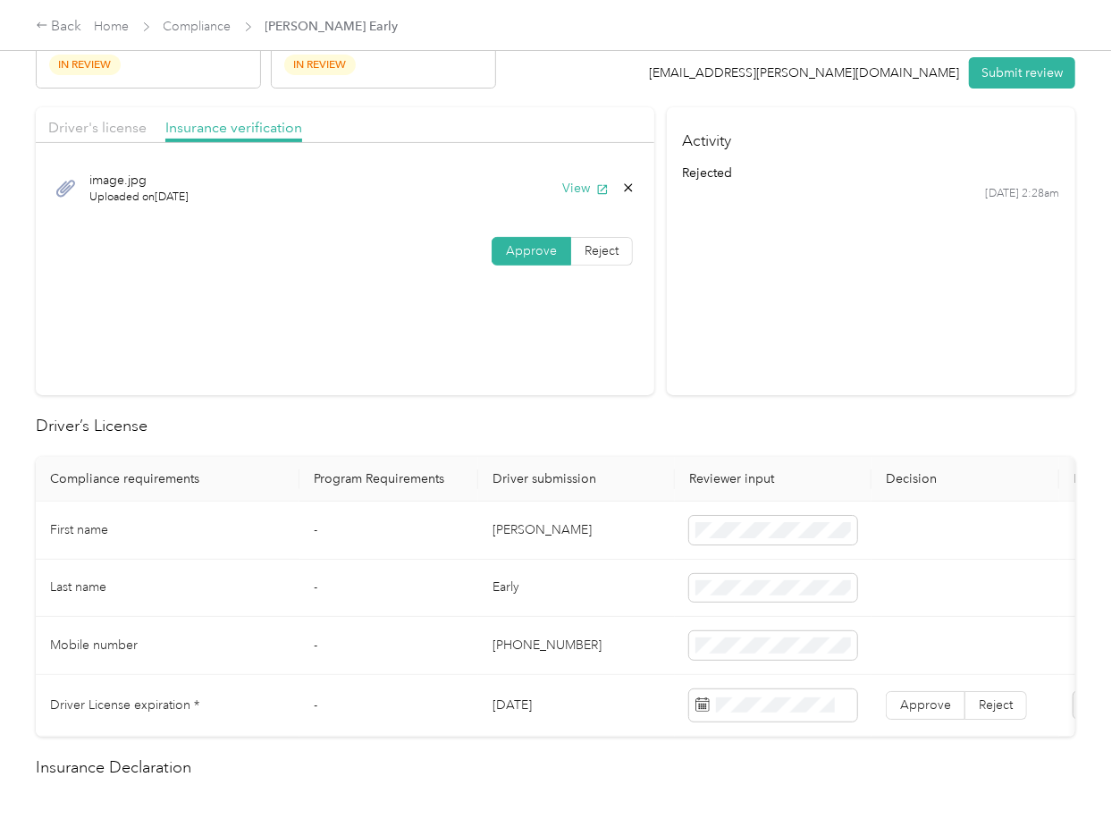
scroll to position [238, 0]
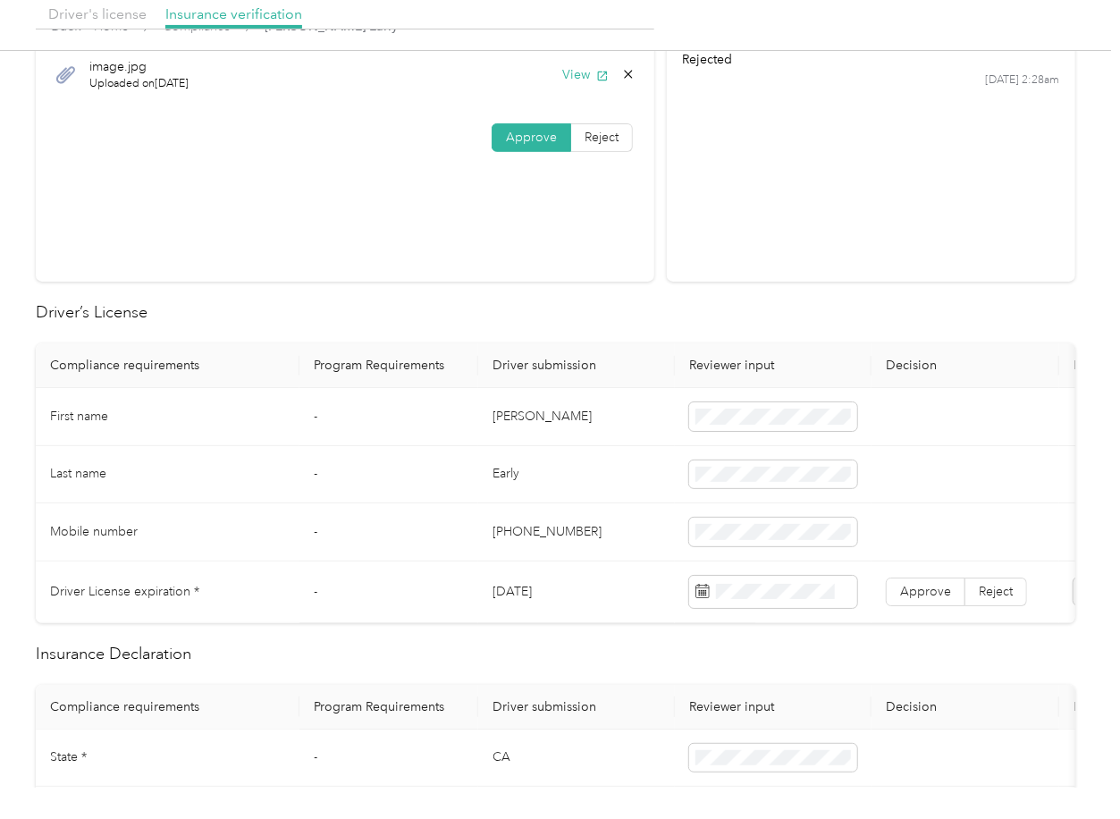
click at [529, 594] on td "[DATE]" at bounding box center [576, 592] width 197 height 62
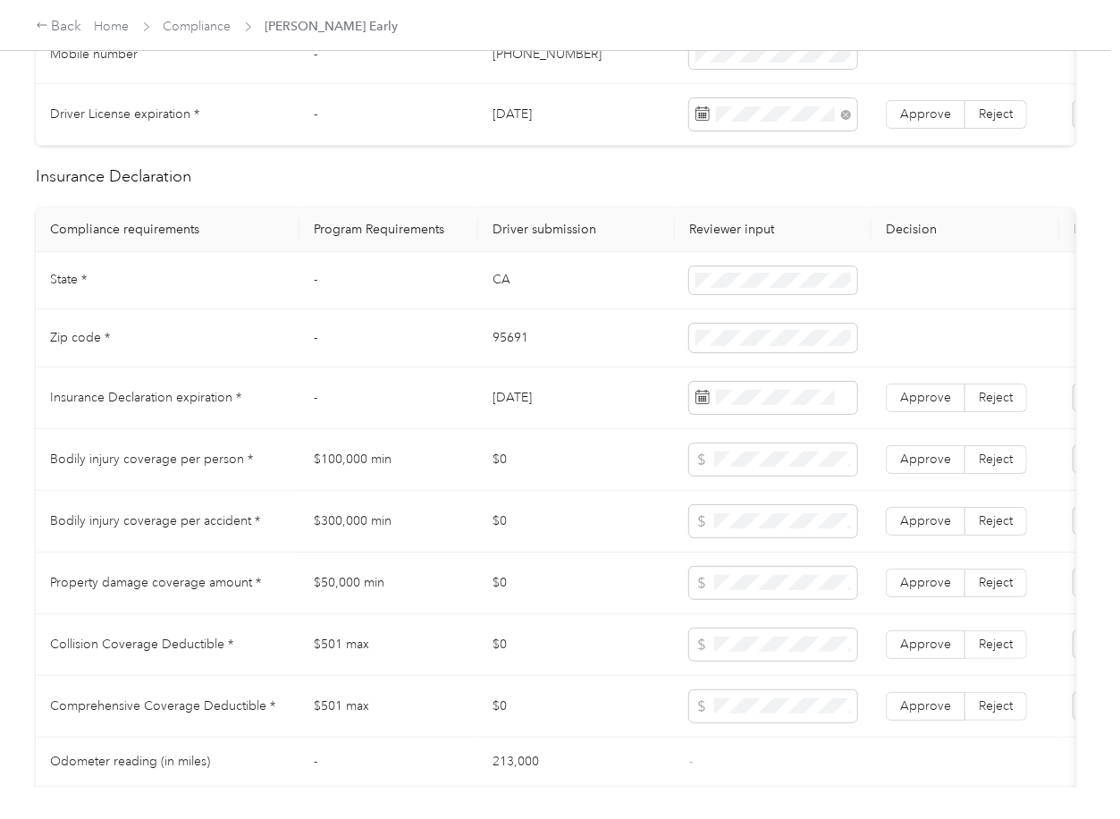
click at [594, 512] on td "$0" at bounding box center [576, 522] width 197 height 62
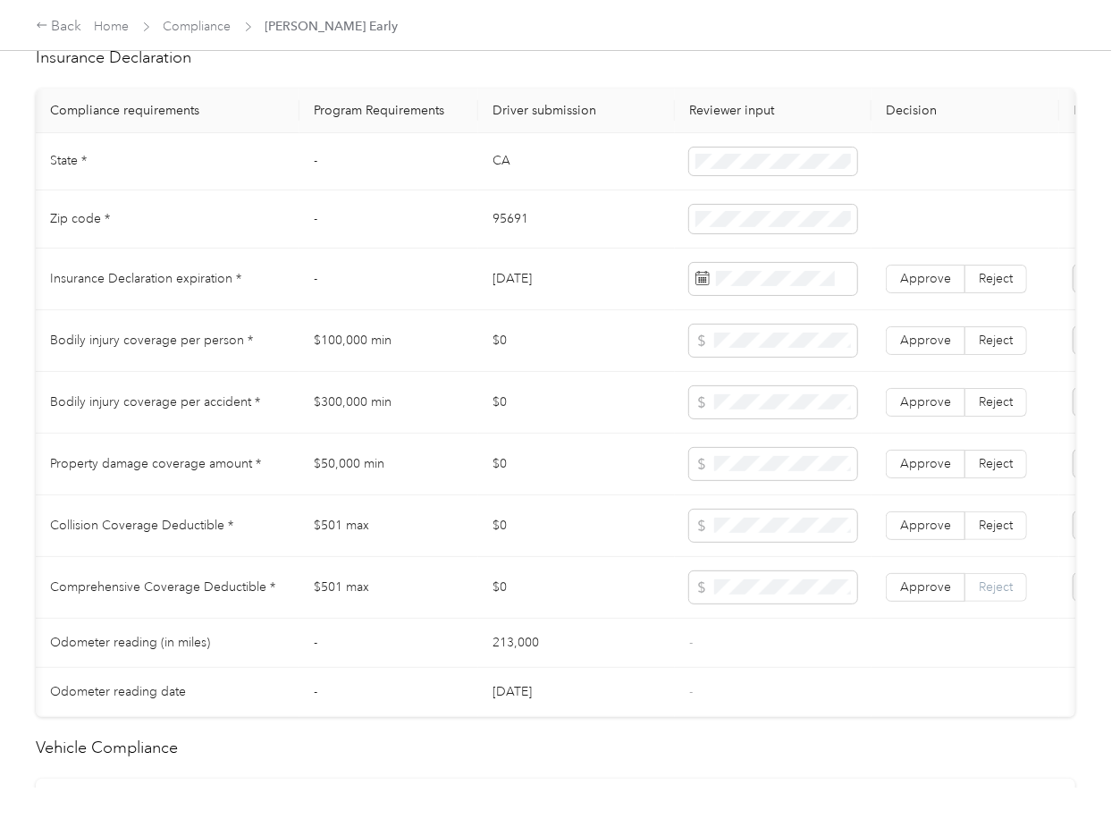
scroll to position [0, 229]
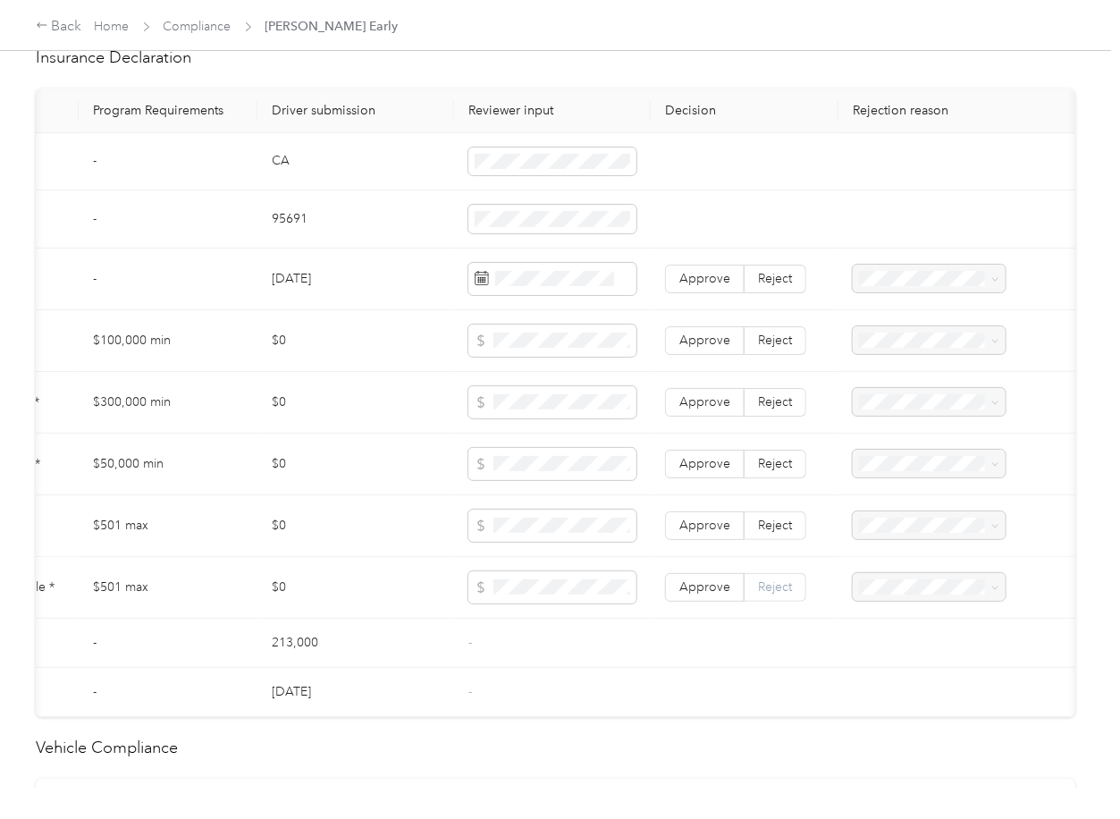
click at [767, 602] on label "Reject" at bounding box center [776, 587] width 62 height 29
click at [770, 533] on span "Reject" at bounding box center [775, 525] width 34 height 15
click at [779, 471] on span "Reject" at bounding box center [775, 463] width 34 height 15
click at [767, 409] on span "Reject" at bounding box center [775, 401] width 34 height 15
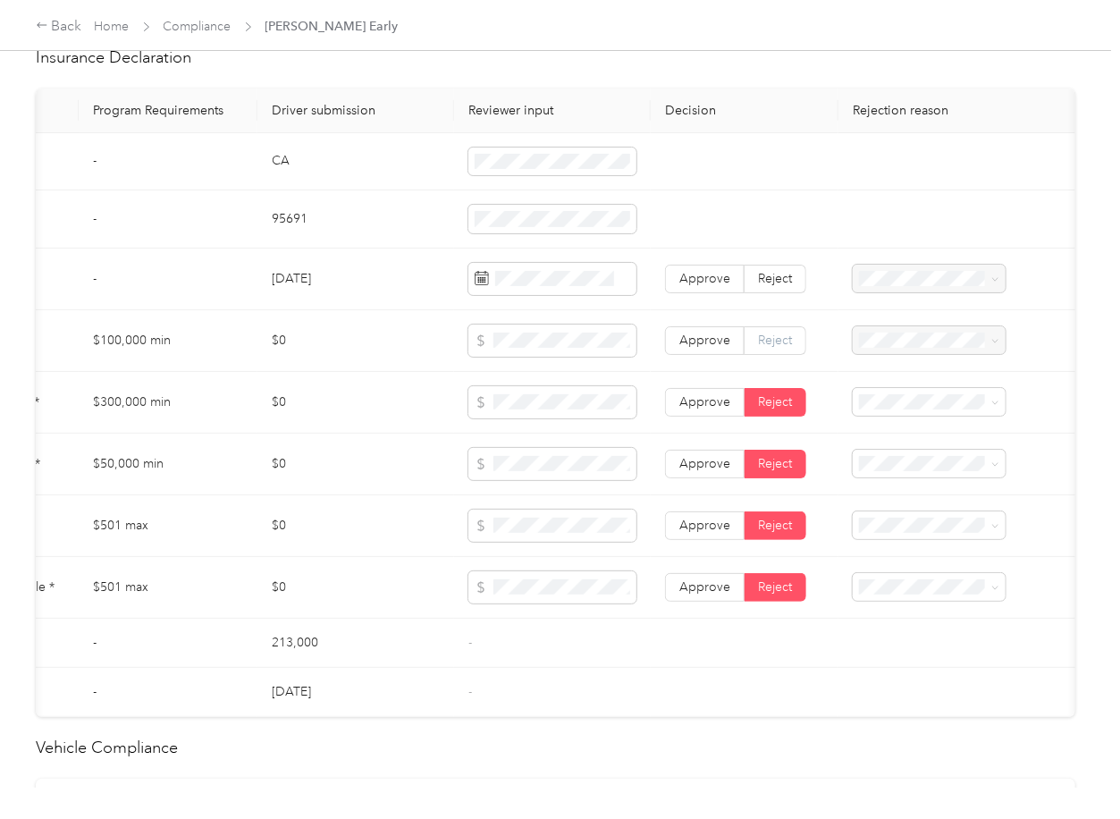
drag, startPoint x: 761, startPoint y: 354, endPoint x: 813, endPoint y: 353, distance: 52.8
click at [761, 348] on span "Reject" at bounding box center [775, 340] width 34 height 15
click at [894, 388] on span "Bodily Injury per person is missing from uploaded Insurance Policy doc" at bounding box center [915, 417] width 116 height 72
click at [883, 472] on div "Bodily Injury per accident is missing from uploaded Insurance Policy doc" at bounding box center [921, 479] width 128 height 75
click at [890, 536] on span "Property damage coverage is missing from uploaded Insurance Policy doc" at bounding box center [915, 540] width 116 height 72
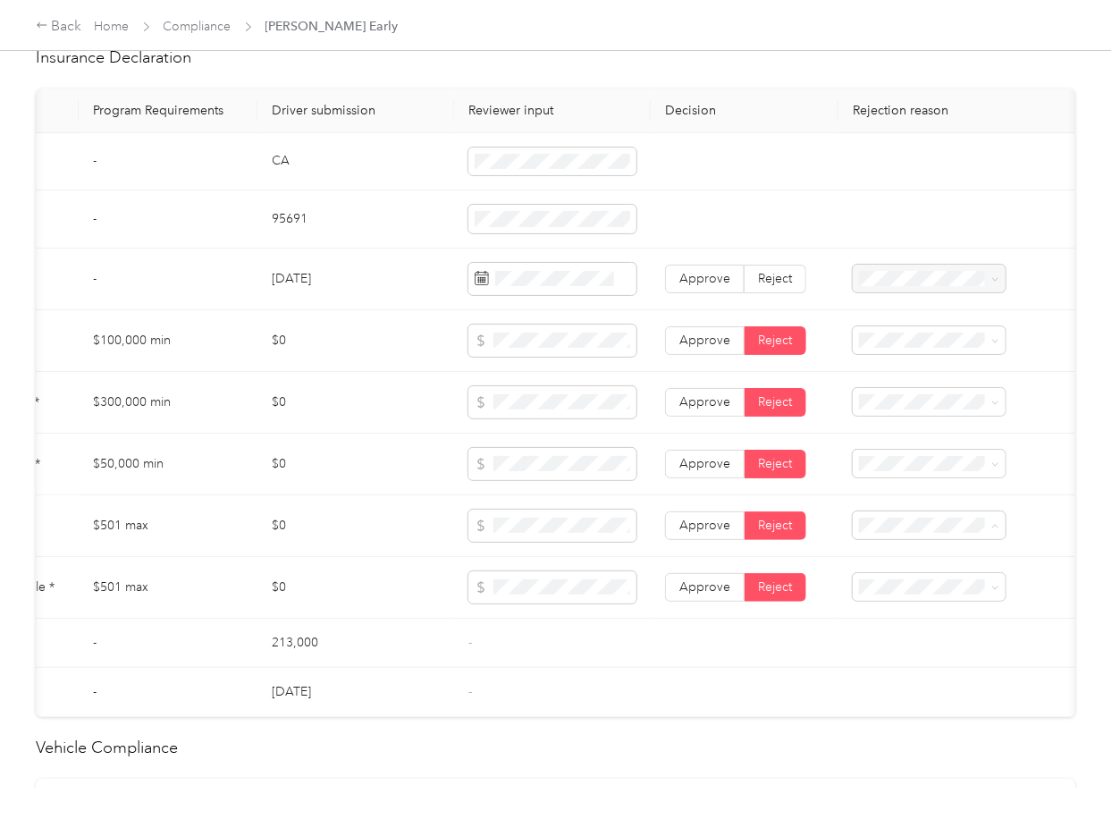
click at [898, 597] on div "Collision deductible is missing from uploaded Insurance Policy doc" at bounding box center [921, 601] width 128 height 75
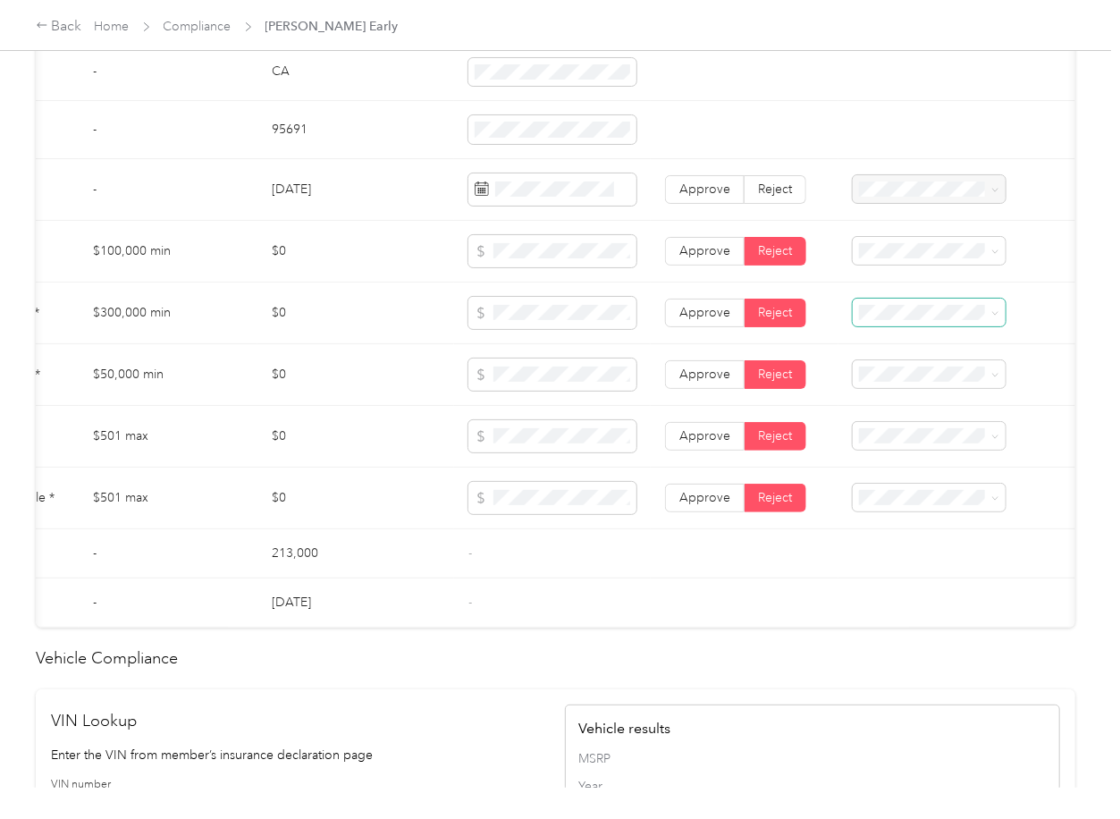
scroll to position [1073, 0]
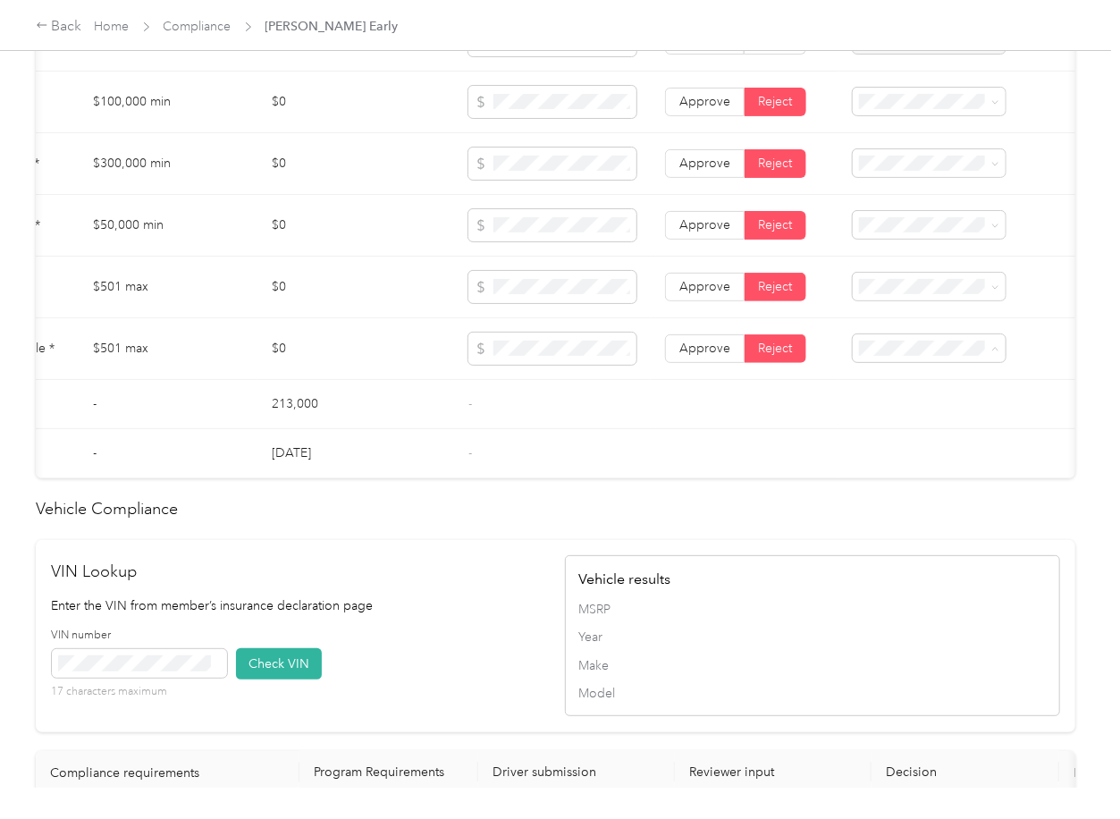
click at [896, 410] on span "Comprehensive deductible is missing from uploaded Insurance Policy doc" at bounding box center [916, 427] width 118 height 72
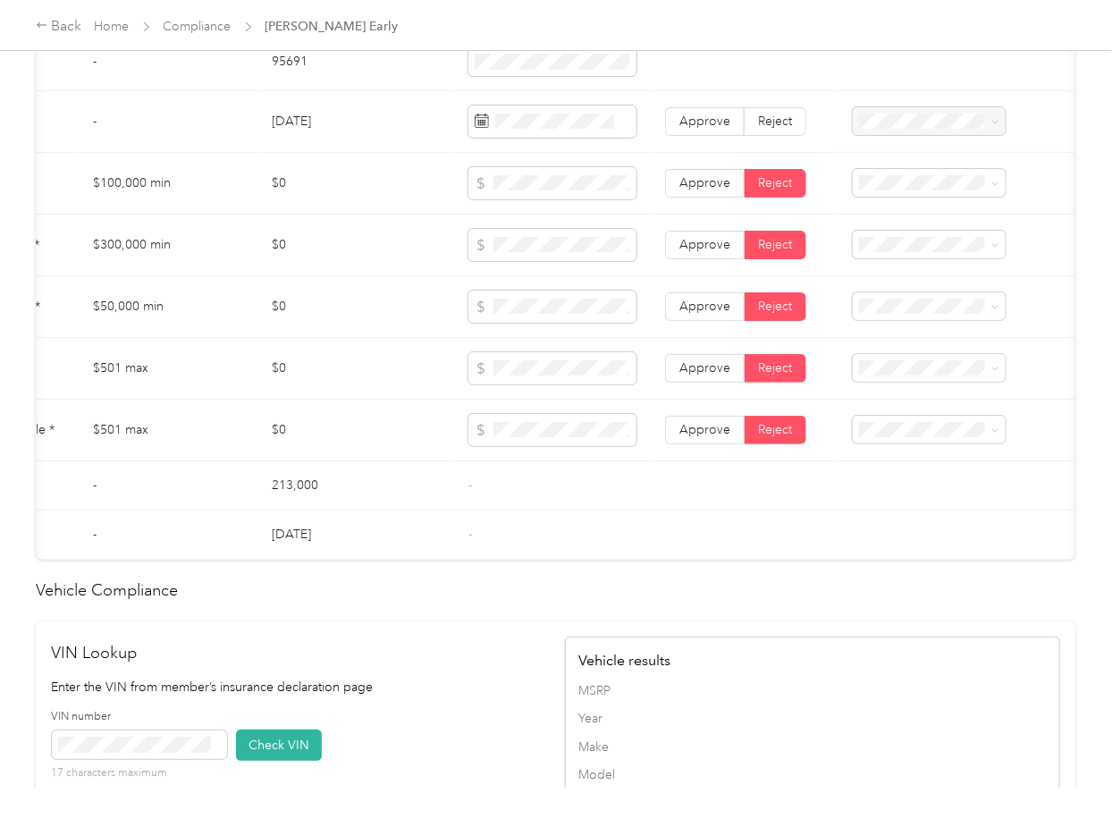
scroll to position [1549, 0]
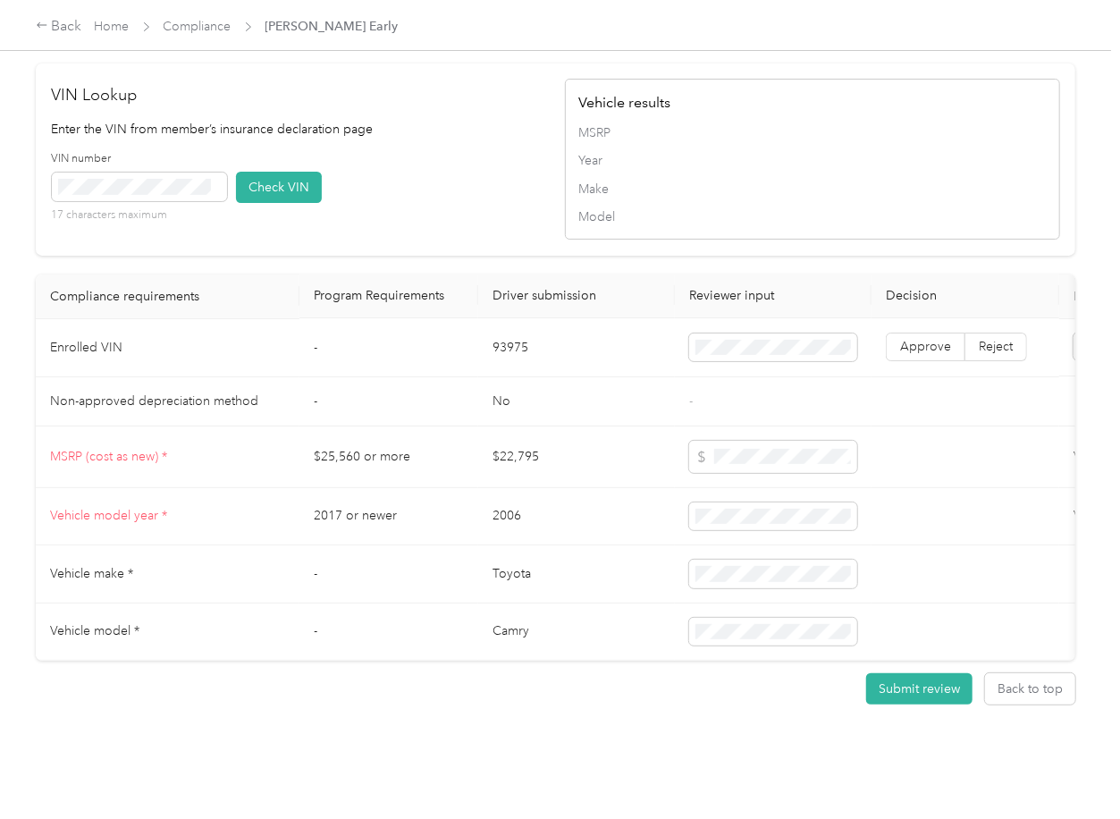
drag, startPoint x: 416, startPoint y: 199, endPoint x: 295, endPoint y: 241, distance: 127.8
click at [416, 200] on div "VIN number 17 characters maximum Check VIN" at bounding box center [299, 193] width 495 height 85
drag, startPoint x: 260, startPoint y: 223, endPoint x: 476, endPoint y: 293, distance: 226.4
click at [261, 203] on button "Check VIN" at bounding box center [279, 187] width 86 height 31
click at [935, 362] on label "Approve" at bounding box center [926, 347] width 80 height 29
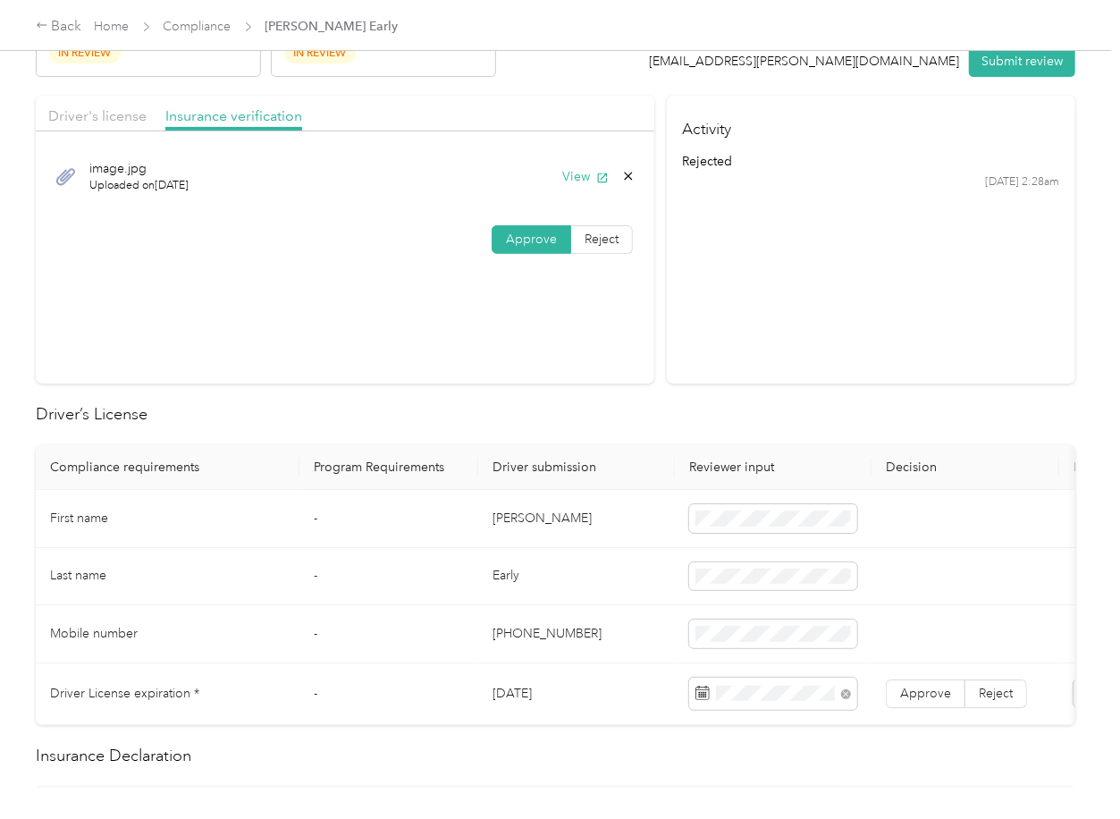
scroll to position [119, 0]
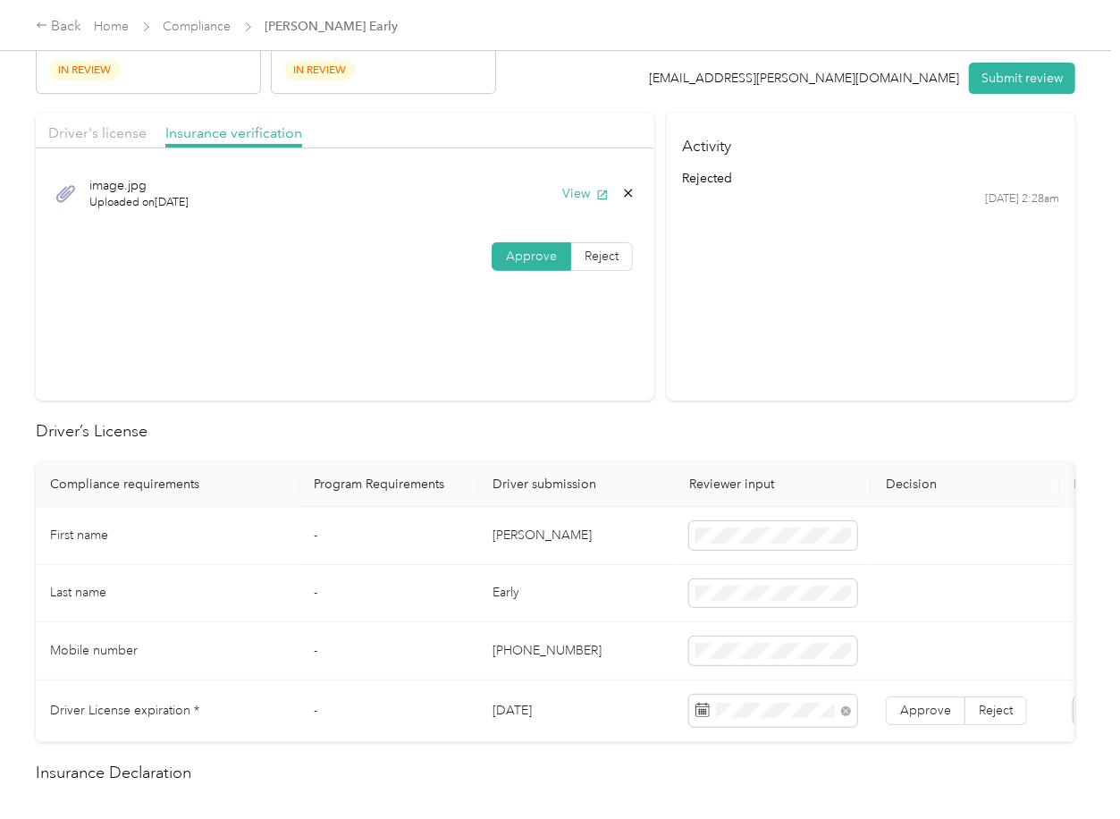
click at [604, 190] on div "View" at bounding box center [598, 193] width 73 height 19
click at [570, 192] on button "View" at bounding box center [585, 193] width 46 height 19
click at [969, 83] on button "Submit review" at bounding box center [1022, 78] width 106 height 31
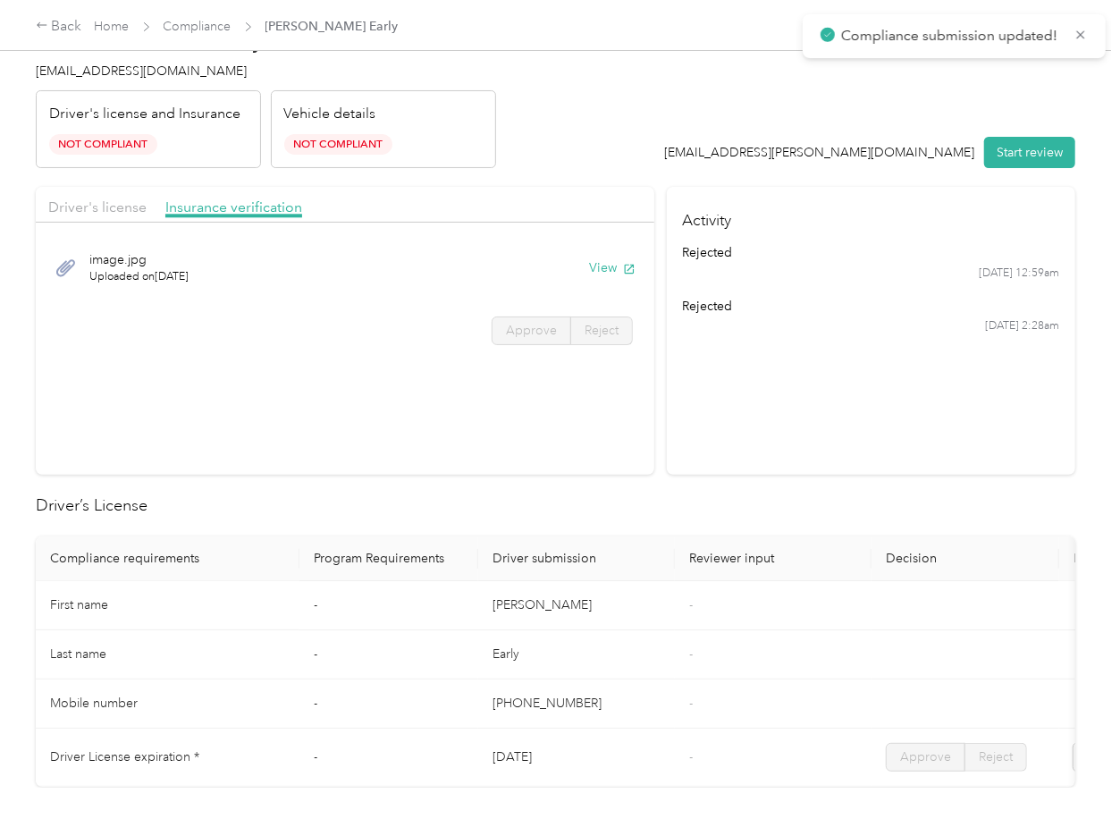
scroll to position [0, 0]
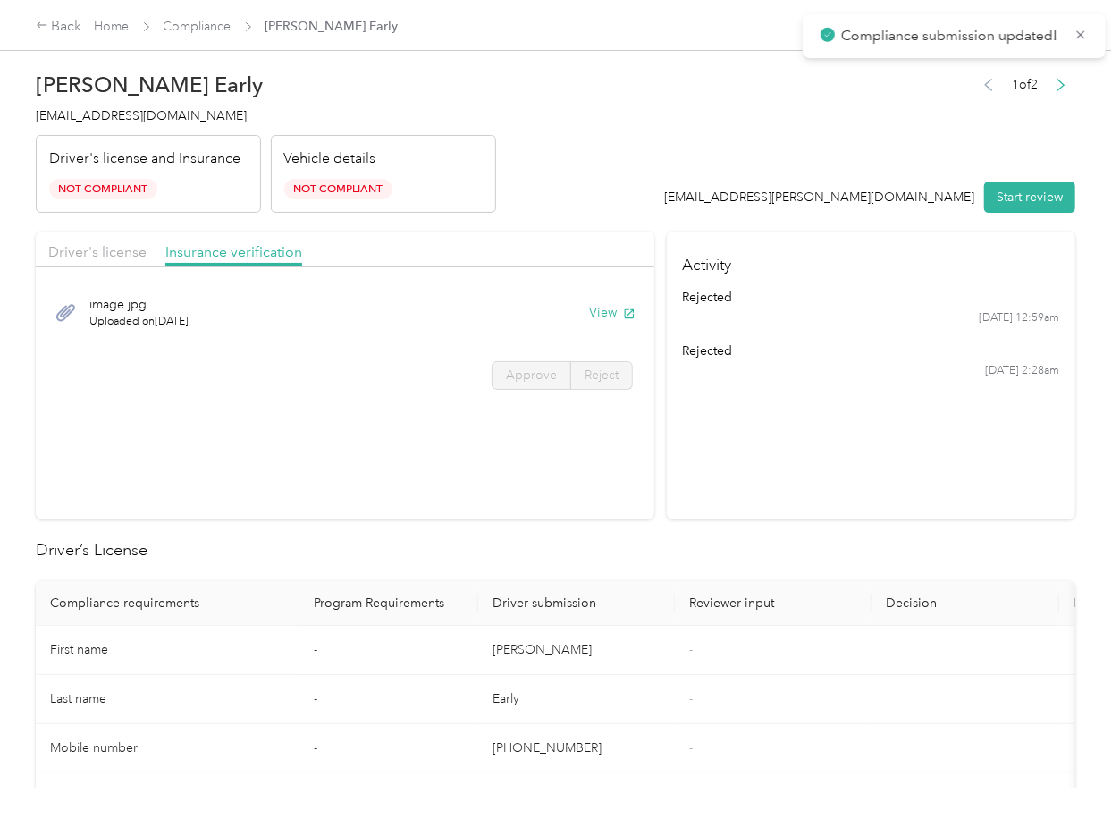
click at [152, 118] on span "[EMAIL_ADDRESS][DOMAIN_NAME]" at bounding box center [141, 115] width 211 height 15
click at [642, 505] on section "Driver's license Insurance verification image.jpg Uploaded on [DATE] View Appro…" at bounding box center [345, 376] width 619 height 288
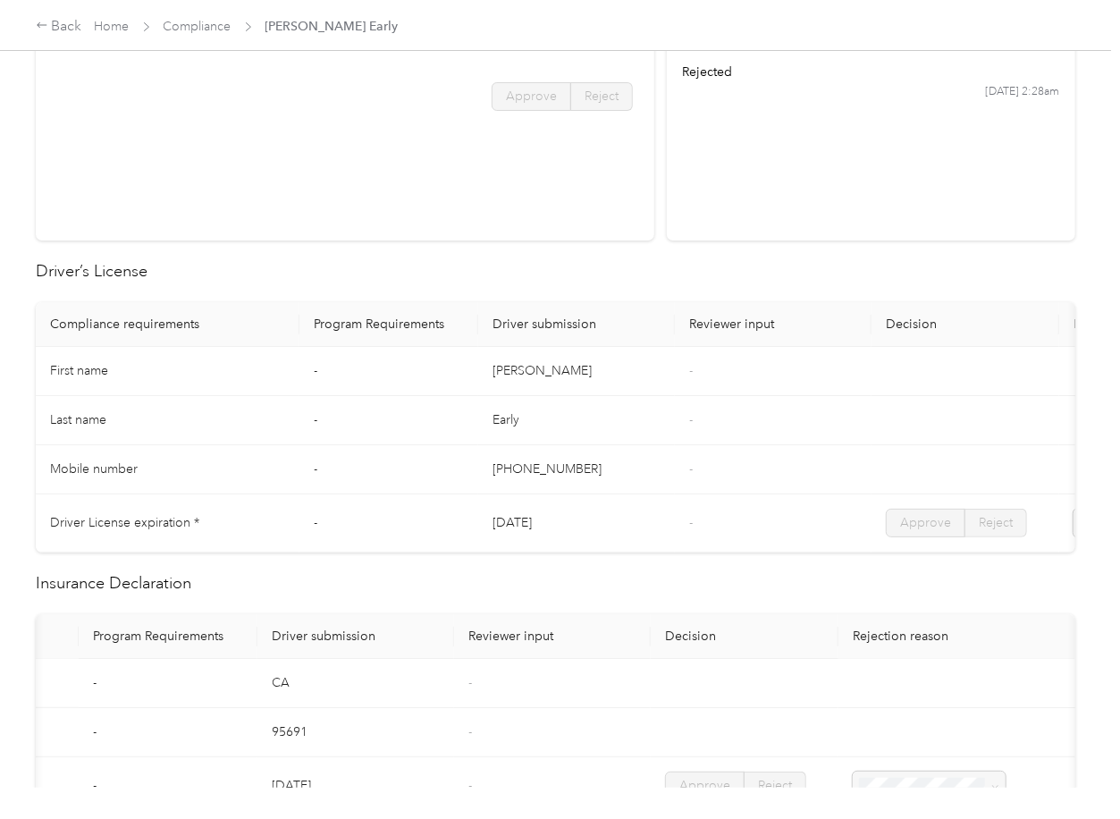
scroll to position [476, 0]
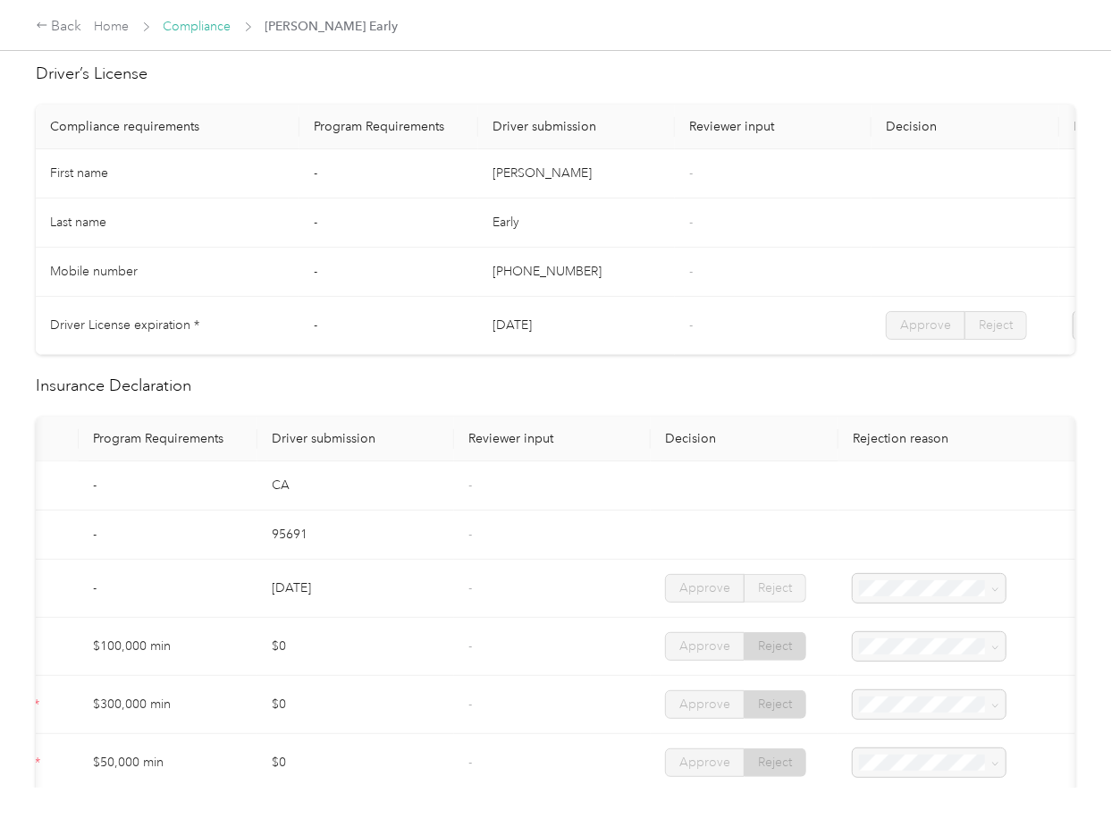
click at [201, 29] on link "Compliance" at bounding box center [198, 26] width 68 height 15
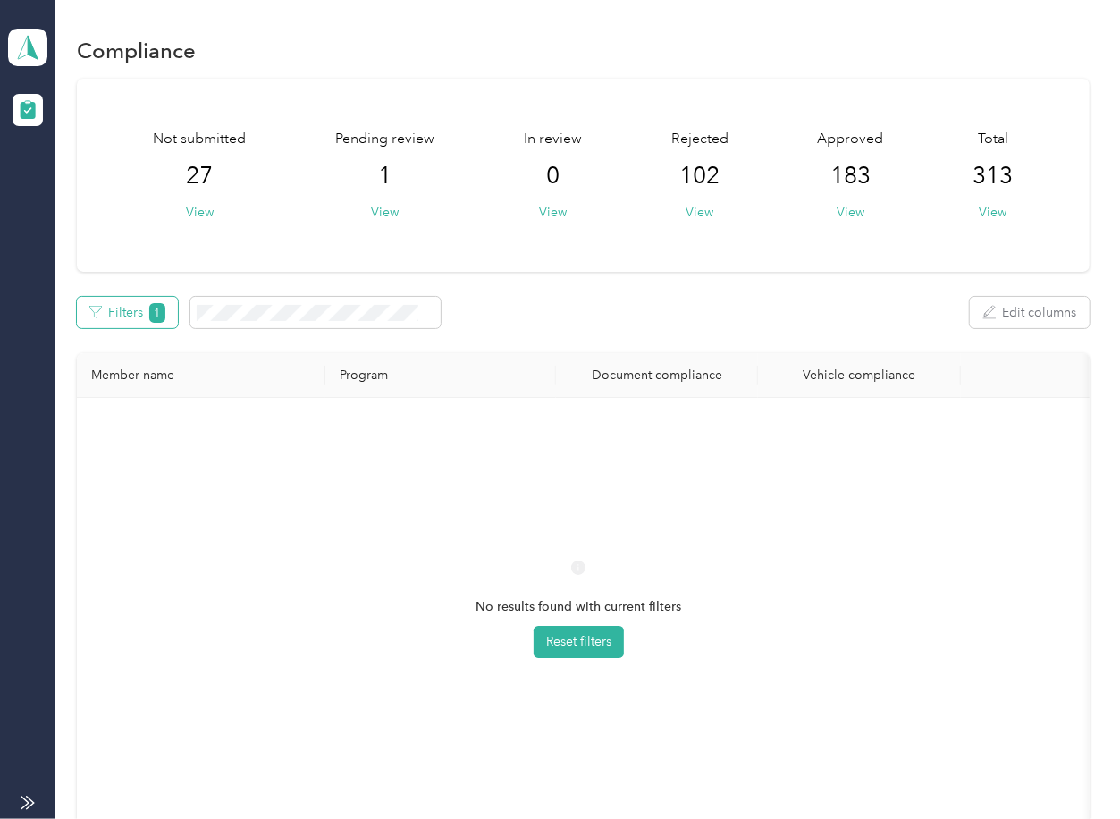
click at [118, 319] on button "Filters 1" at bounding box center [127, 312] width 101 height 31
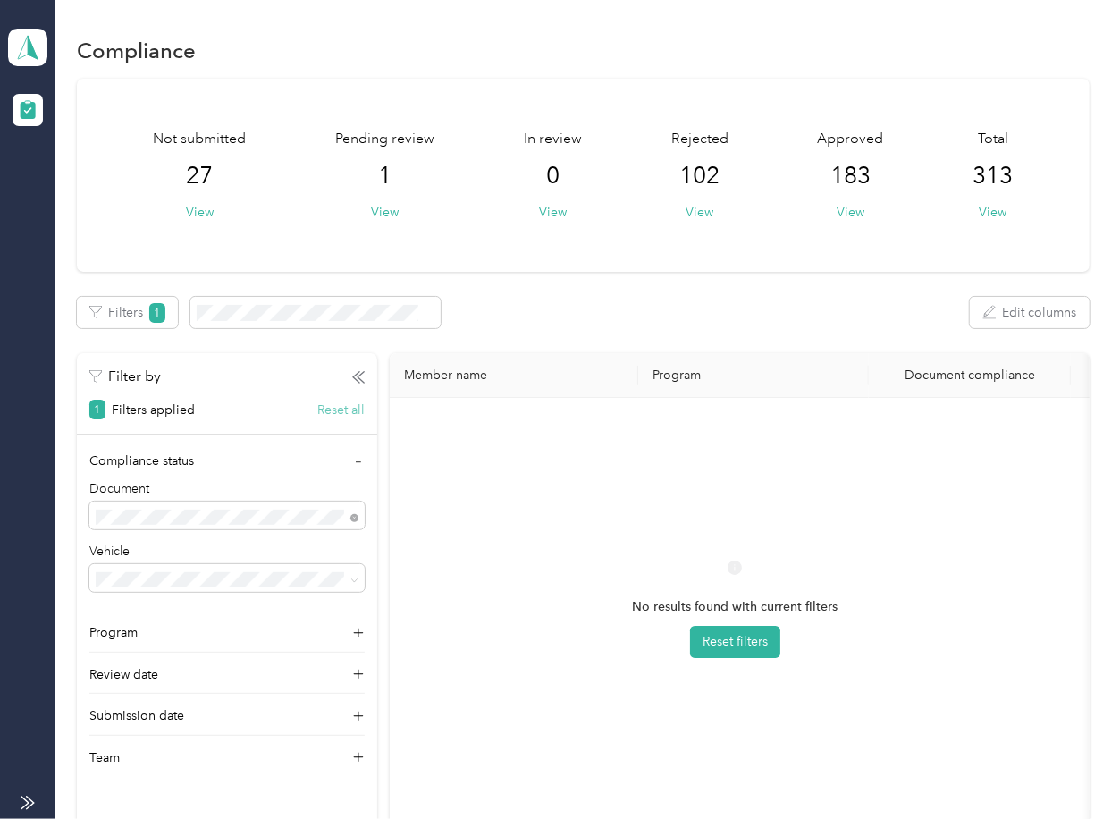
click at [351, 408] on button "Reset all" at bounding box center [340, 409] width 47 height 19
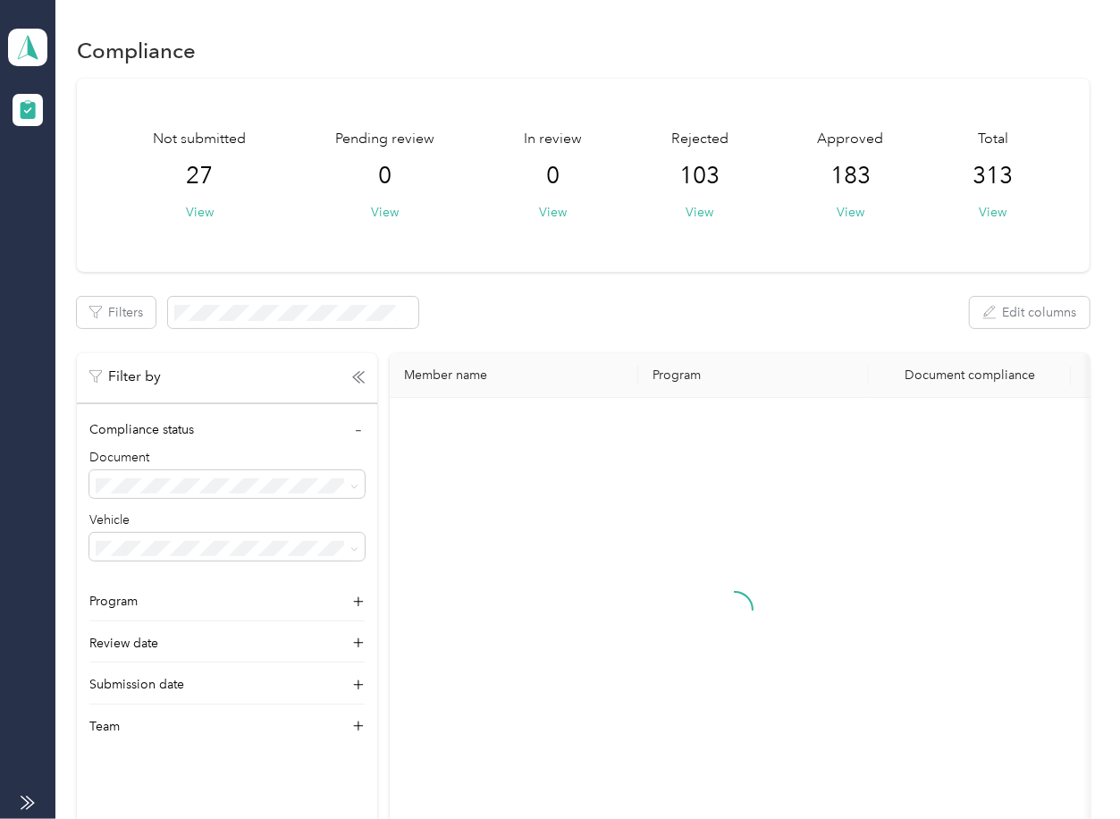
click at [504, 321] on div "Filters Edit columns" at bounding box center [583, 312] width 1012 height 31
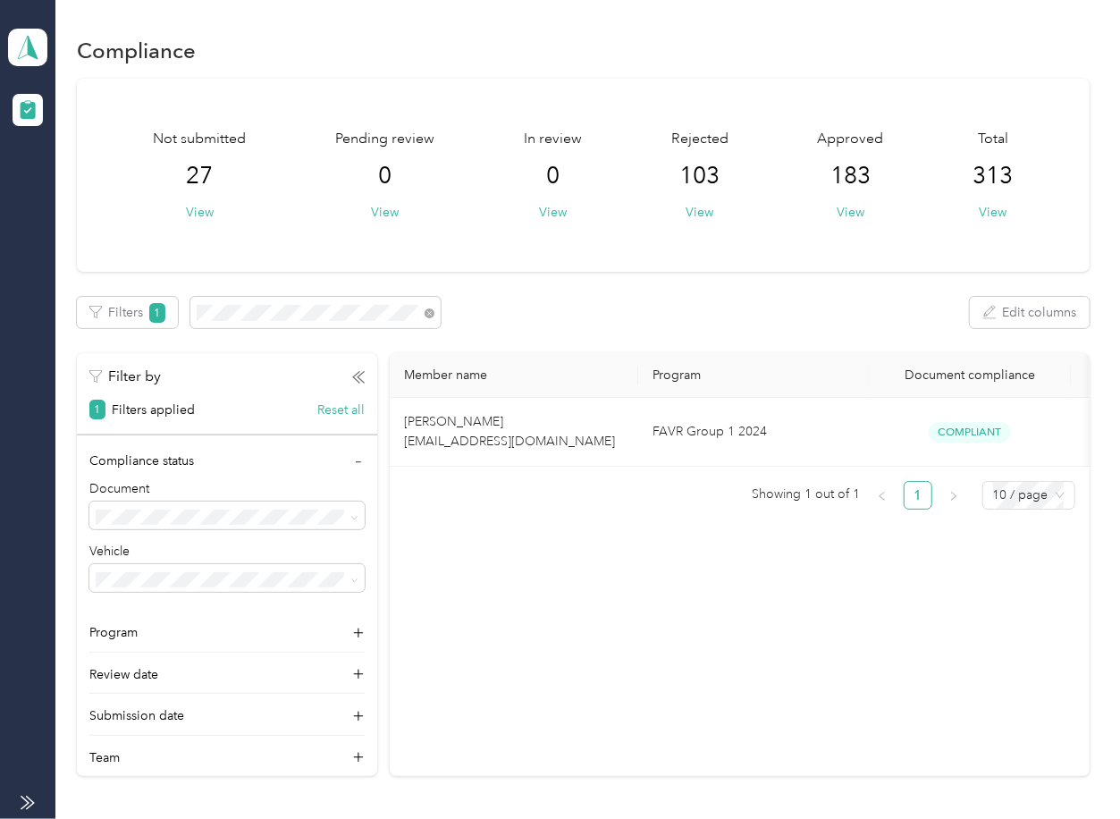
click at [630, 309] on div "Filters 1 Edit columns" at bounding box center [583, 312] width 1012 height 31
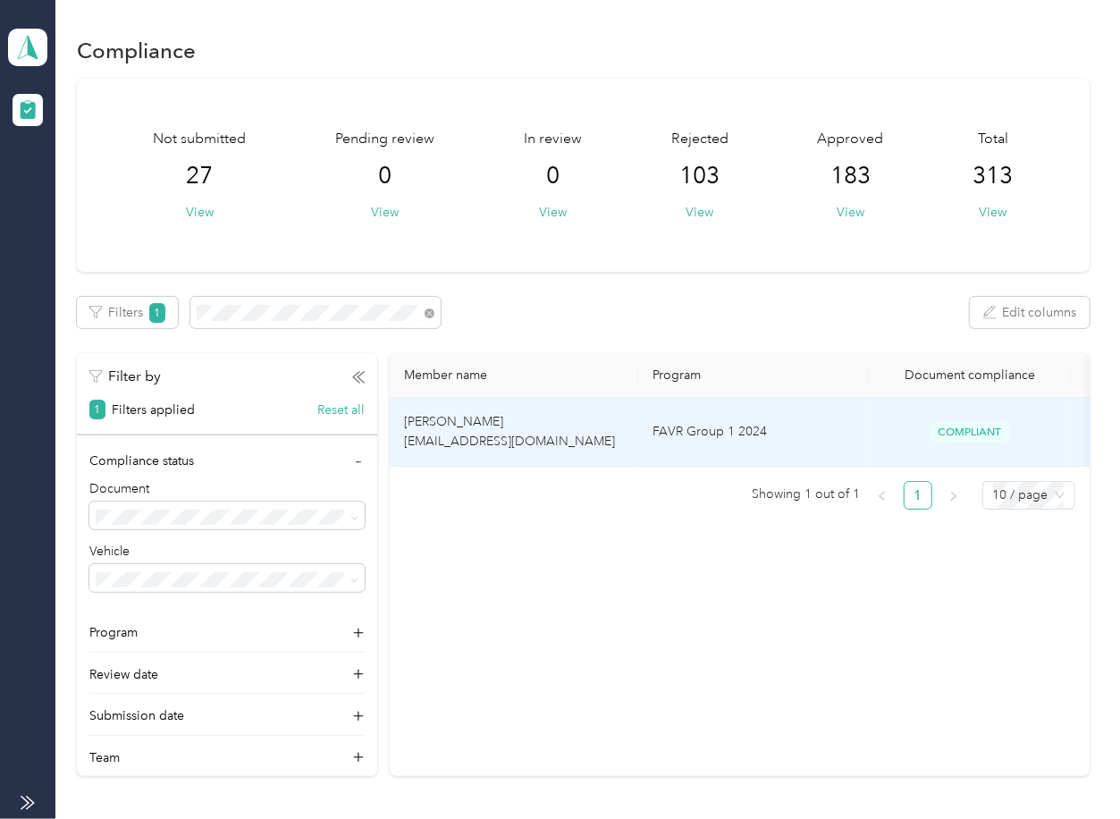
click at [531, 434] on span "[PERSON_NAME] [EMAIL_ADDRESS][DOMAIN_NAME]" at bounding box center [509, 431] width 211 height 35
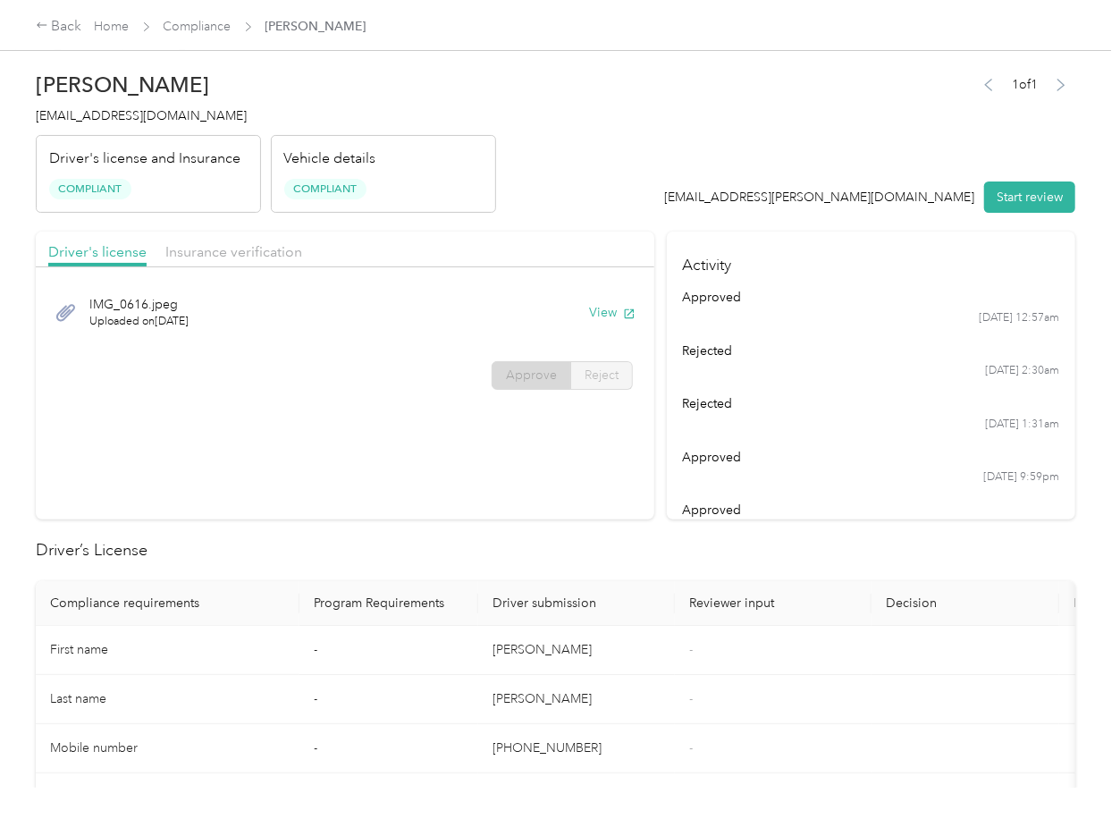
click at [538, 233] on div "Driver's license Insurance verification" at bounding box center [345, 250] width 619 height 36
click at [181, 17] on span "Compliance" at bounding box center [198, 26] width 68 height 19
click at [200, 21] on link "Compliance" at bounding box center [198, 26] width 68 height 15
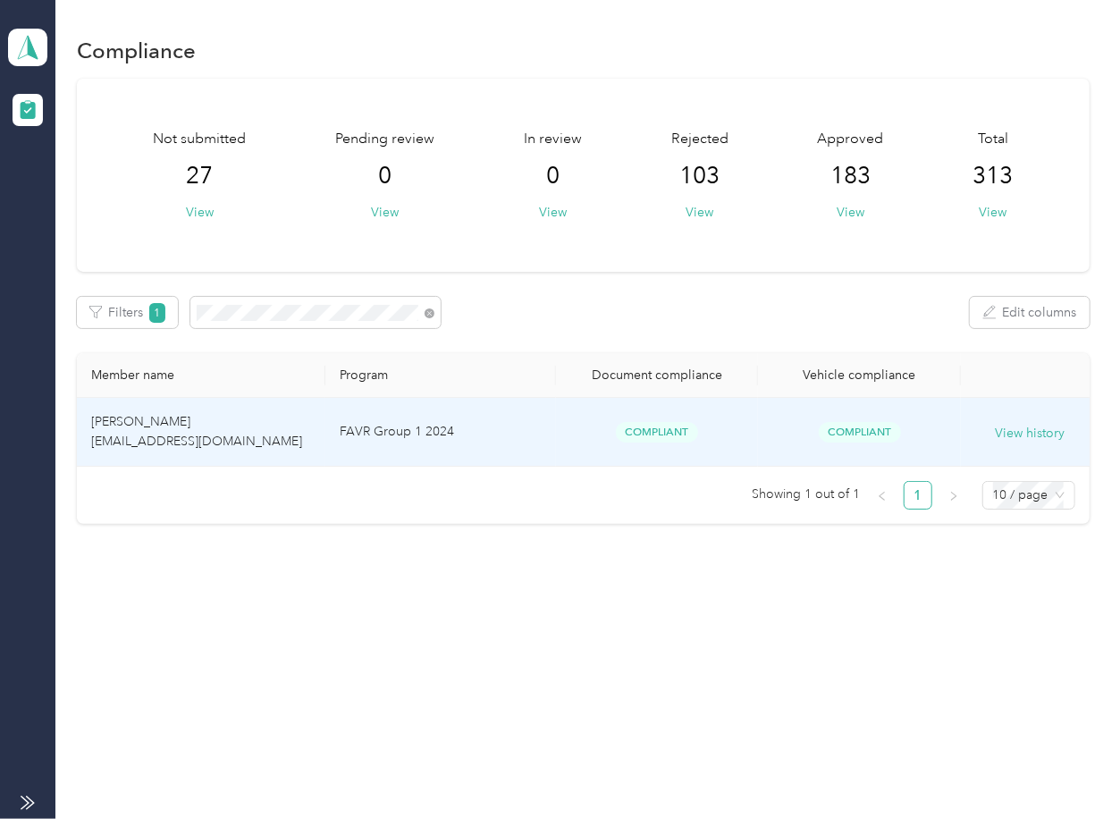
click at [231, 431] on td "[PERSON_NAME] [EMAIL_ADDRESS][DOMAIN_NAME]" at bounding box center [201, 432] width 249 height 69
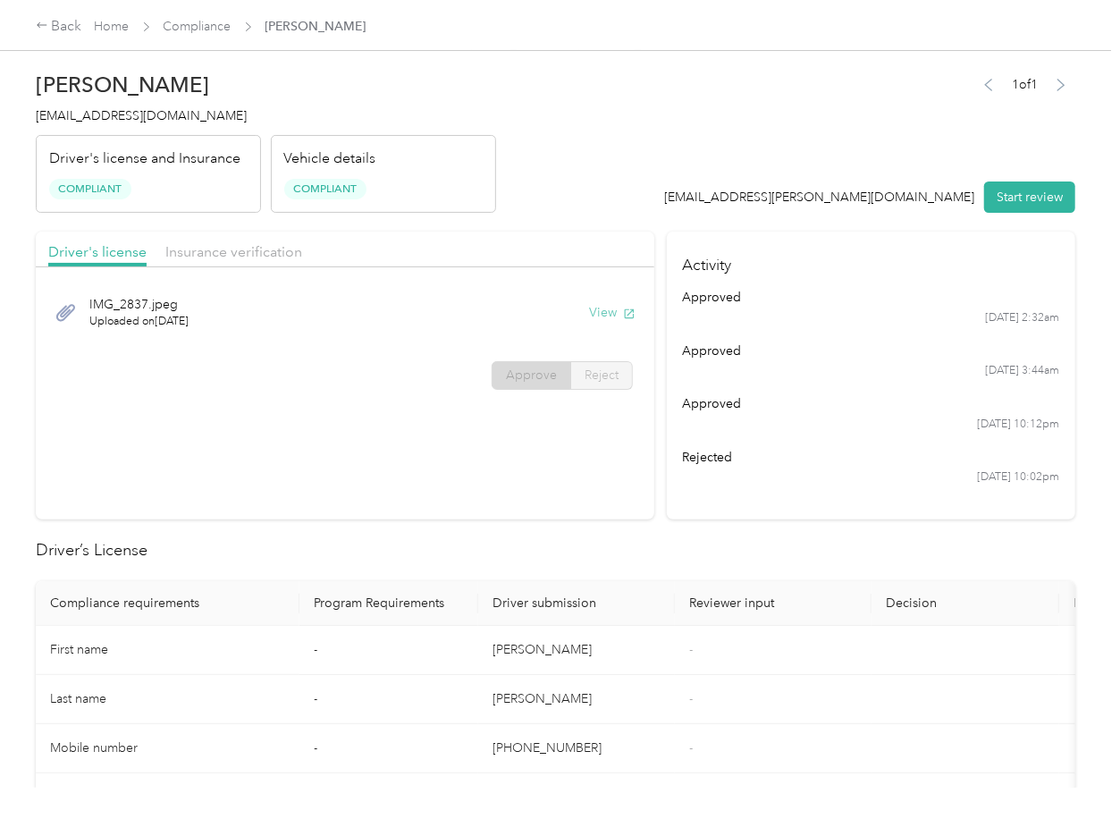
click at [606, 308] on button "View" at bounding box center [612, 312] width 46 height 19
click at [233, 255] on span "Insurance verification" at bounding box center [233, 251] width 137 height 17
click at [234, 252] on span "Insurance verification" at bounding box center [233, 251] width 137 height 17
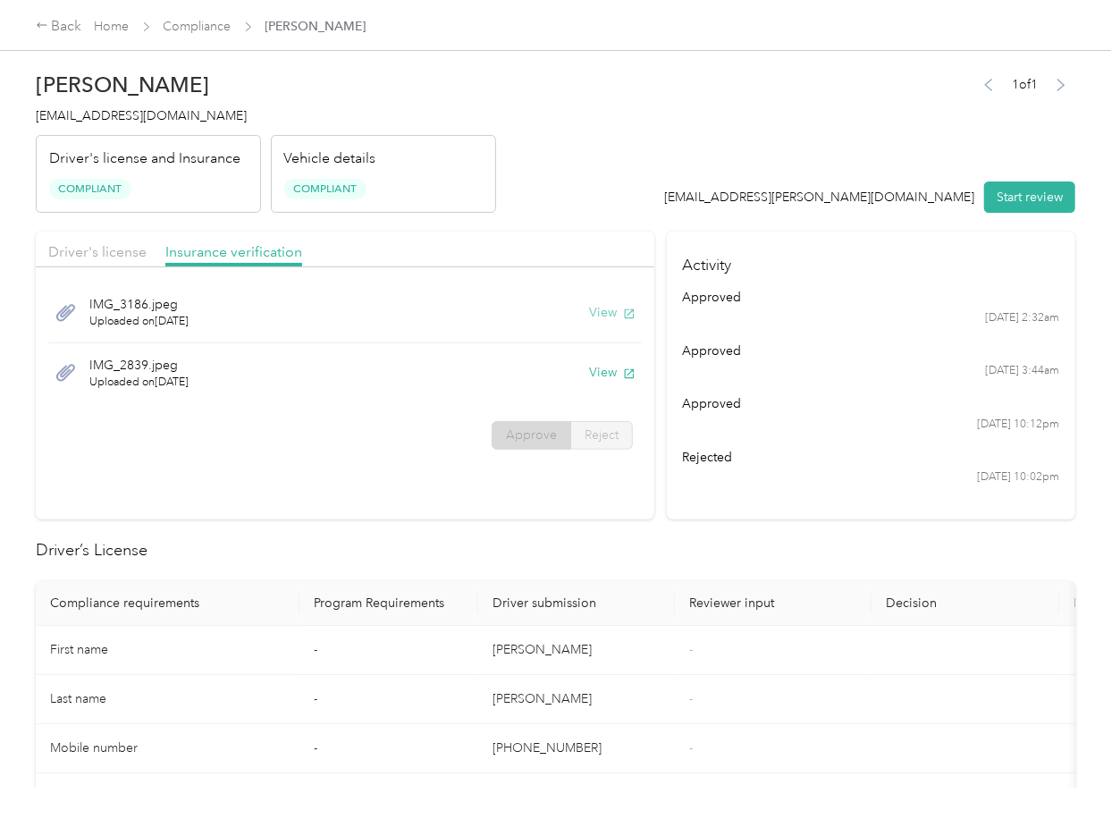
click at [611, 310] on button "View" at bounding box center [612, 312] width 46 height 19
click at [596, 373] on button "View" at bounding box center [612, 372] width 46 height 19
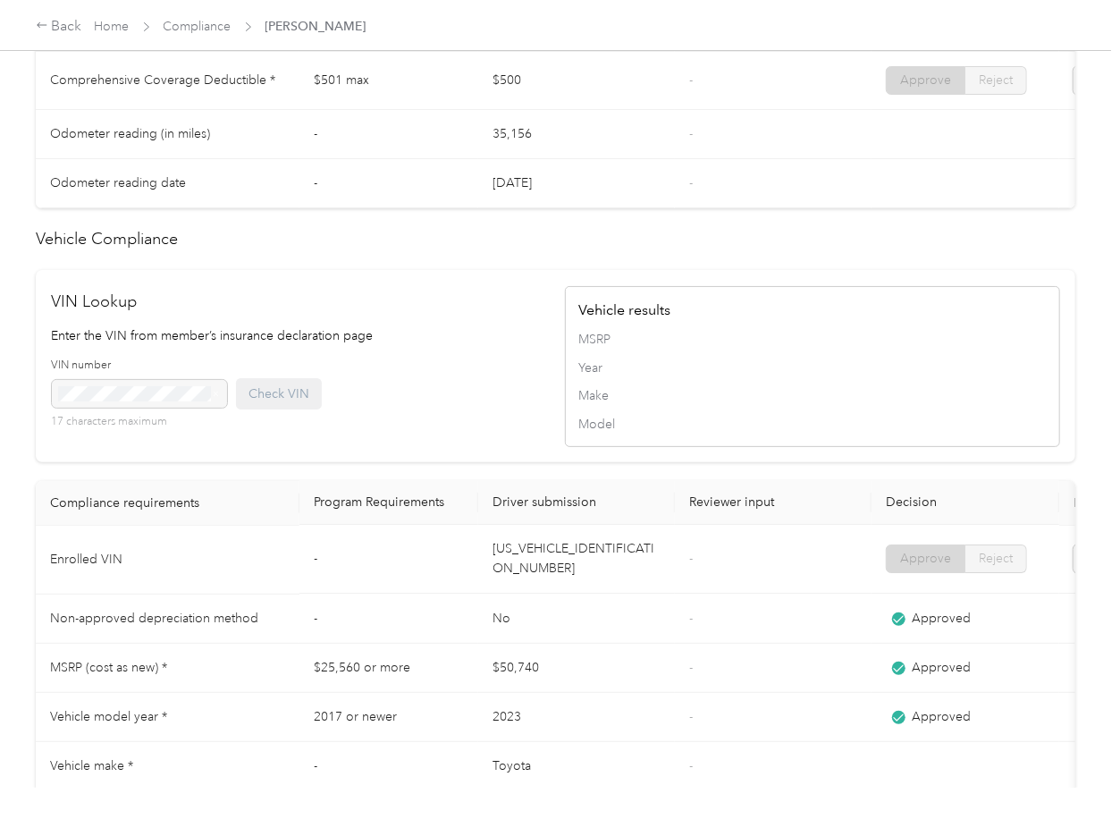
scroll to position [923, 0]
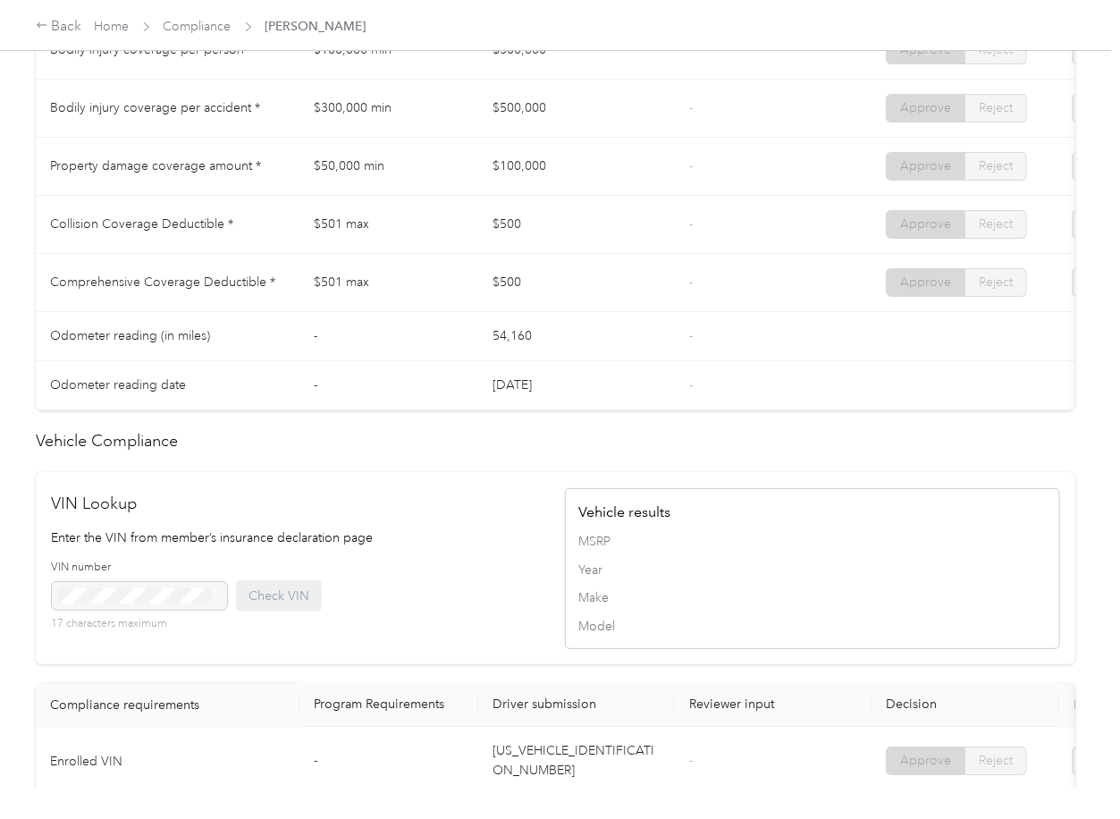
scroll to position [953, 0]
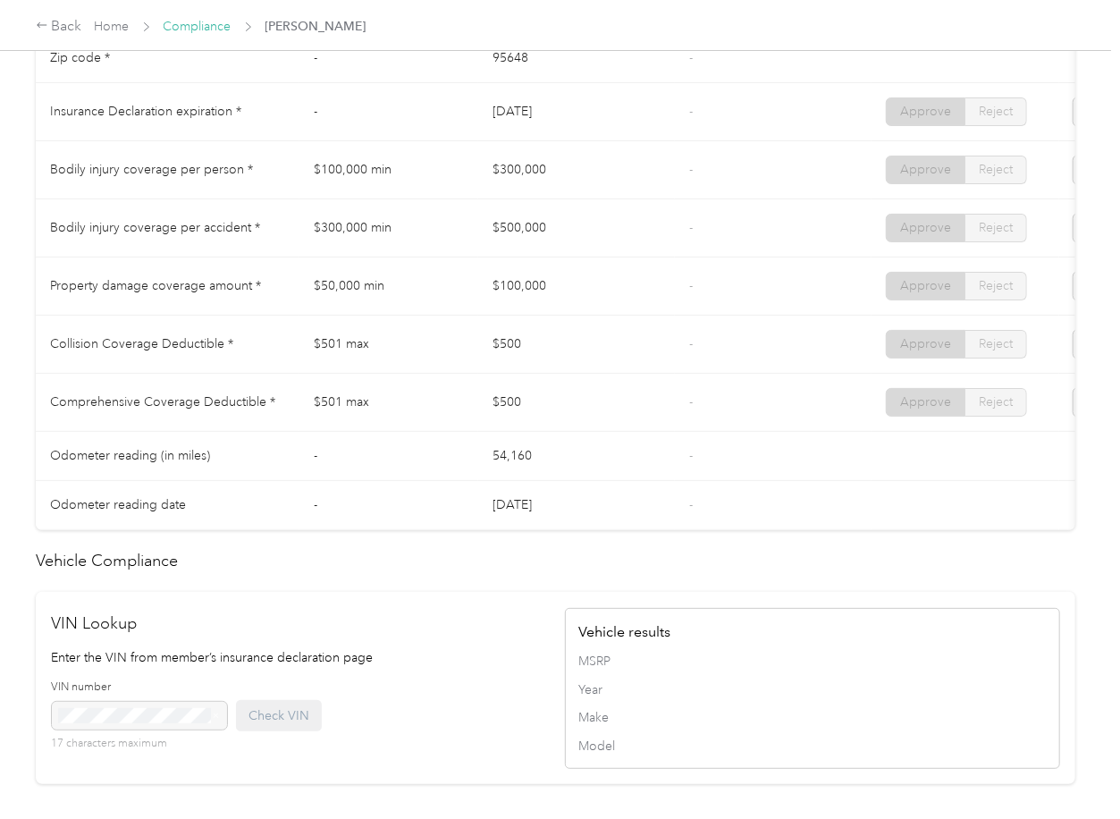
click at [191, 23] on link "Compliance" at bounding box center [198, 26] width 68 height 15
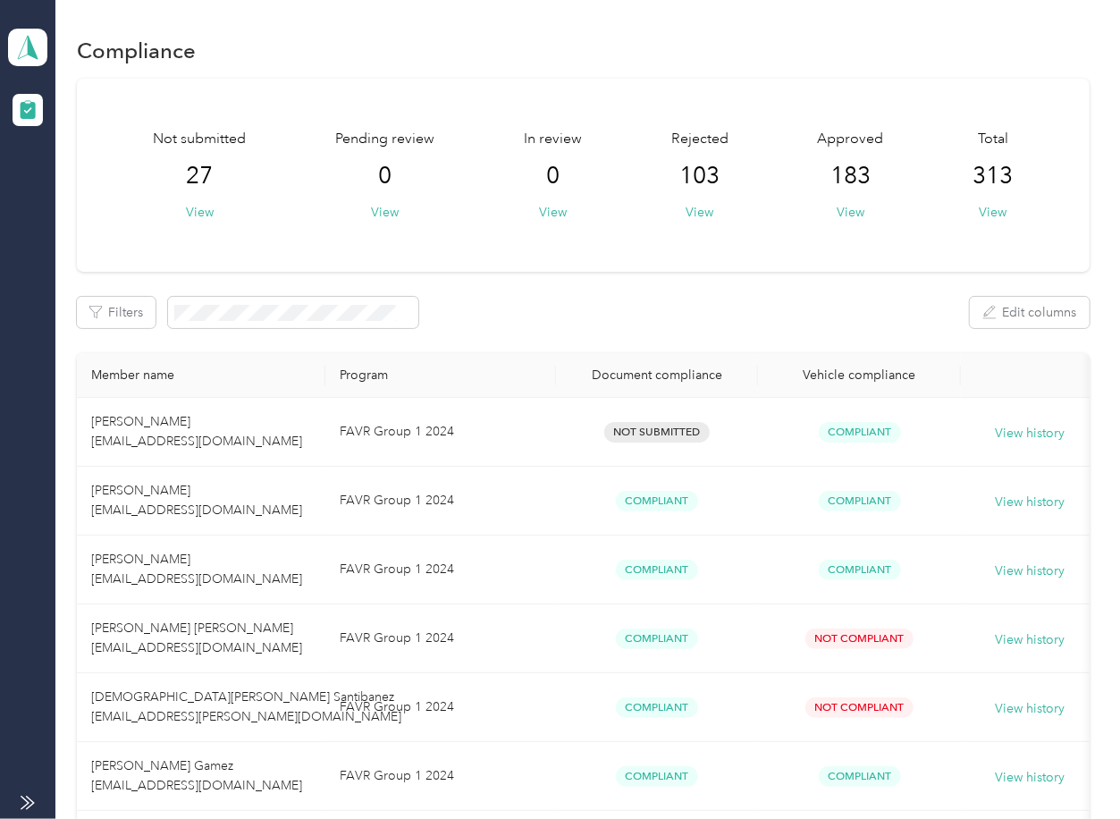
drag, startPoint x: 596, startPoint y: 269, endPoint x: 552, endPoint y: 283, distance: 46.1
click at [596, 269] on div "Not submitted 27 View Pending review 0 View In review 0 View Rejected 103 View …" at bounding box center [583, 175] width 1012 height 193
click at [31, 54] on polygon at bounding box center [33, 46] width 10 height 23
click at [90, 192] on div "Log out" at bounding box center [247, 187] width 452 height 31
